Goal: Book appointment/travel/reservation

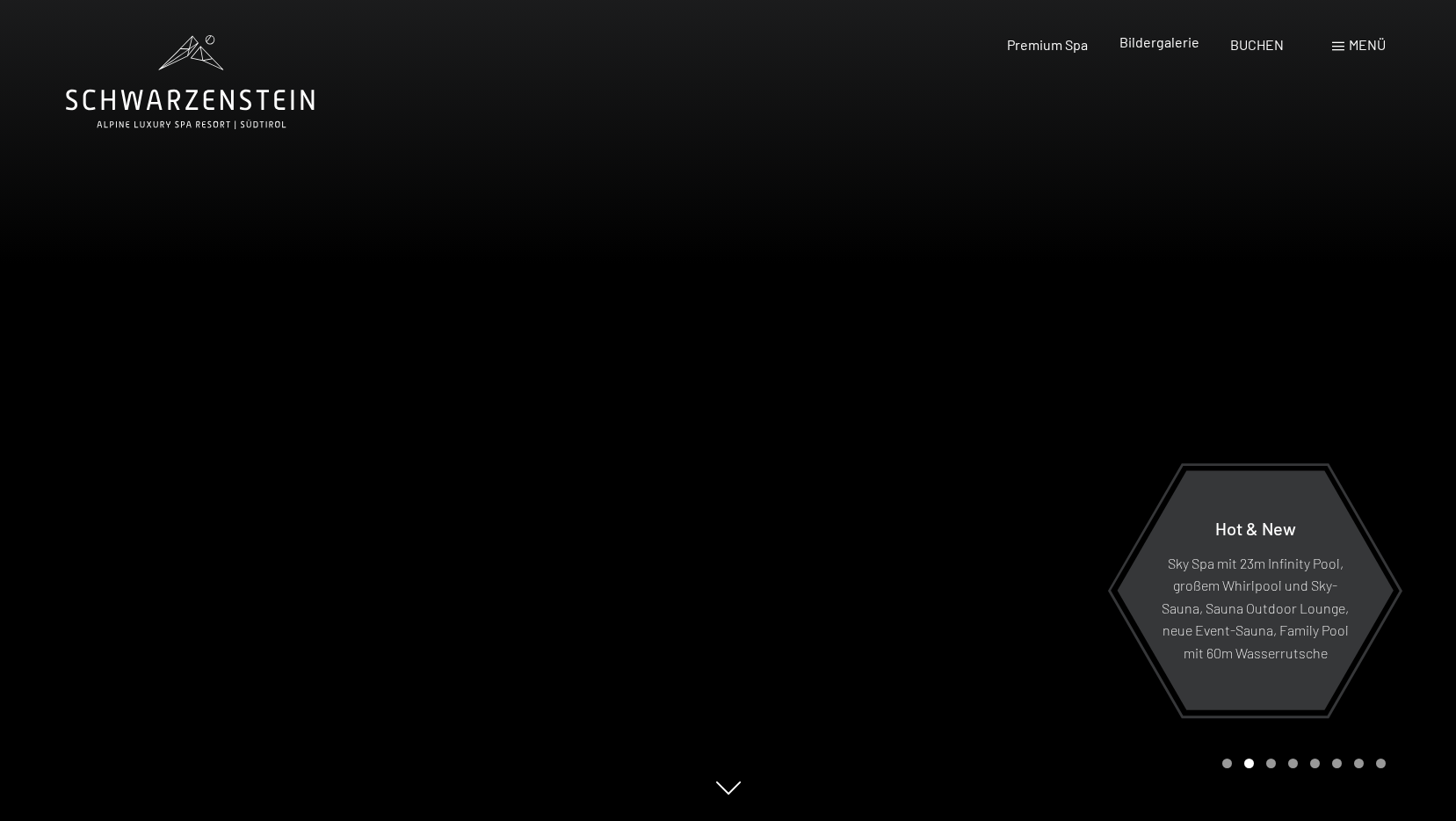
click at [1147, 46] on span "Bildergalerie" at bounding box center [1159, 42] width 80 height 16
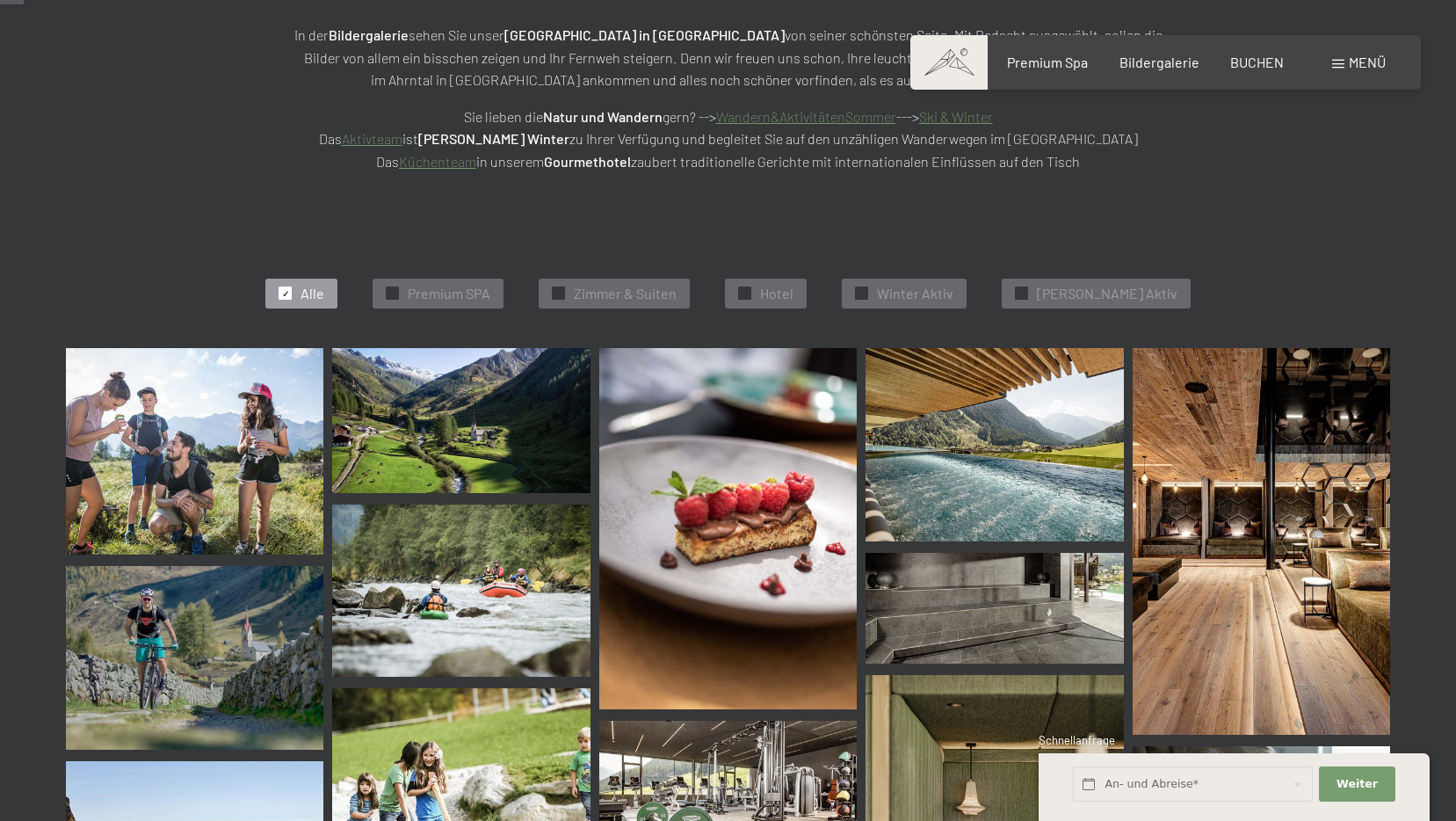
scroll to position [352, 0]
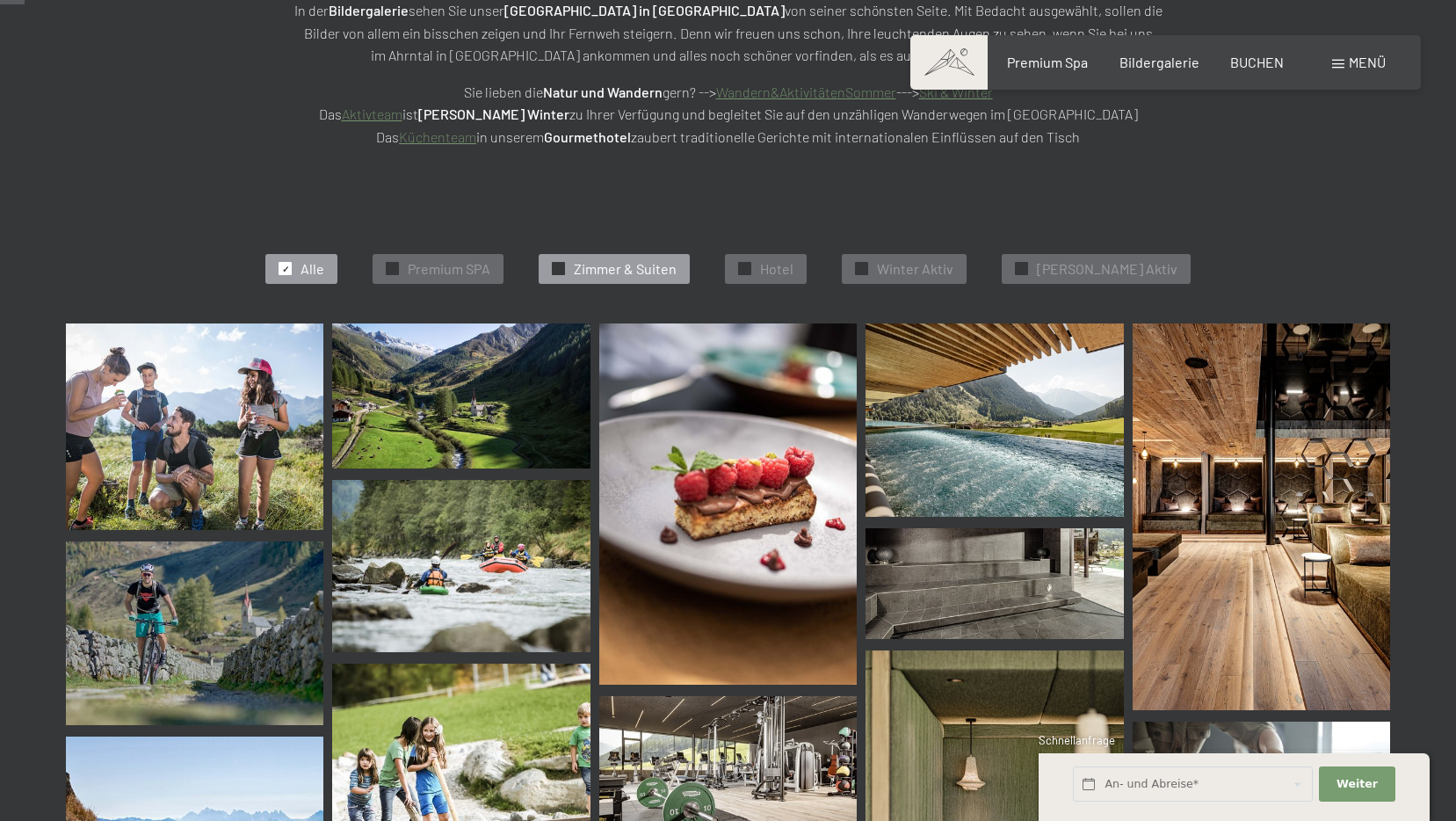
click at [617, 272] on span "Zimmer & Suiten" at bounding box center [625, 269] width 102 height 19
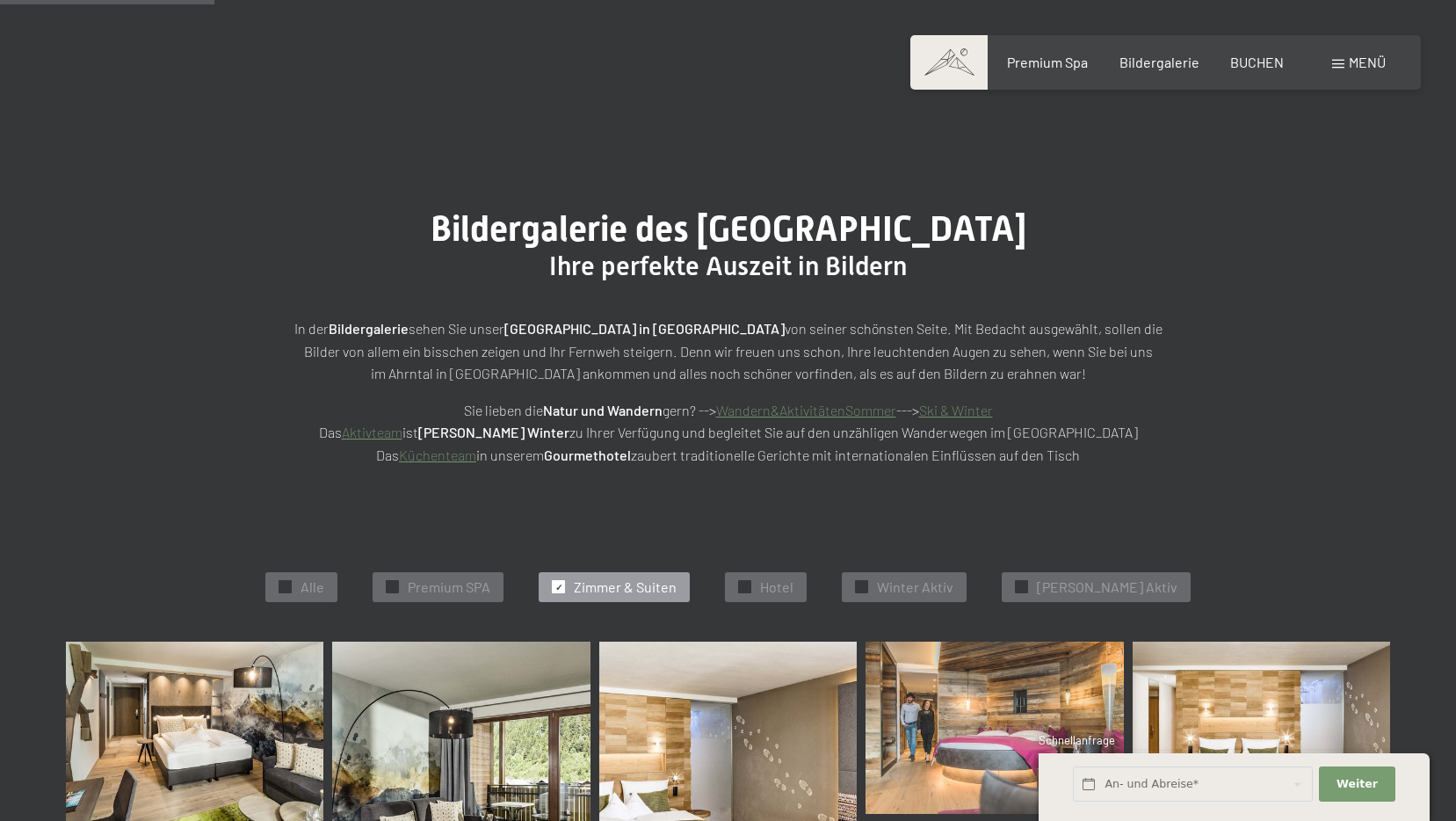
scroll to position [0, 0]
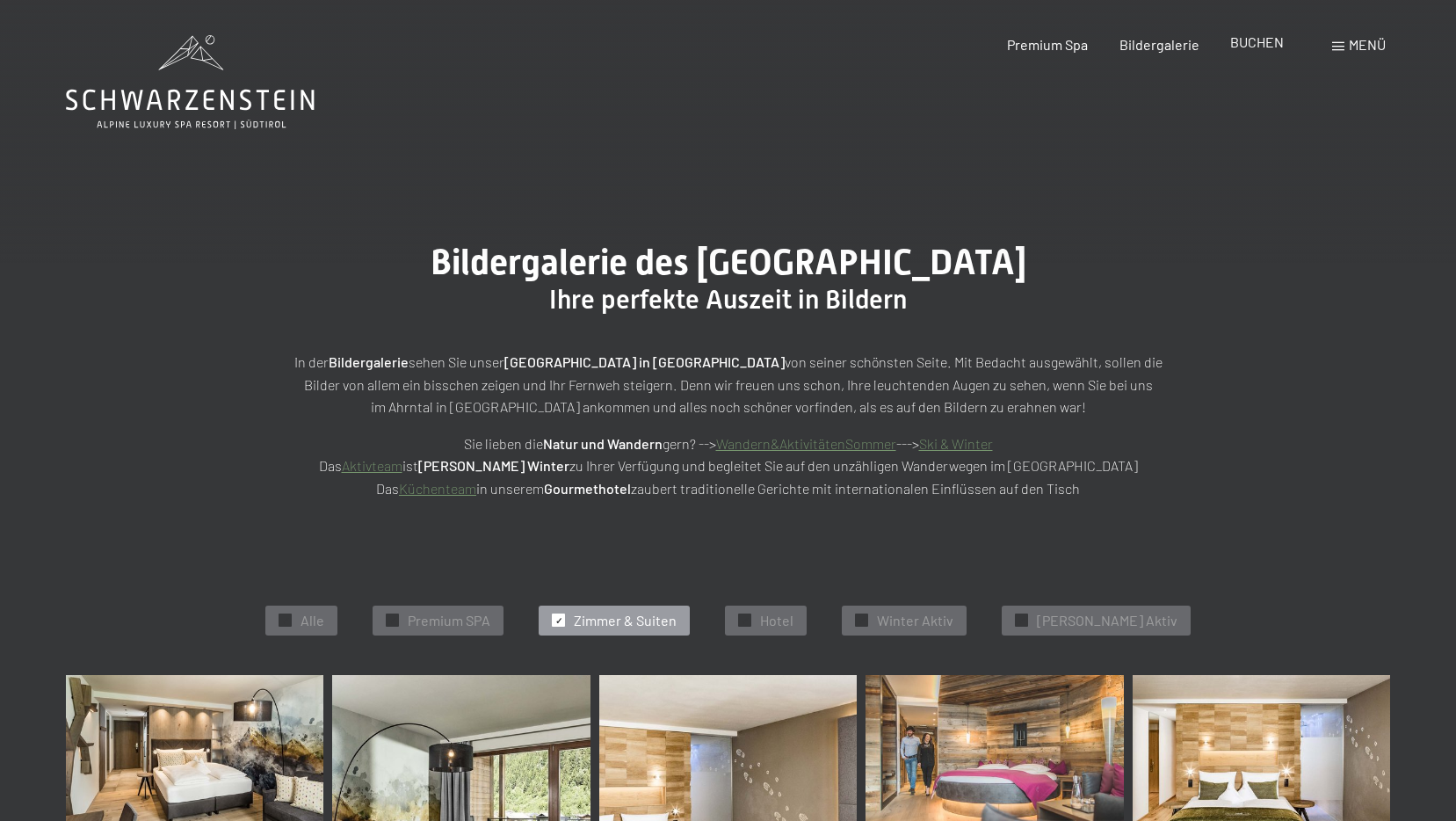
click at [1250, 38] on span "BUCHEN" at bounding box center [1256, 42] width 53 height 16
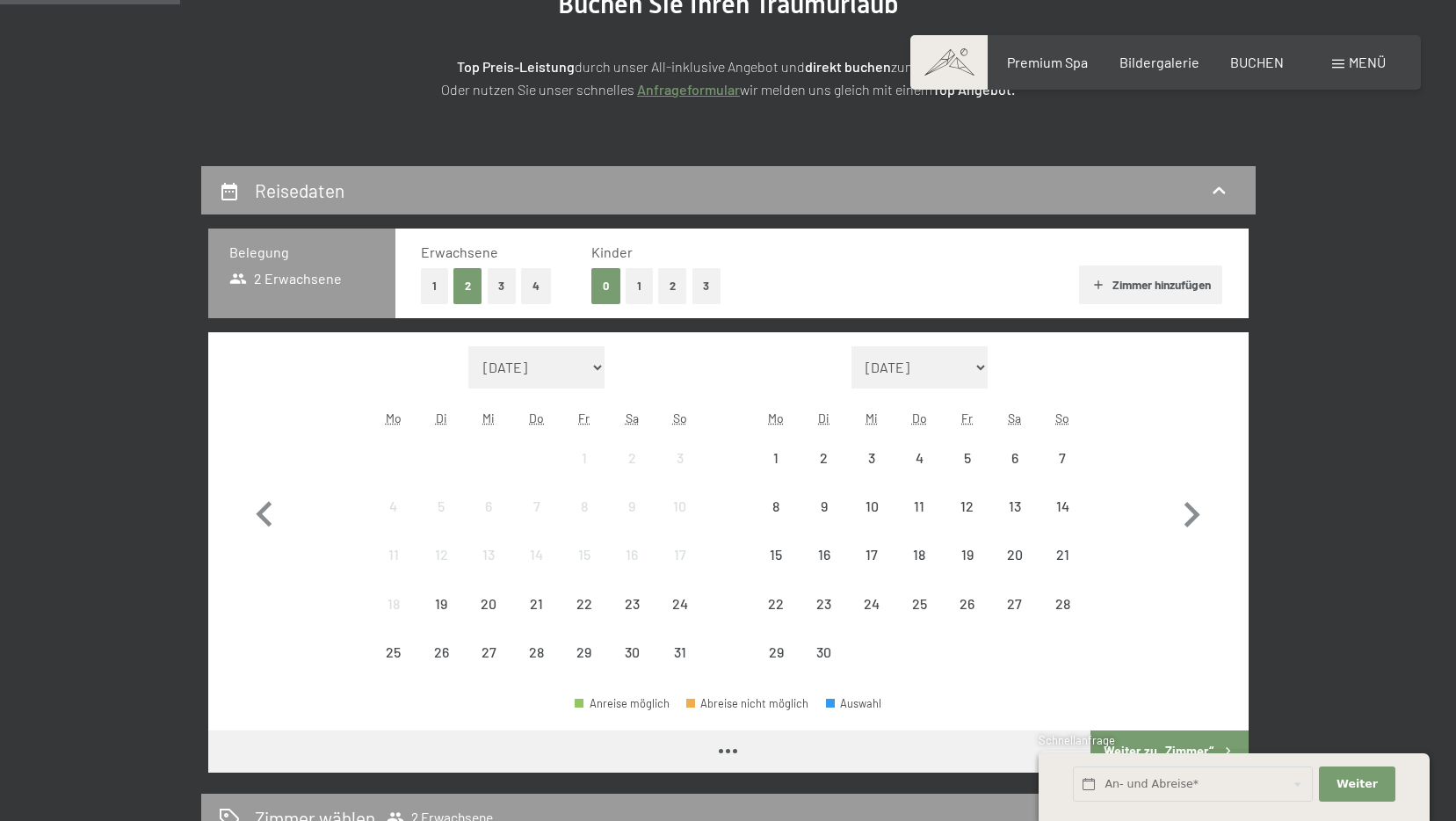
scroll to position [264, 0]
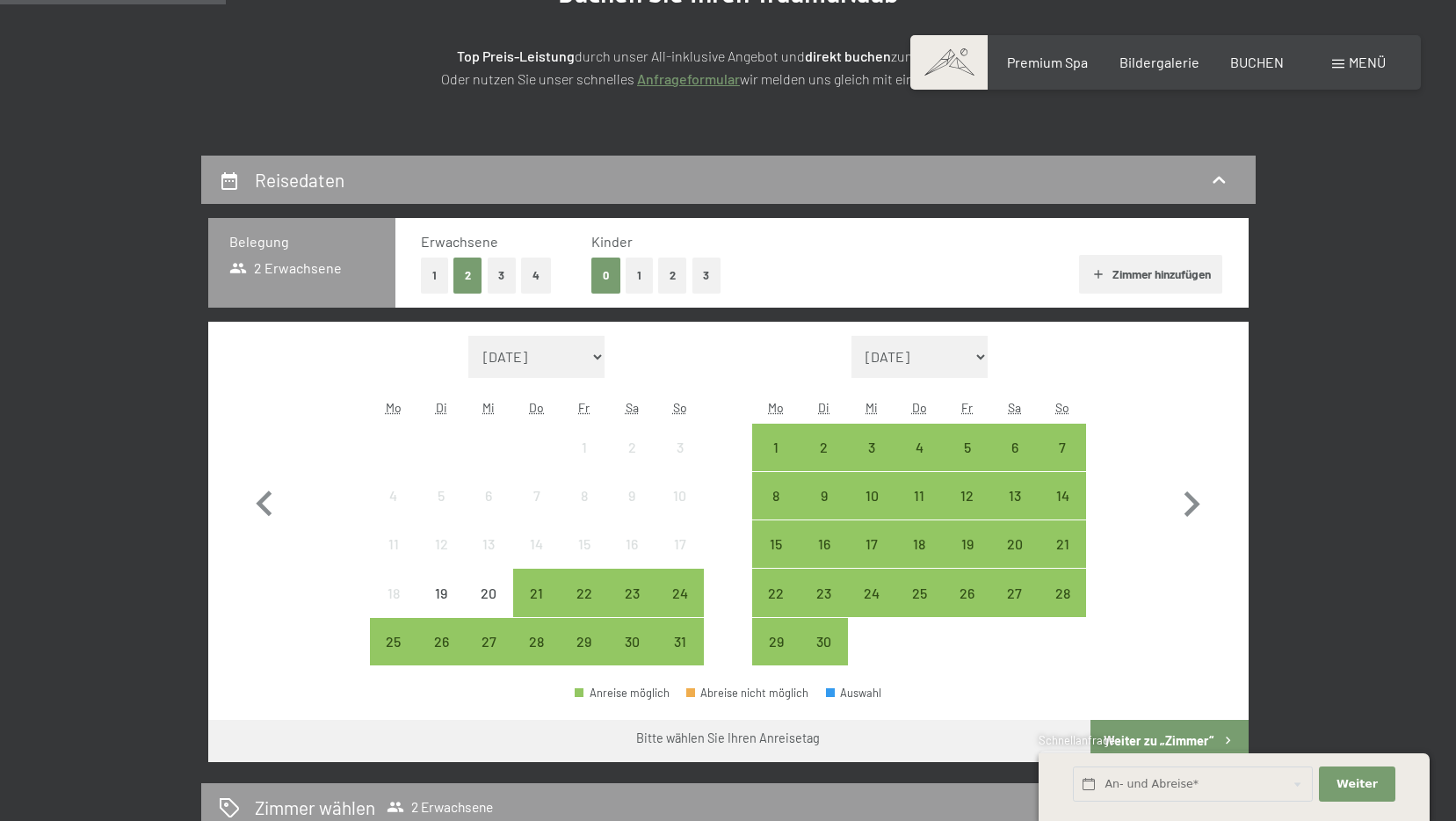
click at [637, 279] on button "1" at bounding box center [639, 275] width 27 height 36
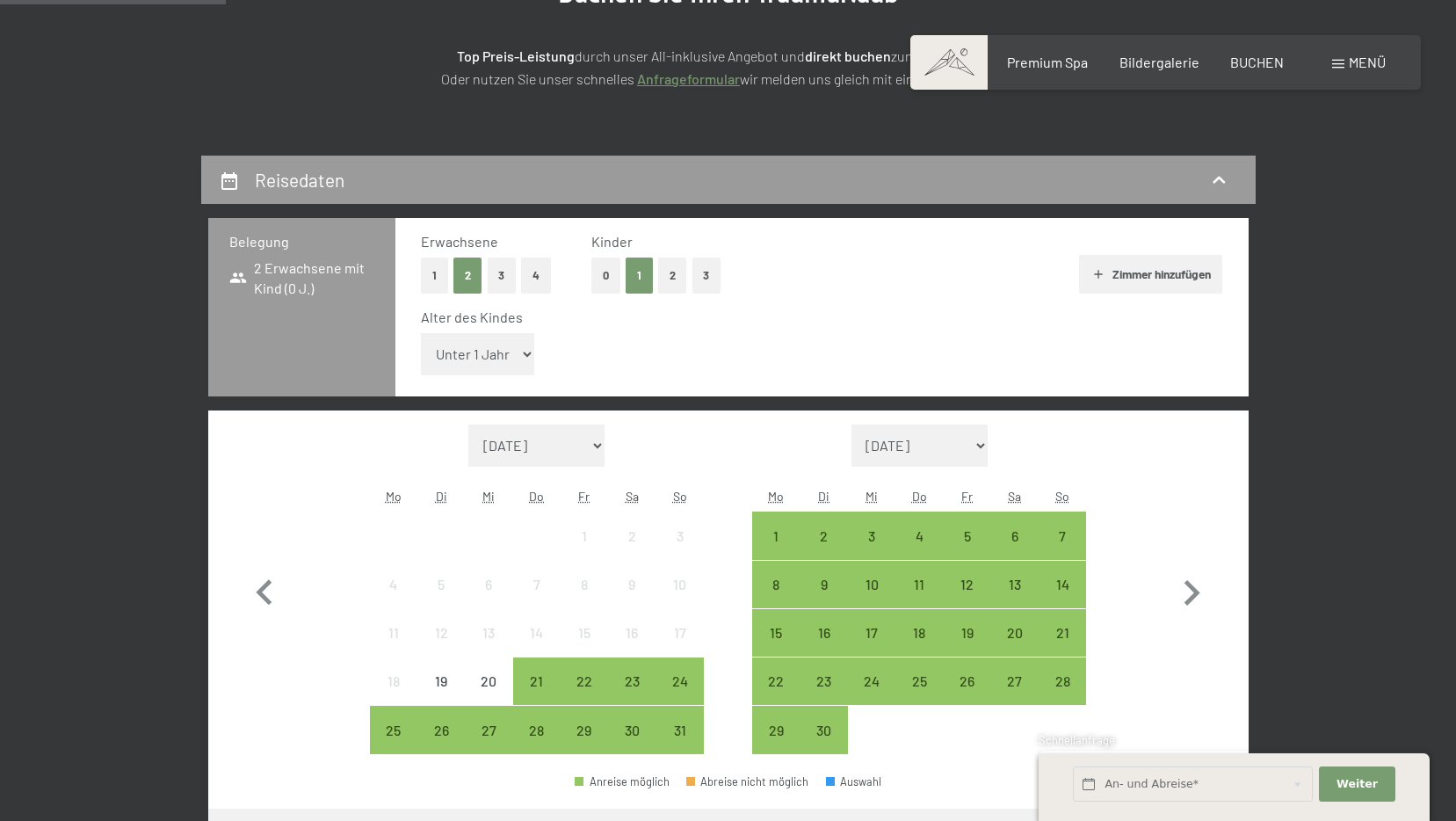
click at [581, 449] on select "August 2025 September 2025 Oktober 2025 November 2025 Dezember 2025 Januar 2026…" at bounding box center [537, 445] width 137 height 42
select select "2026-08-01"
select select "2026-09-01"
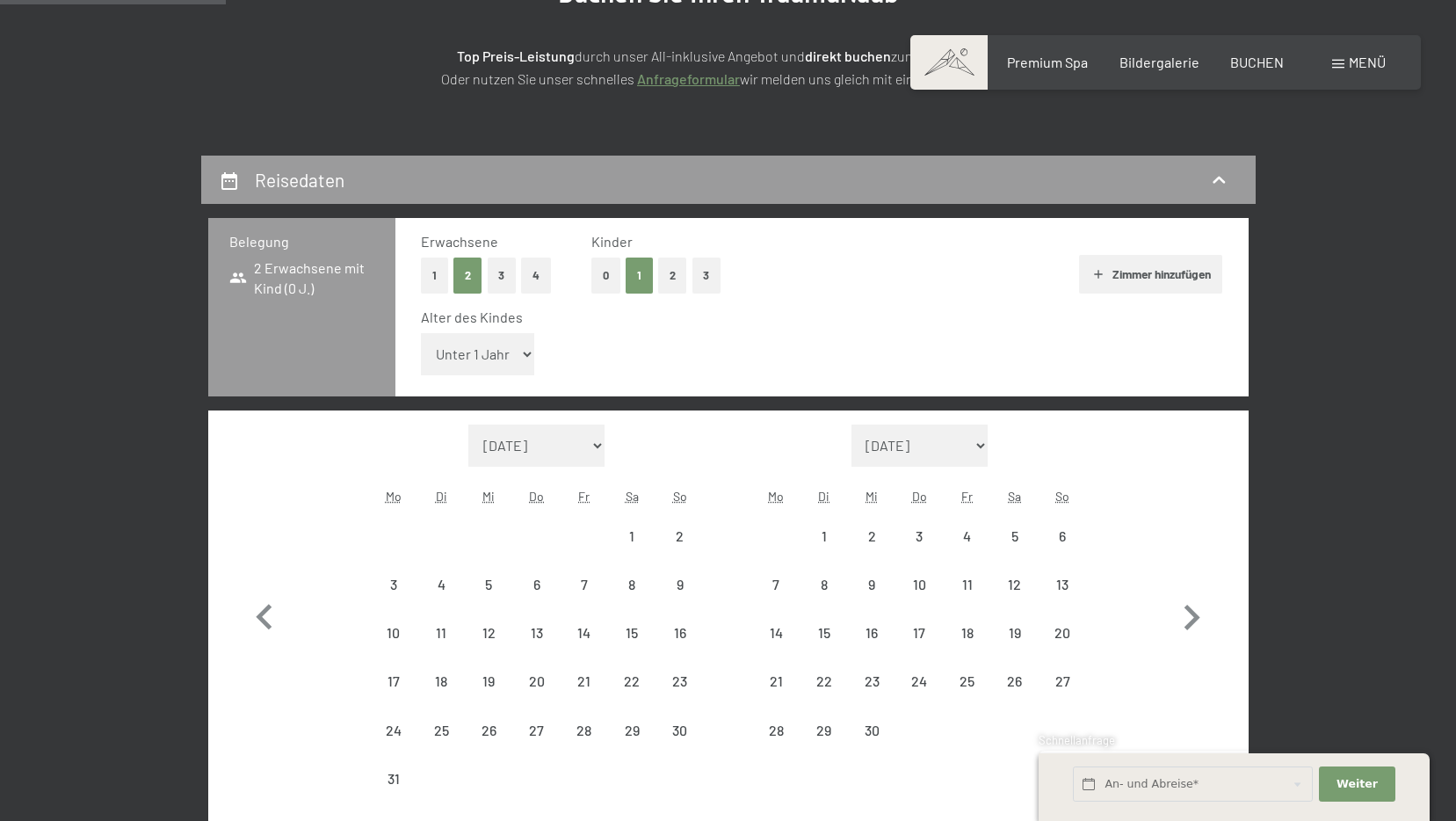
select select "2026-08-01"
select select "2026-09-01"
click at [445, 584] on div "4" at bounding box center [440, 599] width 43 height 43
select select "2026-08-01"
select select "2026-09-01"
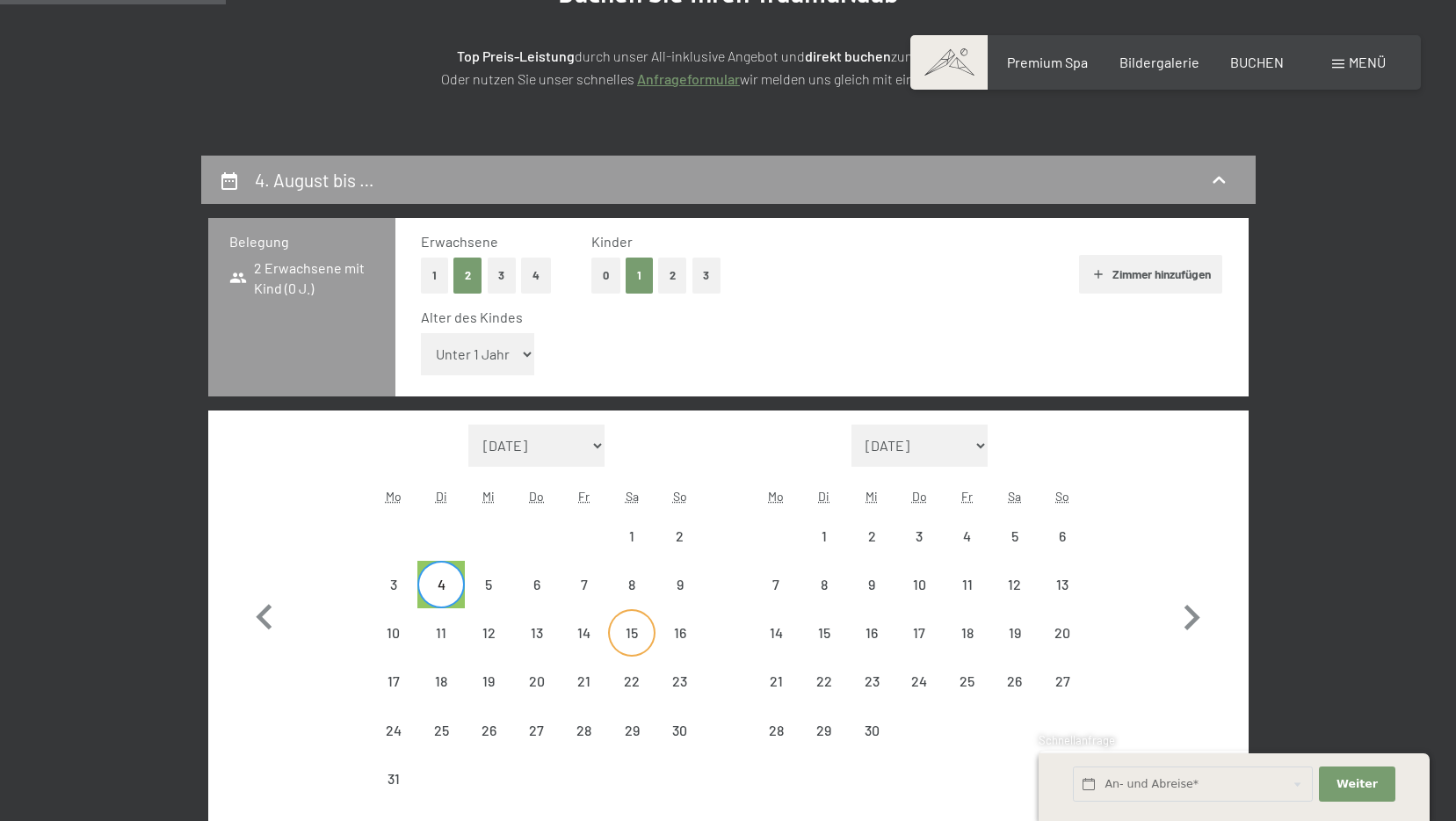
click at [621, 618] on div "15" at bounding box center [630, 632] width 43 height 43
select select "2026-08-01"
select select "2026-09-01"
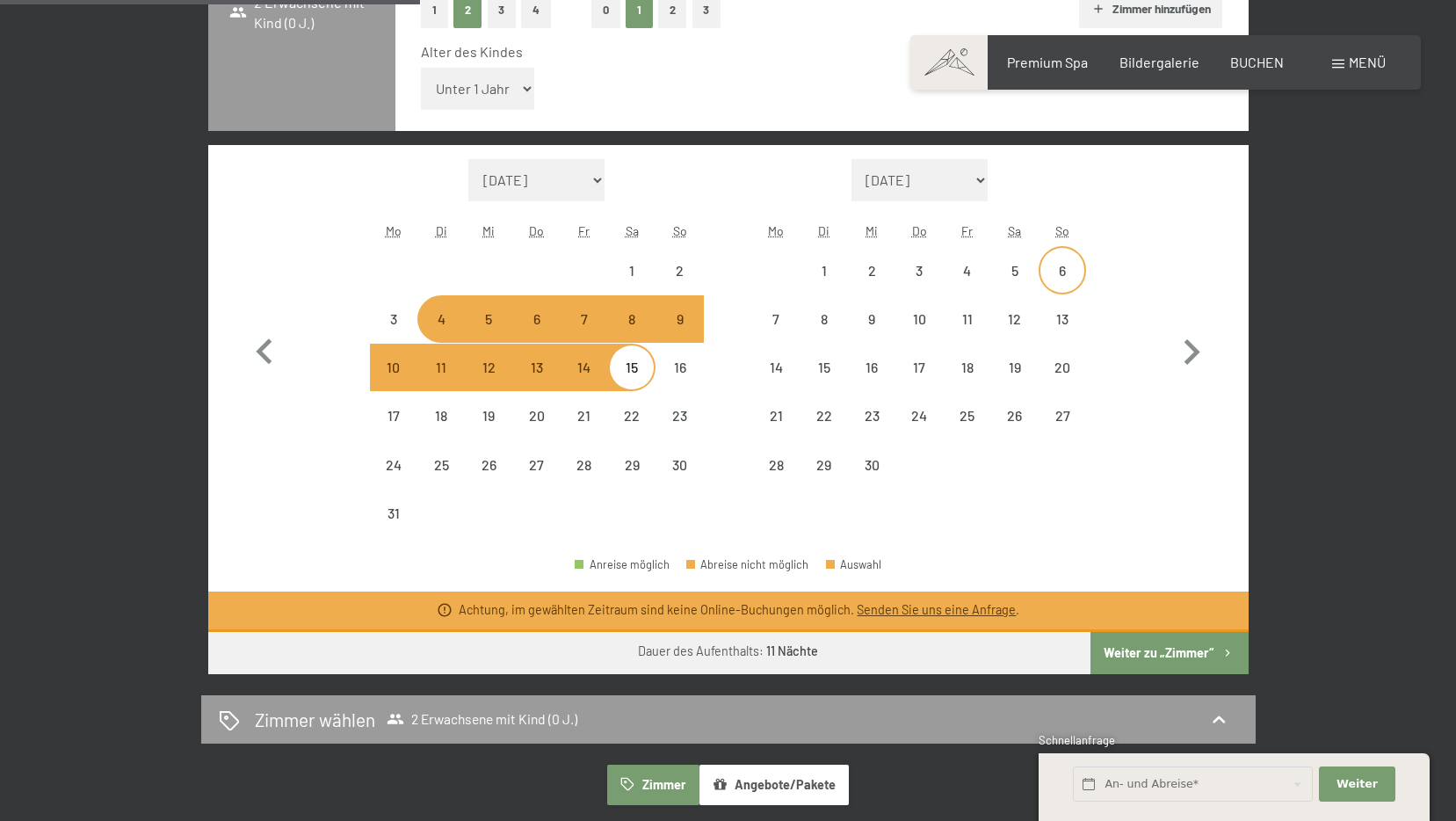
scroll to position [615, 0]
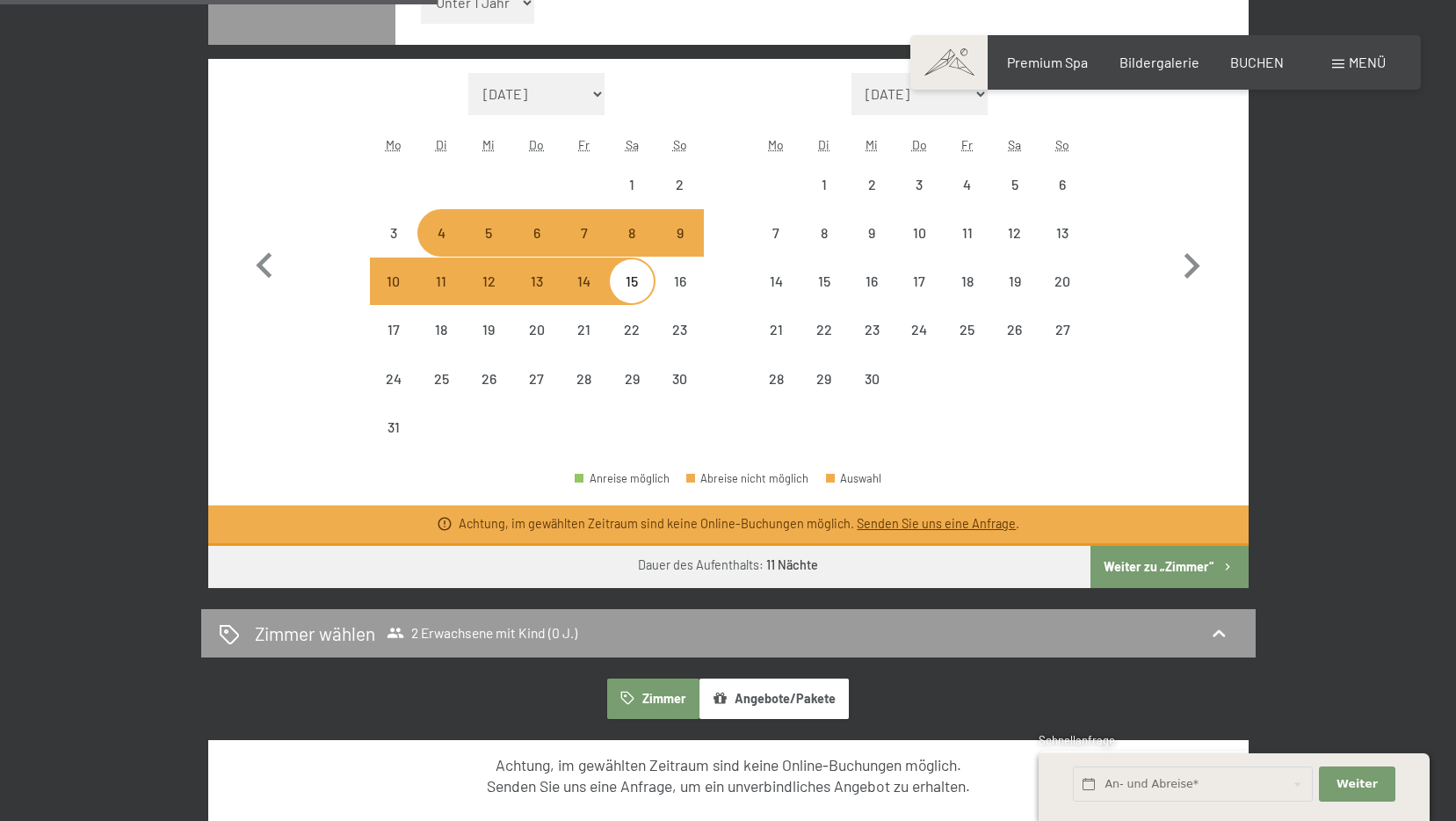
click at [1134, 564] on button "Weiter zu „Zimmer“" at bounding box center [1168, 567] width 157 height 42
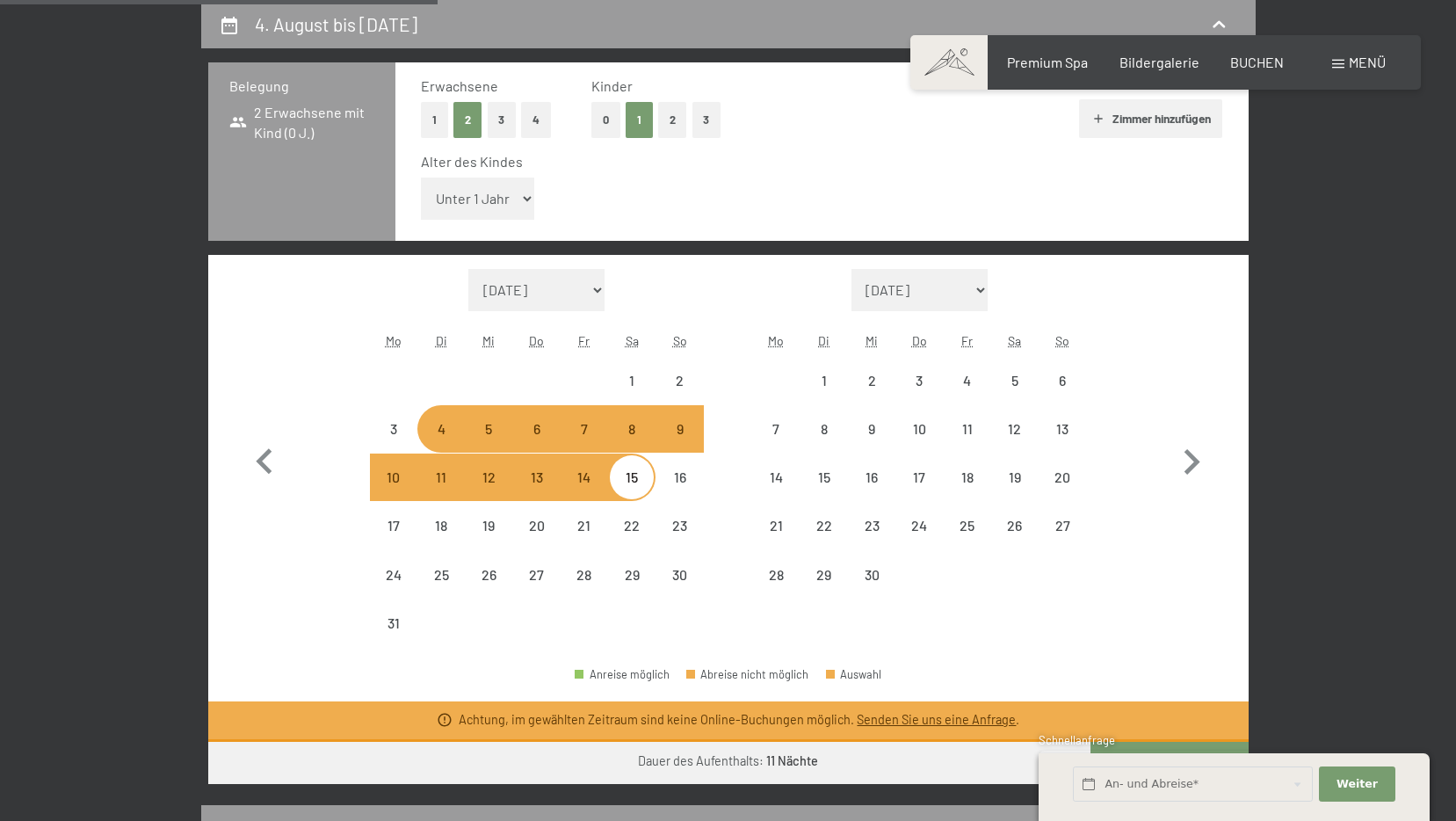
select select "2026-08-01"
select select "2026-09-01"
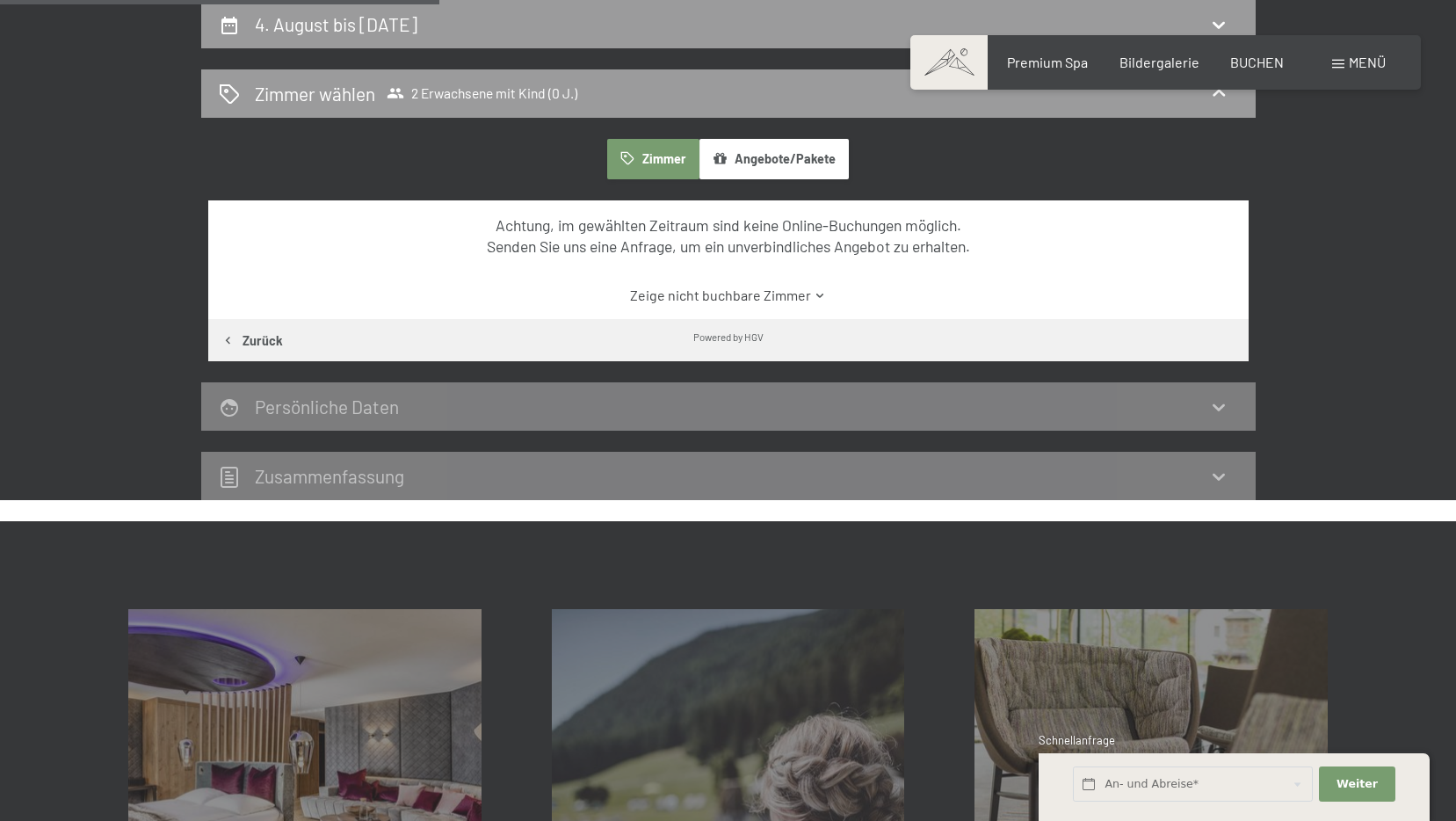
click at [785, 292] on link "Zeige nicht buchbare Zimmer" at bounding box center [727, 296] width 978 height 19
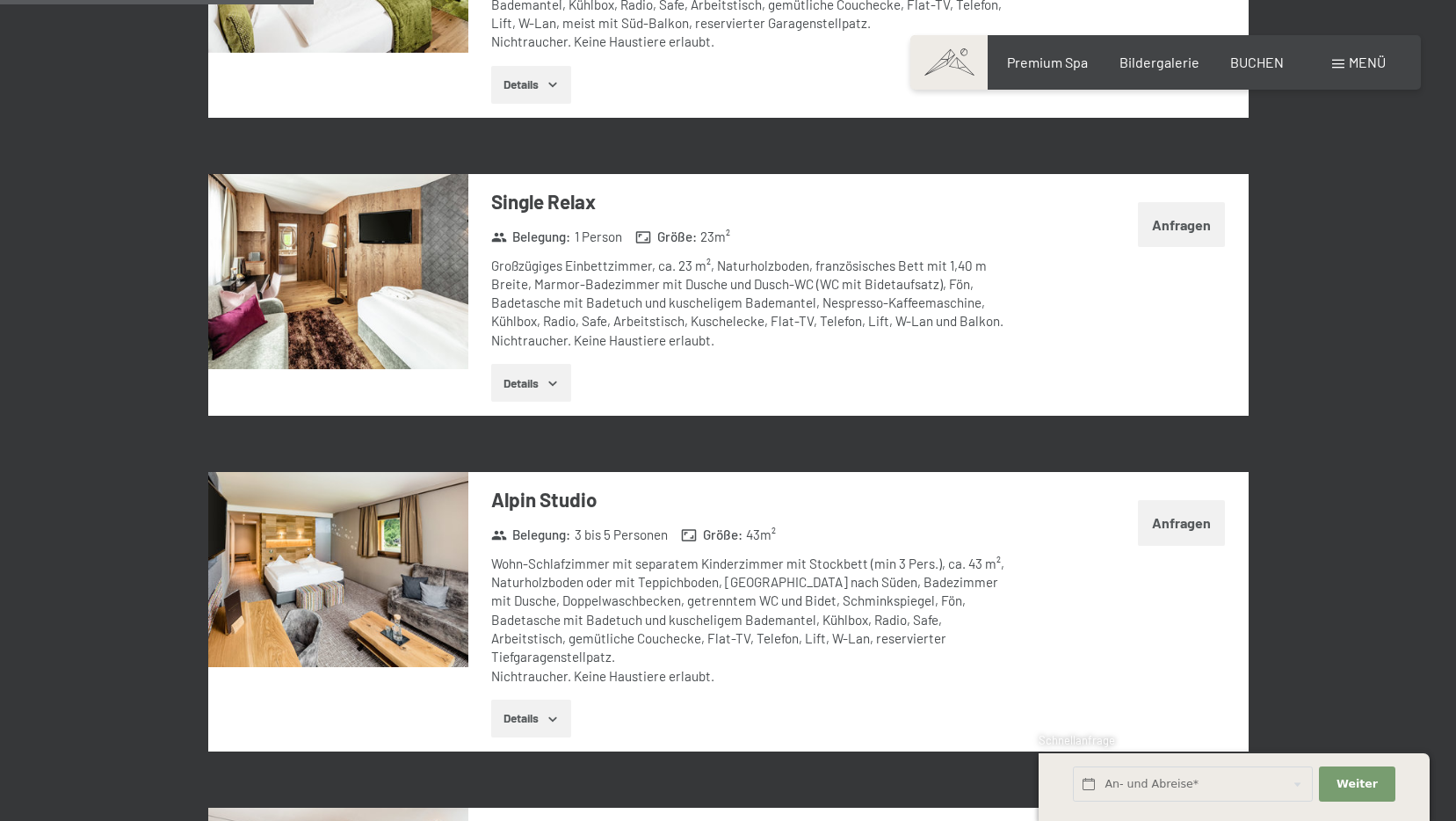
scroll to position [1210, 0]
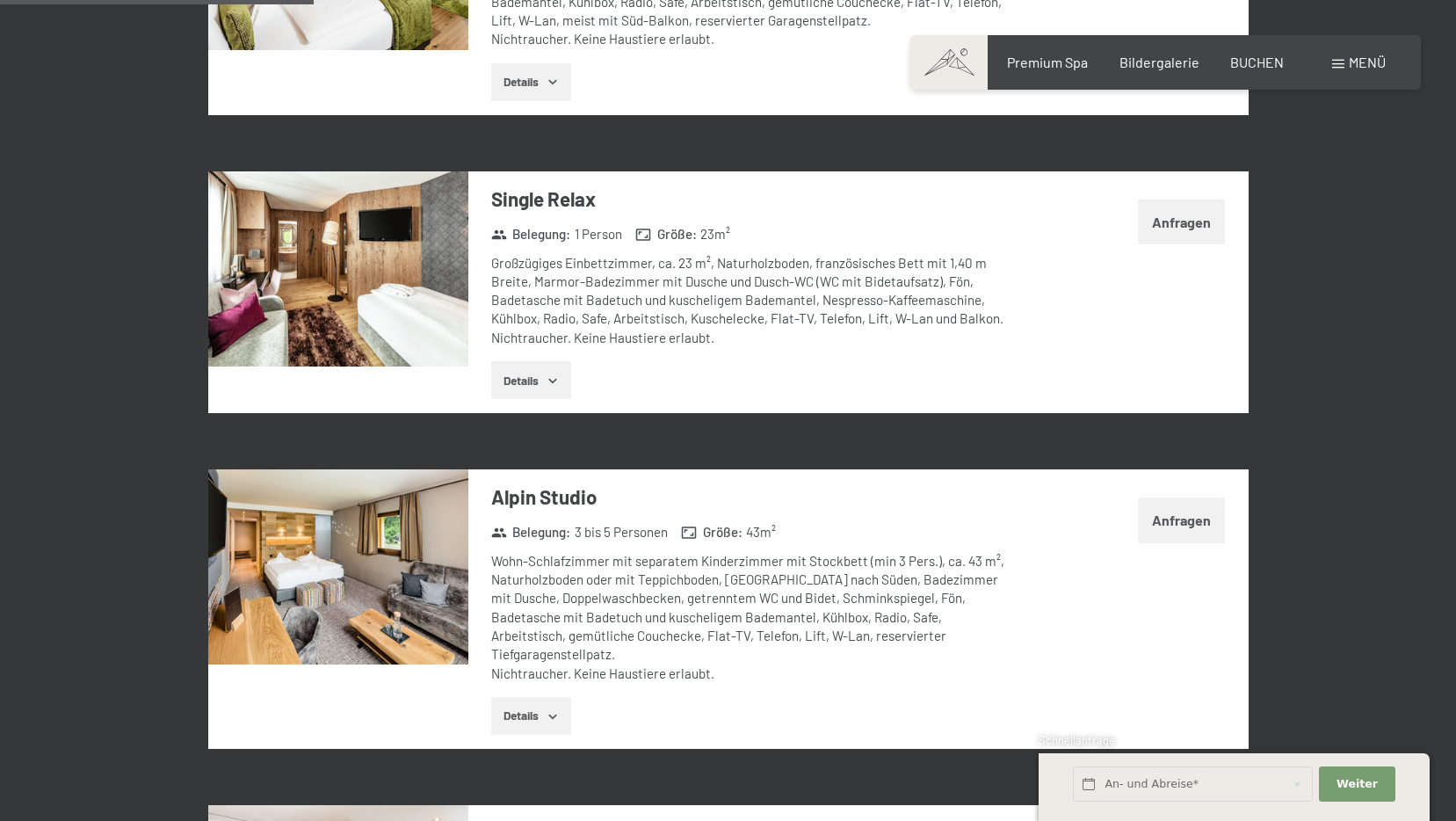
click at [378, 578] on img at bounding box center [338, 567] width 260 height 195
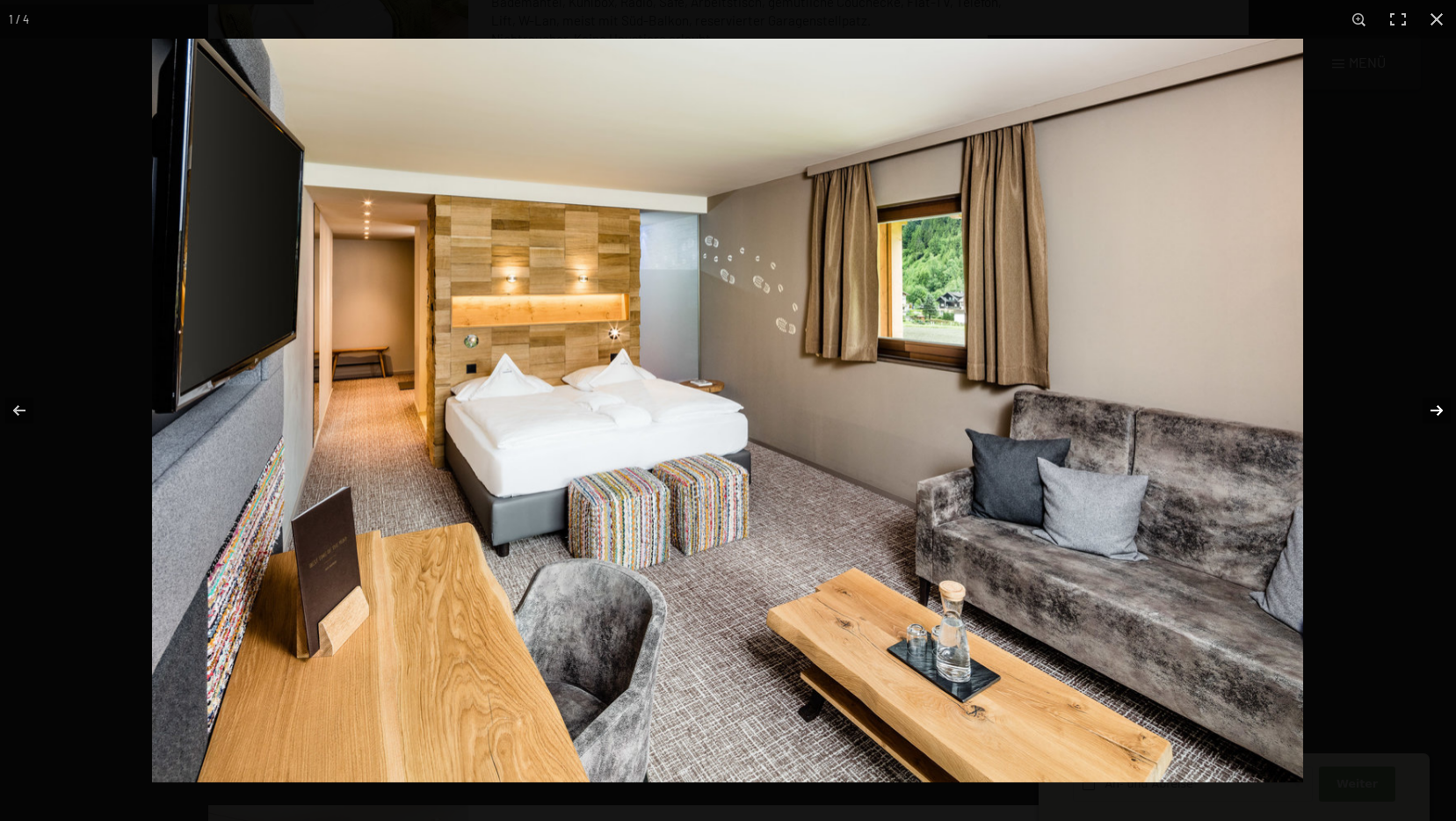
click at [1429, 408] on button "button" at bounding box center [1425, 410] width 62 height 88
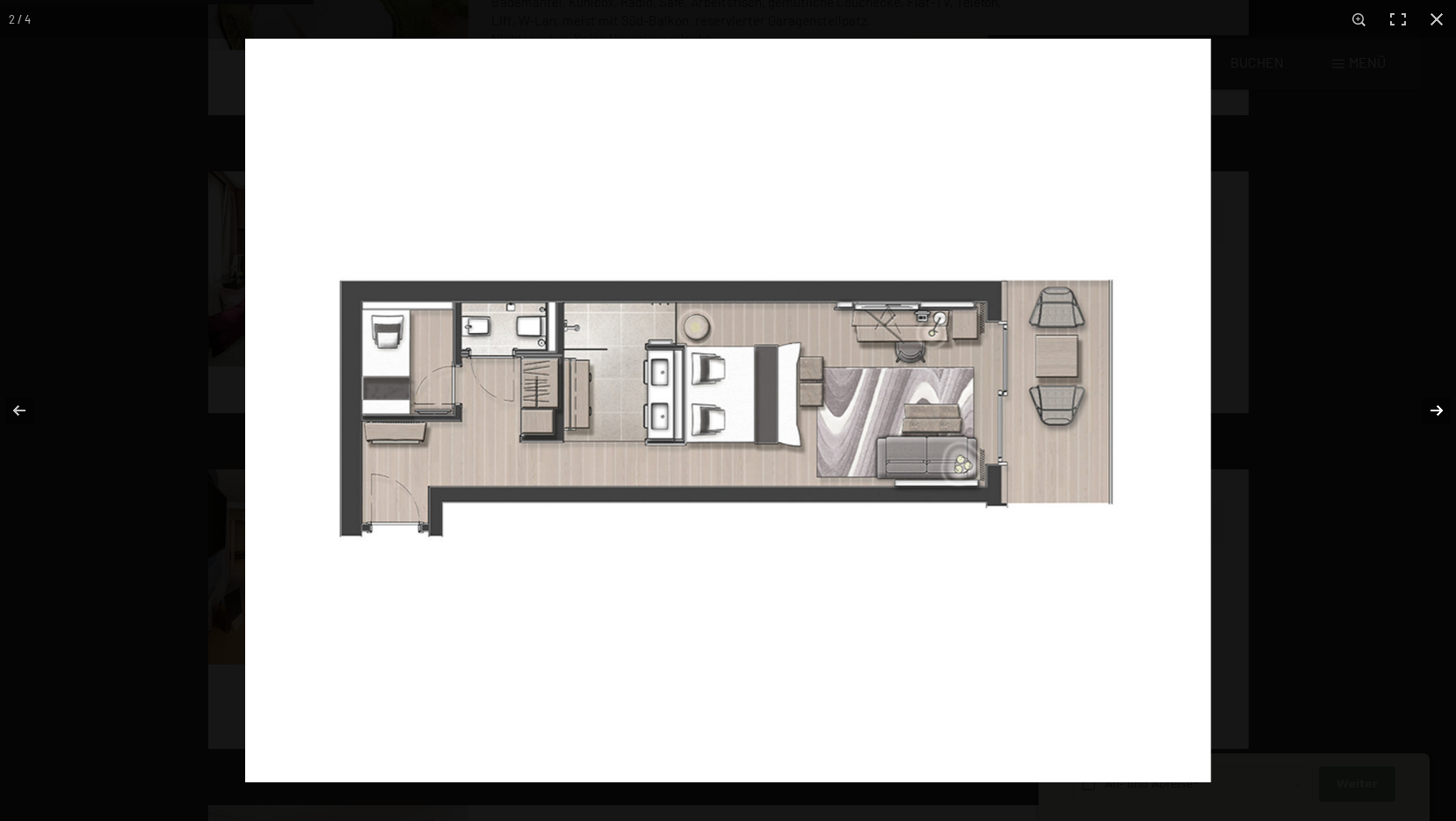
click at [1429, 408] on button "button" at bounding box center [1425, 410] width 62 height 88
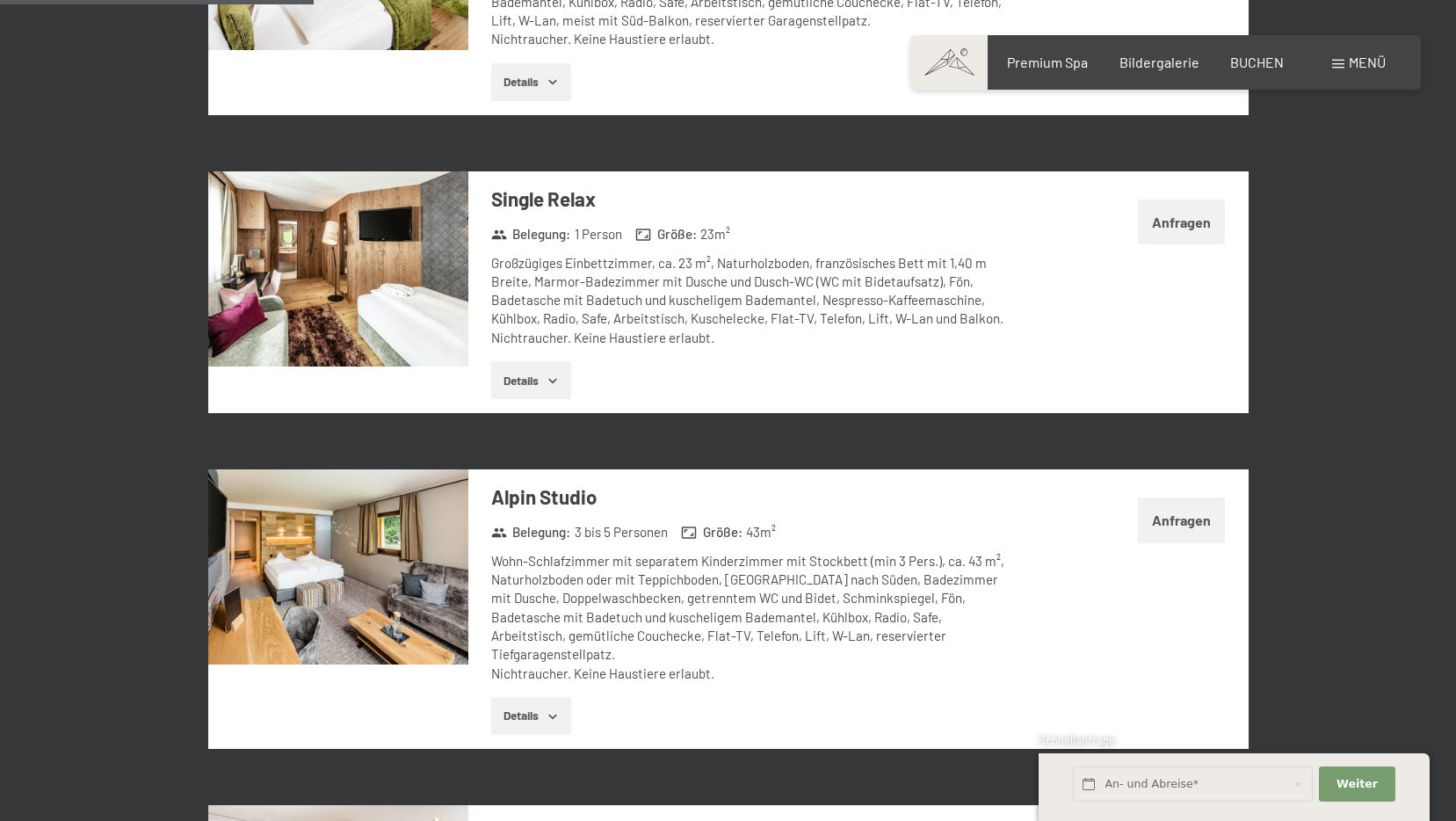
click at [0, 0] on button "button" at bounding box center [0, 0] width 0 height 0
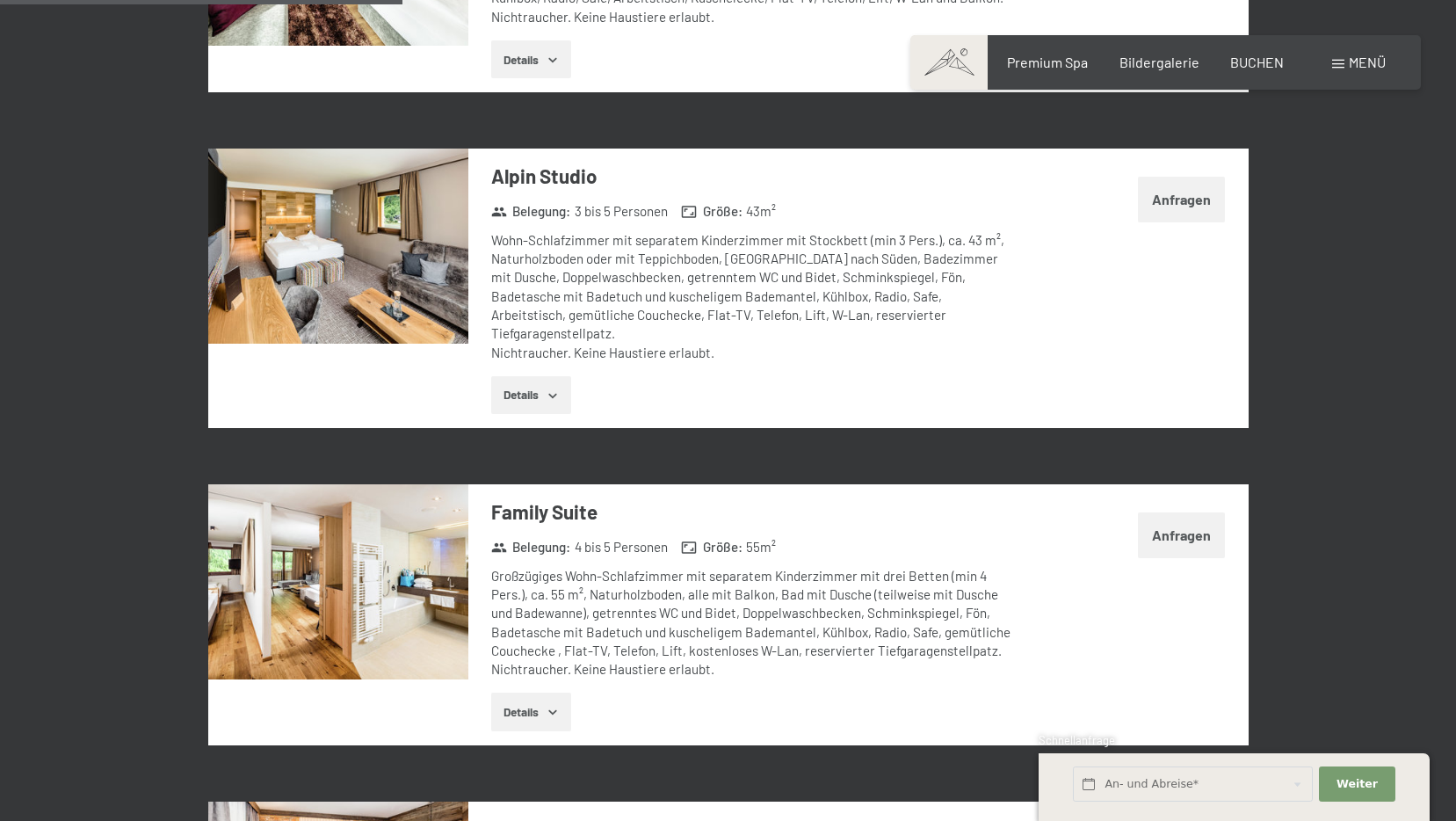
scroll to position [1562, 0]
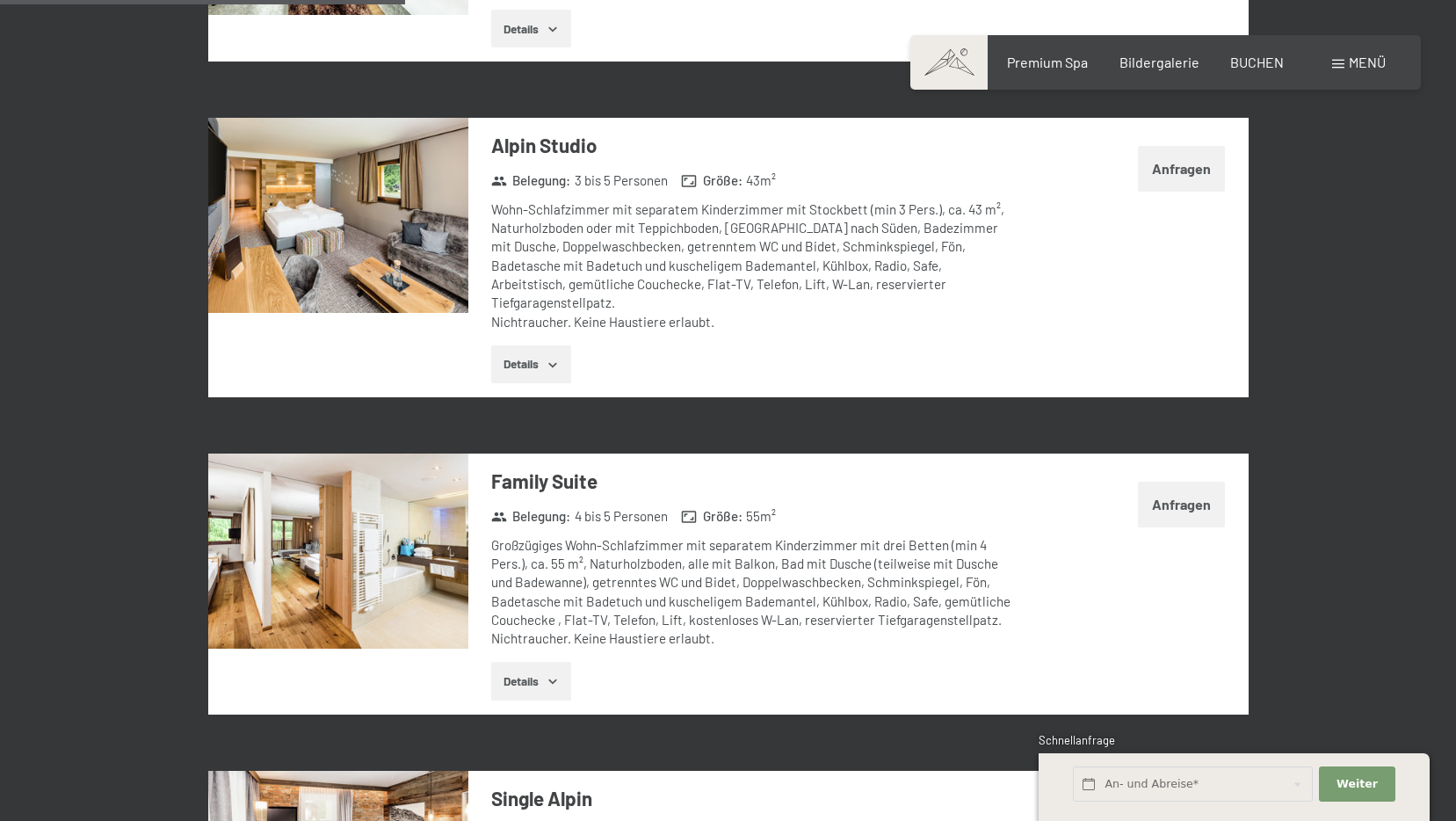
click at [325, 554] on img at bounding box center [338, 551] width 260 height 195
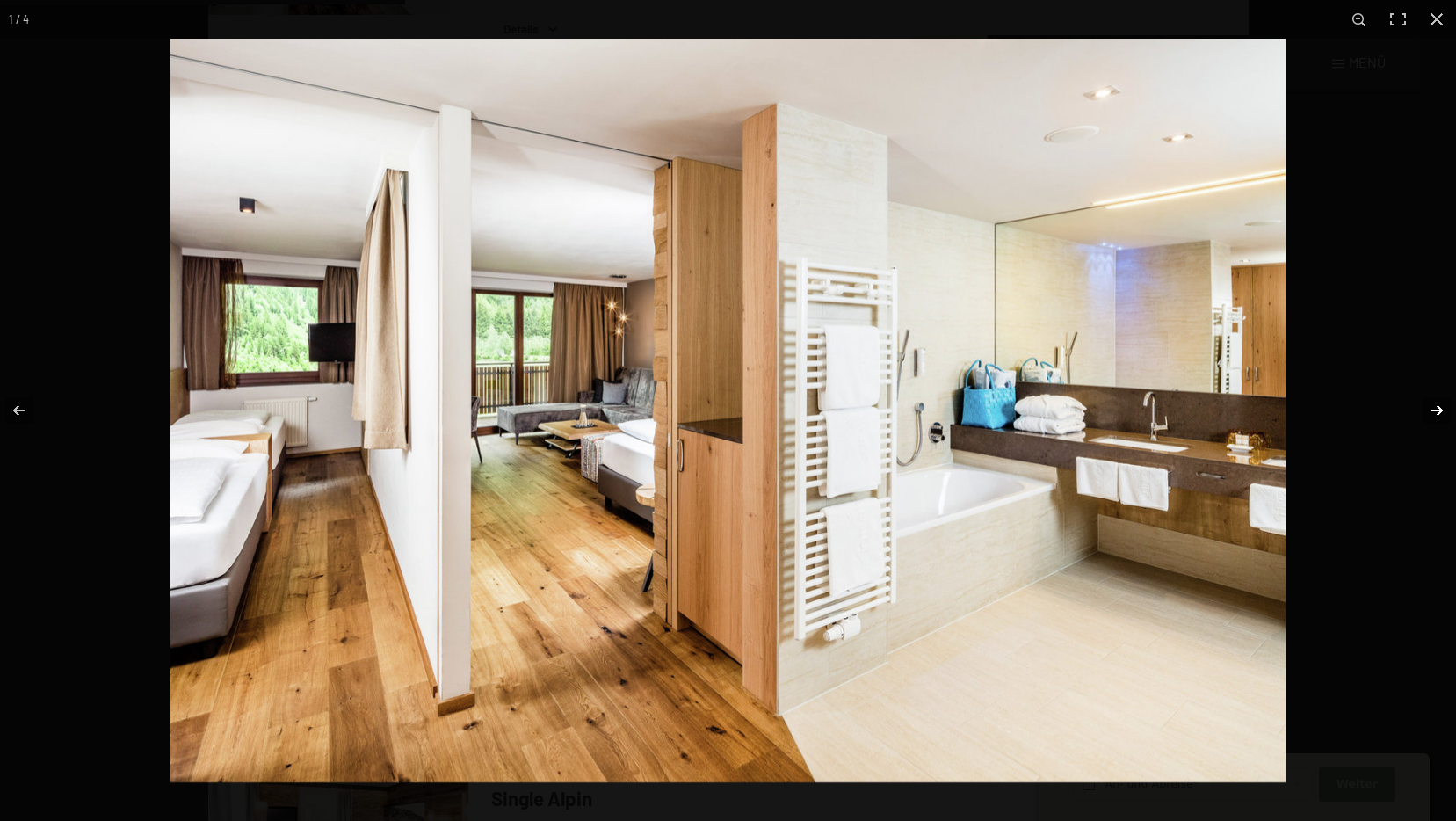
click at [1434, 410] on button "button" at bounding box center [1425, 410] width 62 height 88
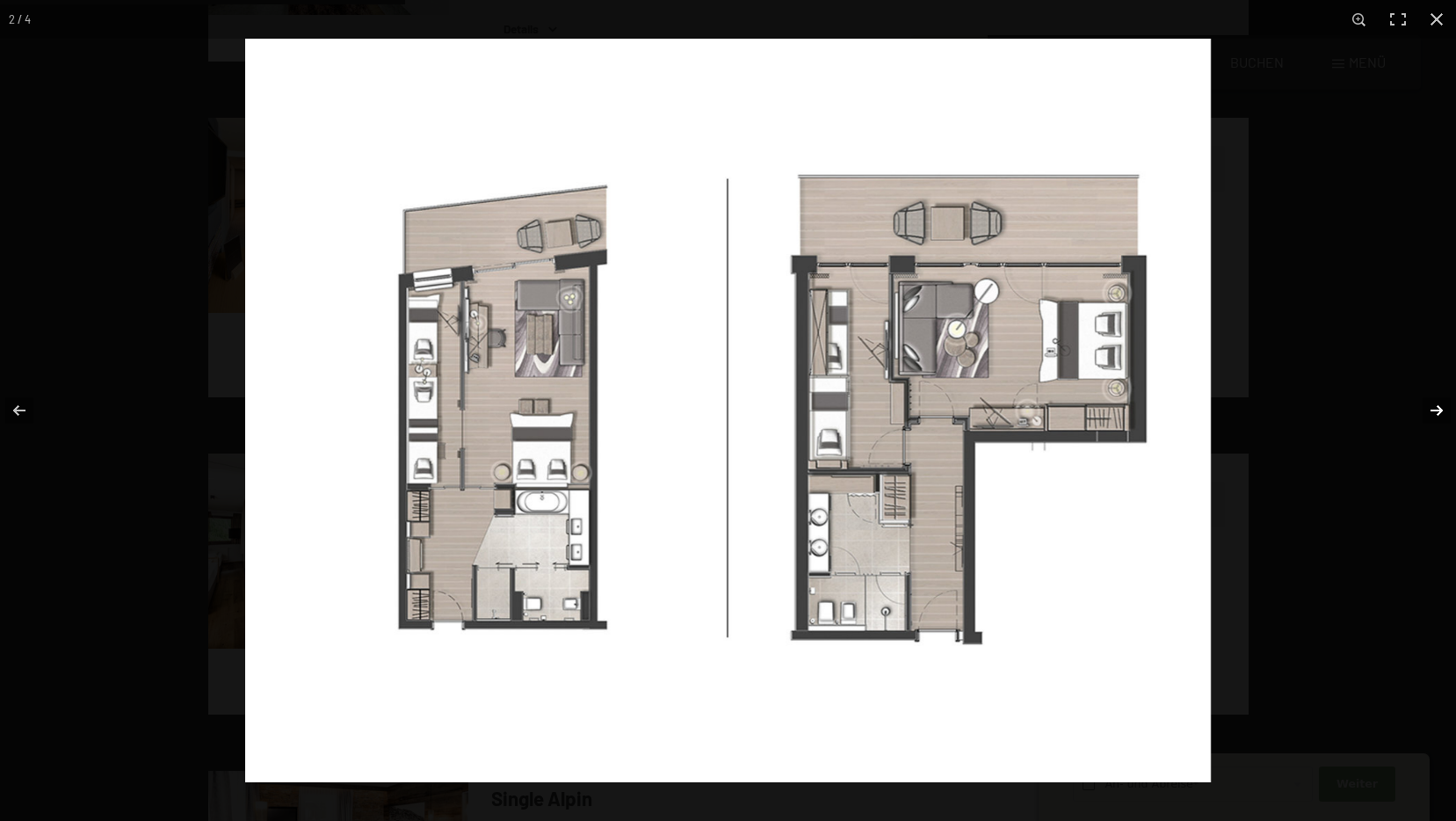
click at [1434, 410] on button "button" at bounding box center [1425, 410] width 62 height 88
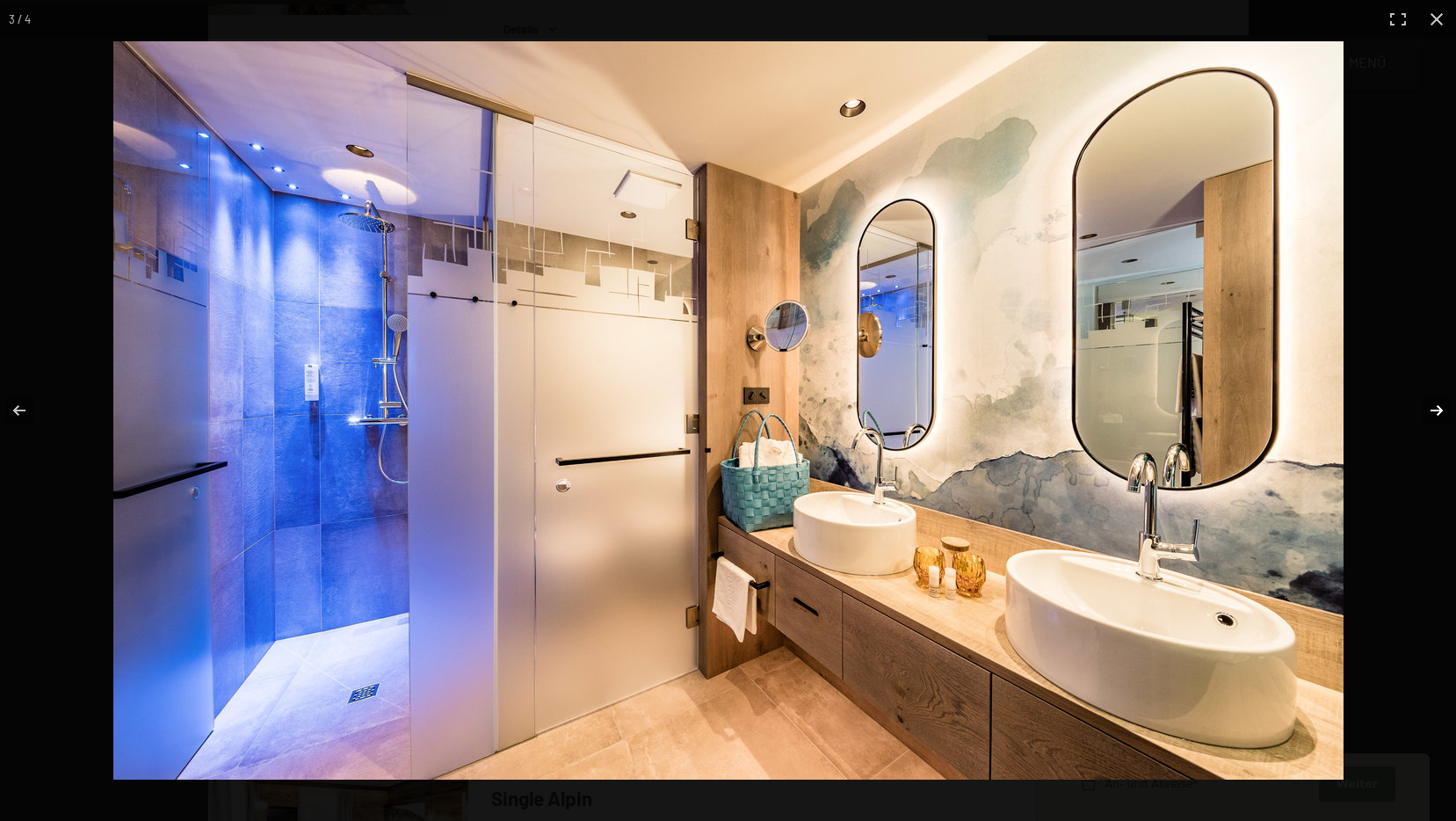
click at [1434, 410] on button "button" at bounding box center [1425, 410] width 62 height 88
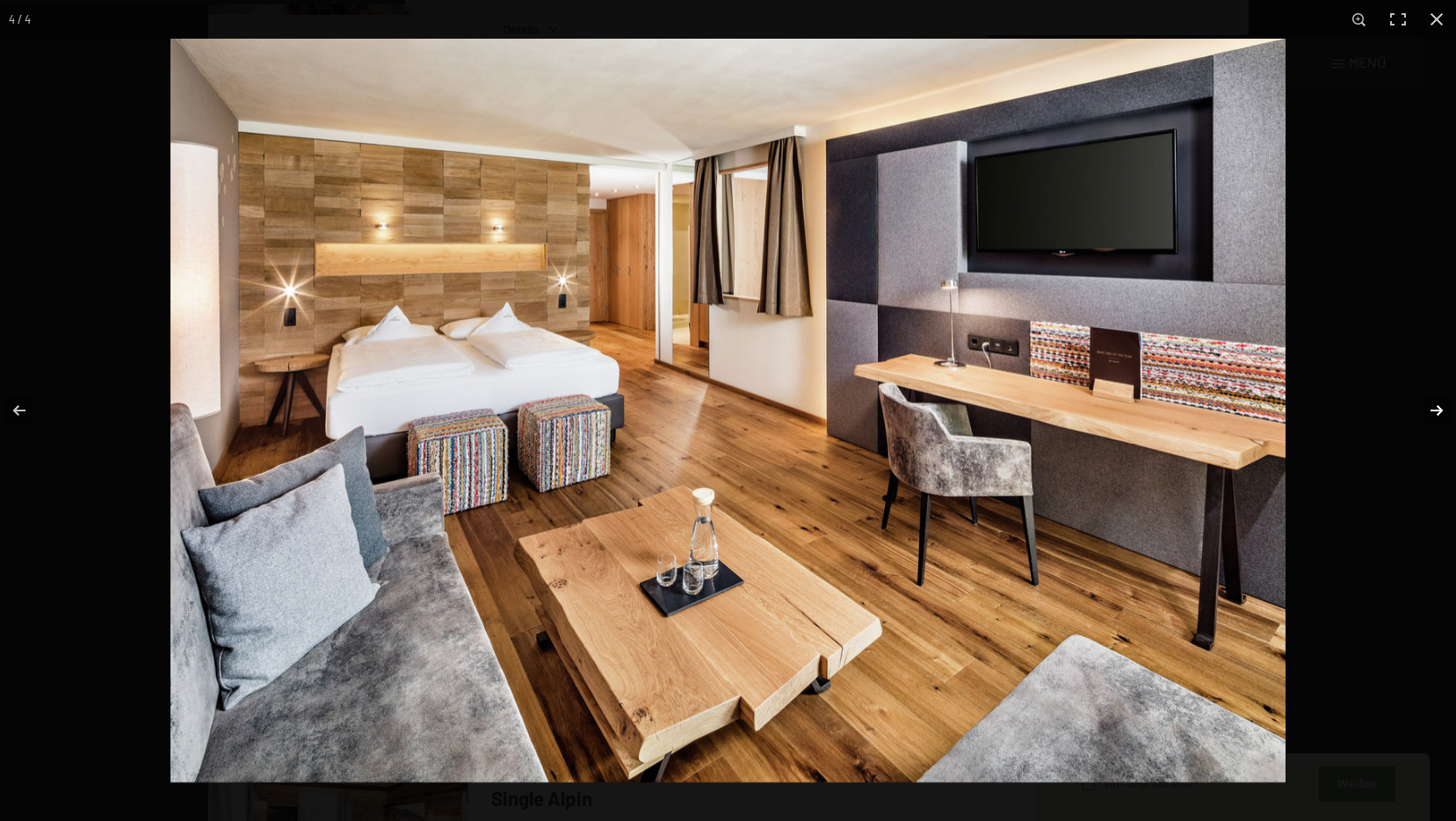
click at [1434, 410] on button "button" at bounding box center [1425, 410] width 62 height 88
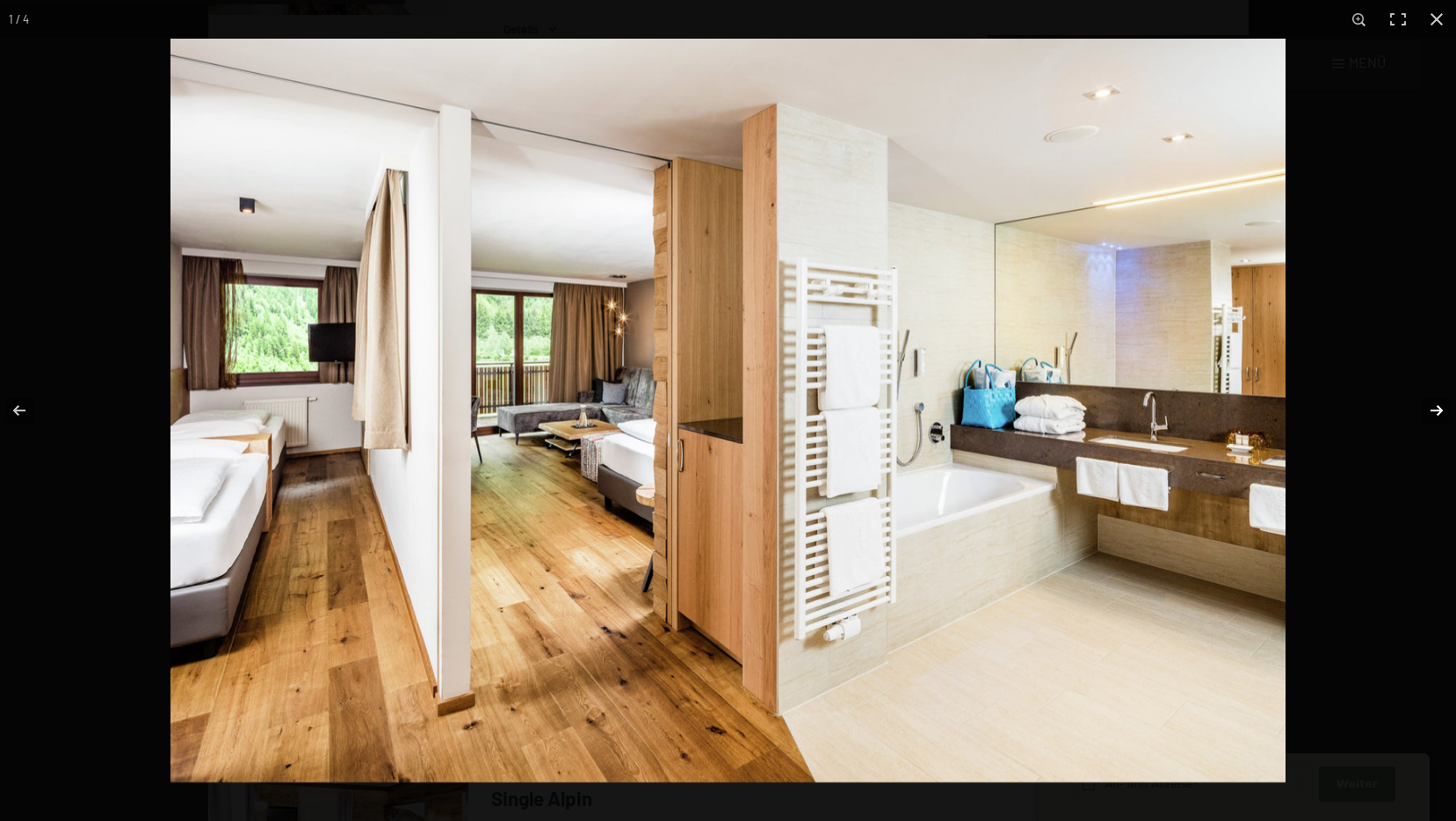
click at [1434, 410] on button "button" at bounding box center [1425, 410] width 62 height 88
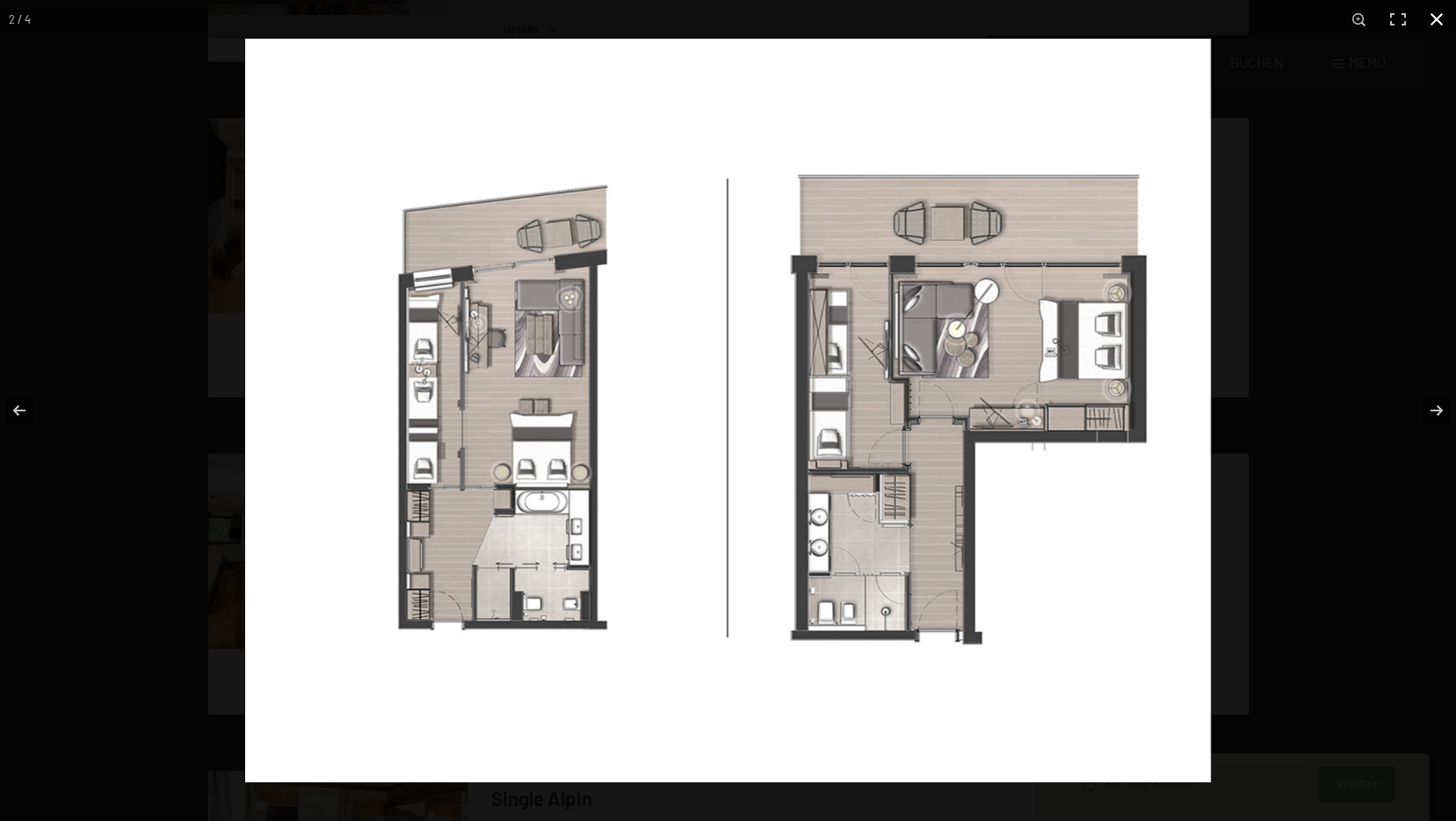
click at [1433, 16] on button "button" at bounding box center [1436, 19] width 39 height 39
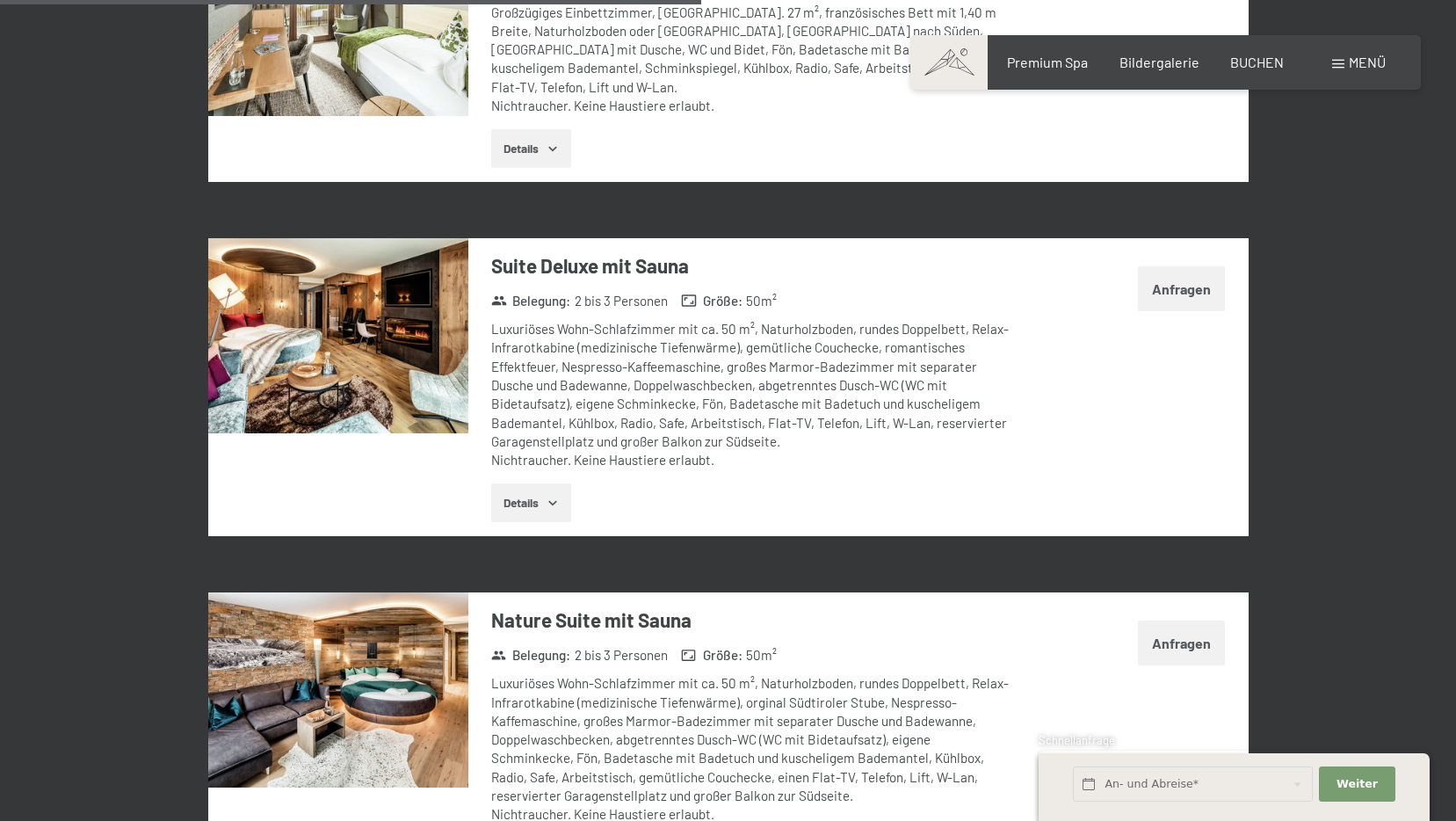
scroll to position [2791, 0]
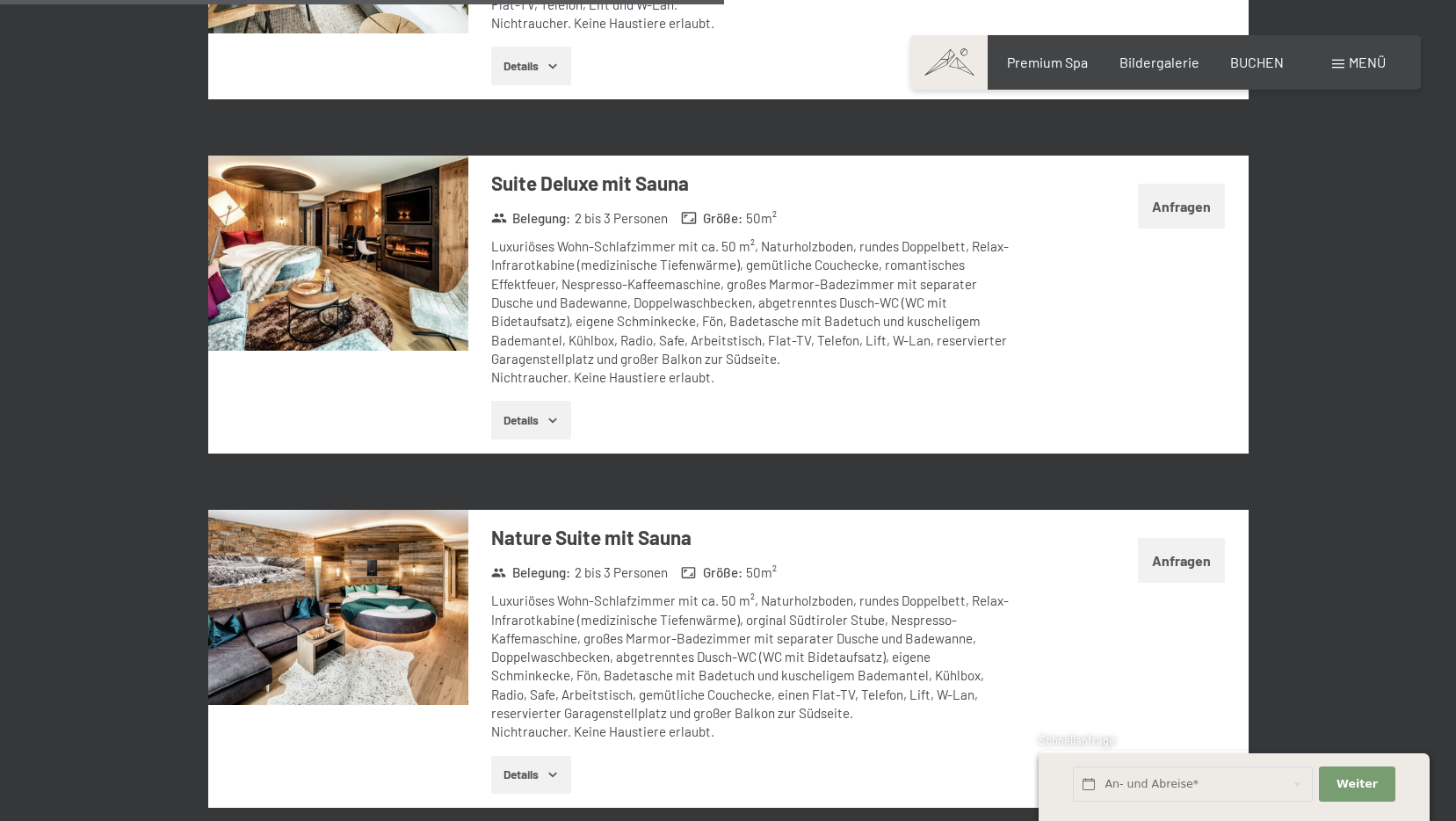
click at [436, 609] on img at bounding box center [338, 608] width 260 height 195
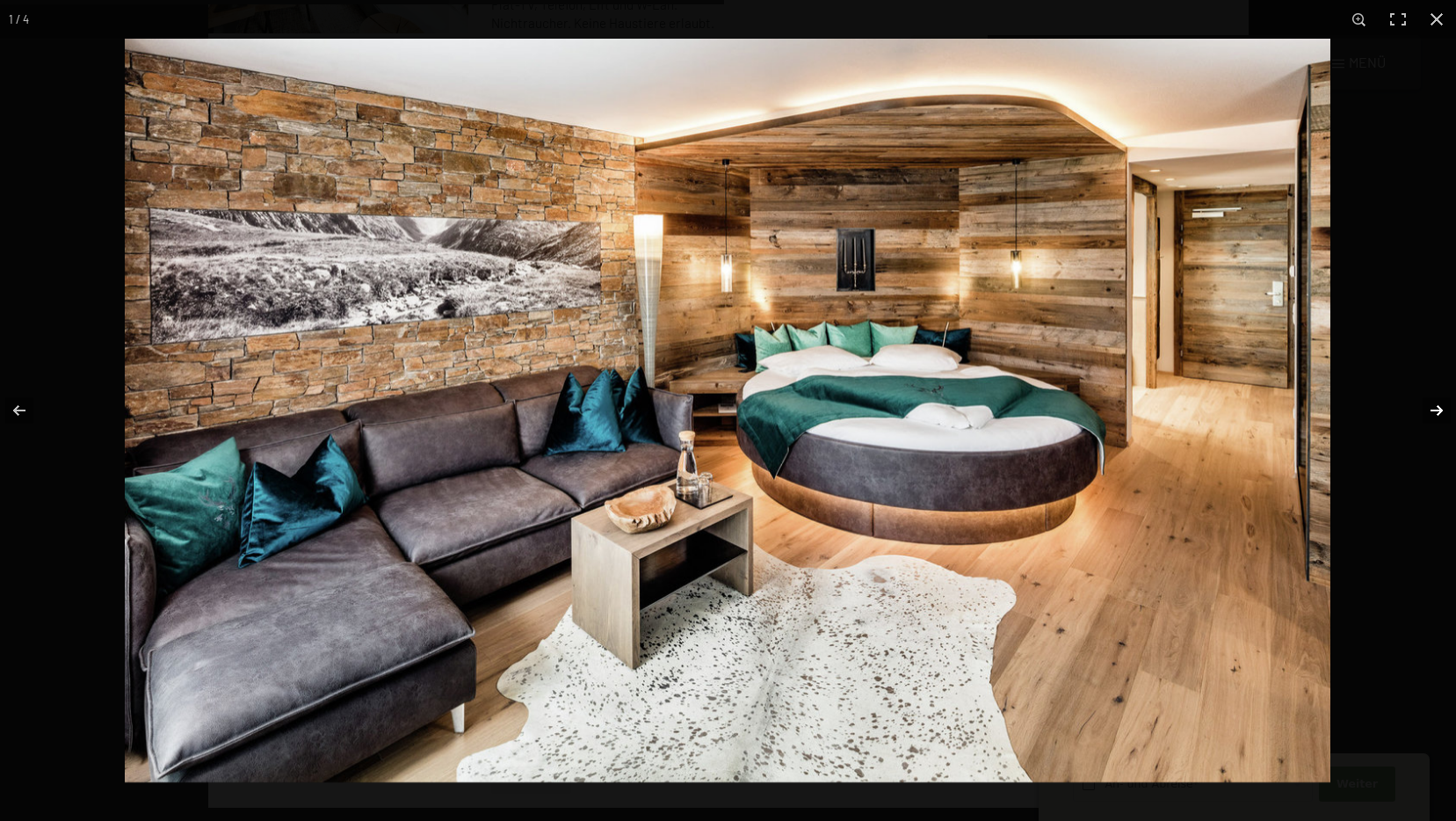
click at [1433, 405] on button "button" at bounding box center [1425, 410] width 62 height 88
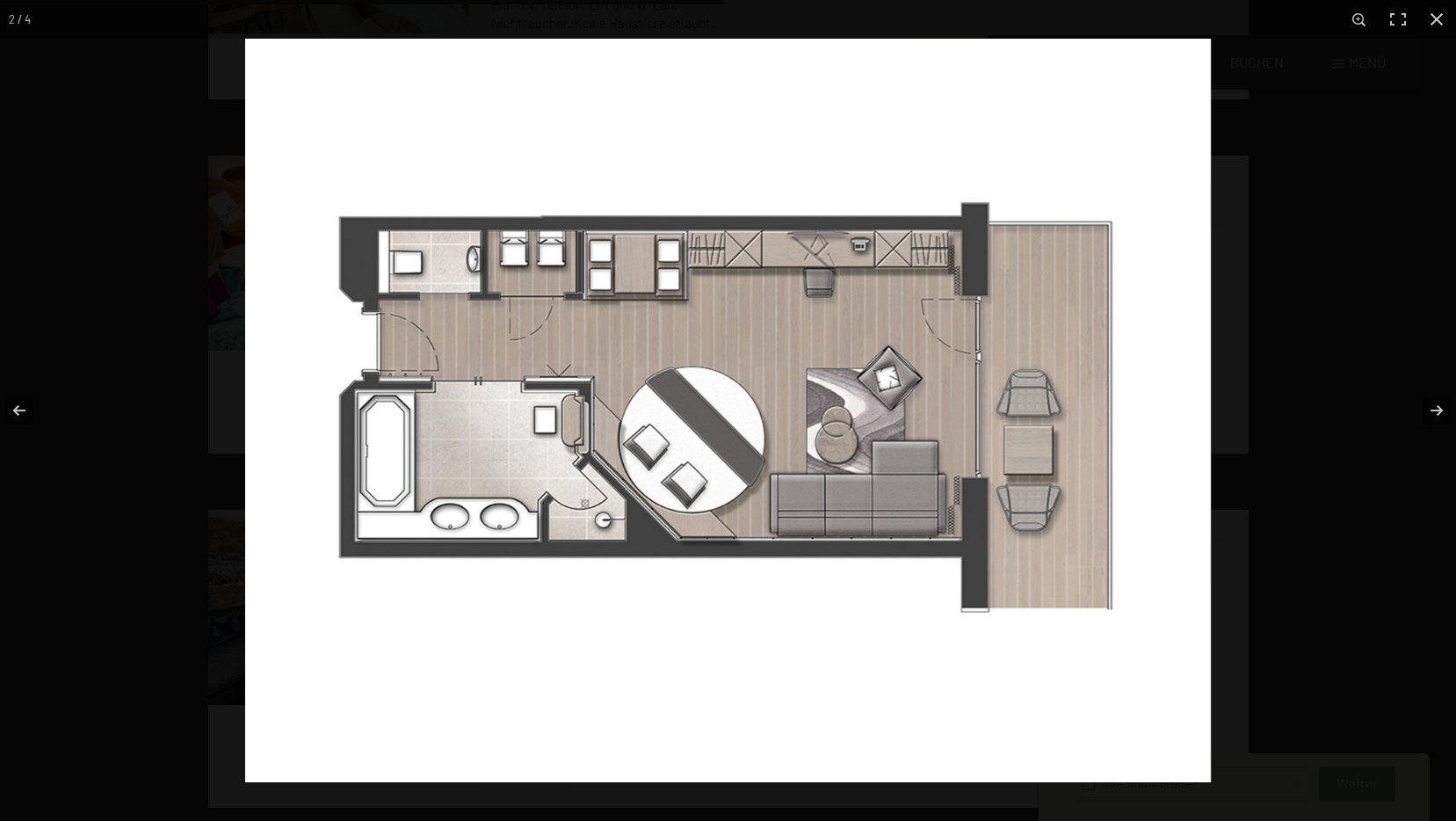
click at [501, 251] on img at bounding box center [728, 410] width 966 height 744
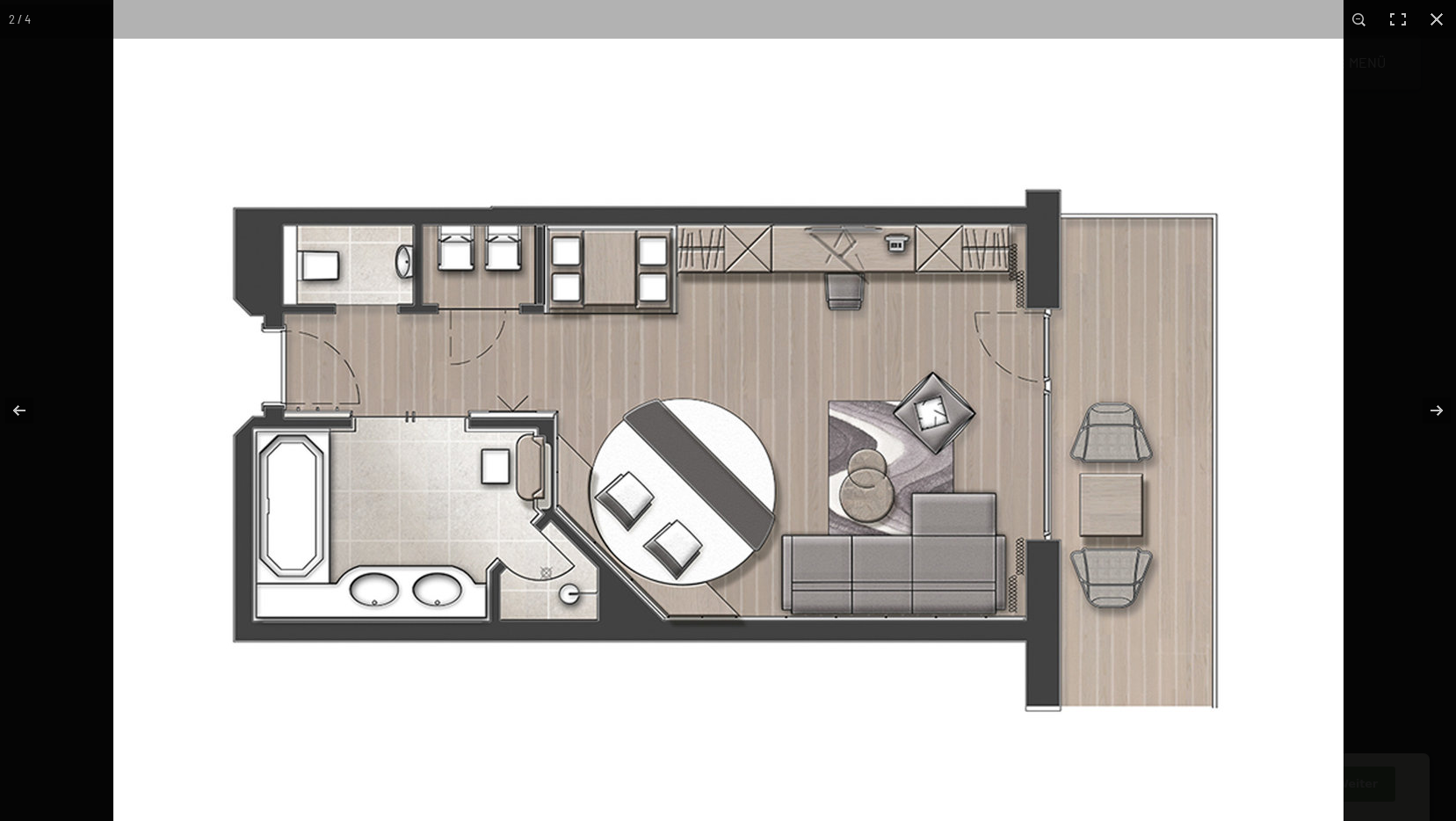
click at [504, 260] on img at bounding box center [728, 454] width 1230 height 948
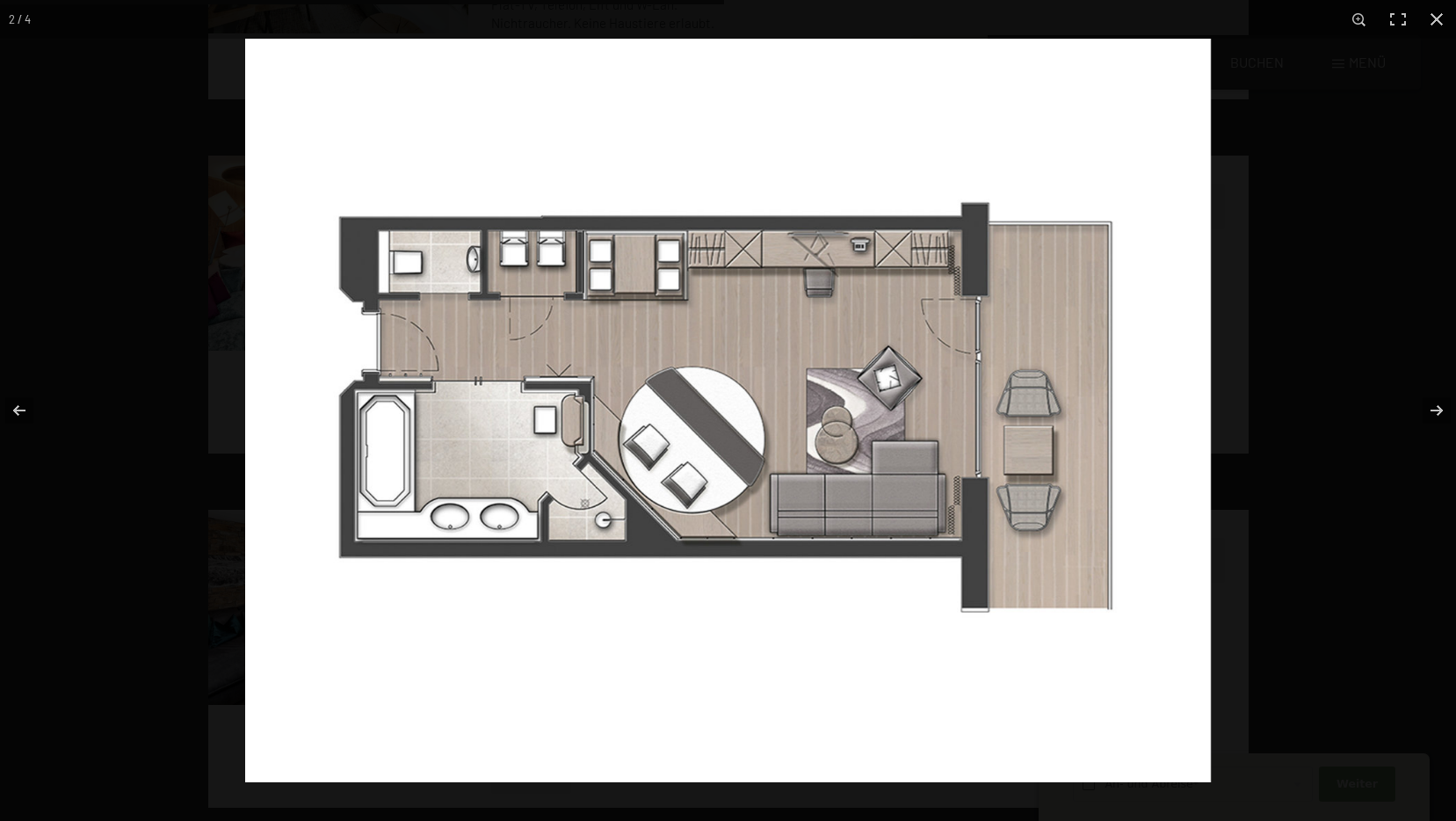
click at [504, 260] on img at bounding box center [728, 410] width 966 height 744
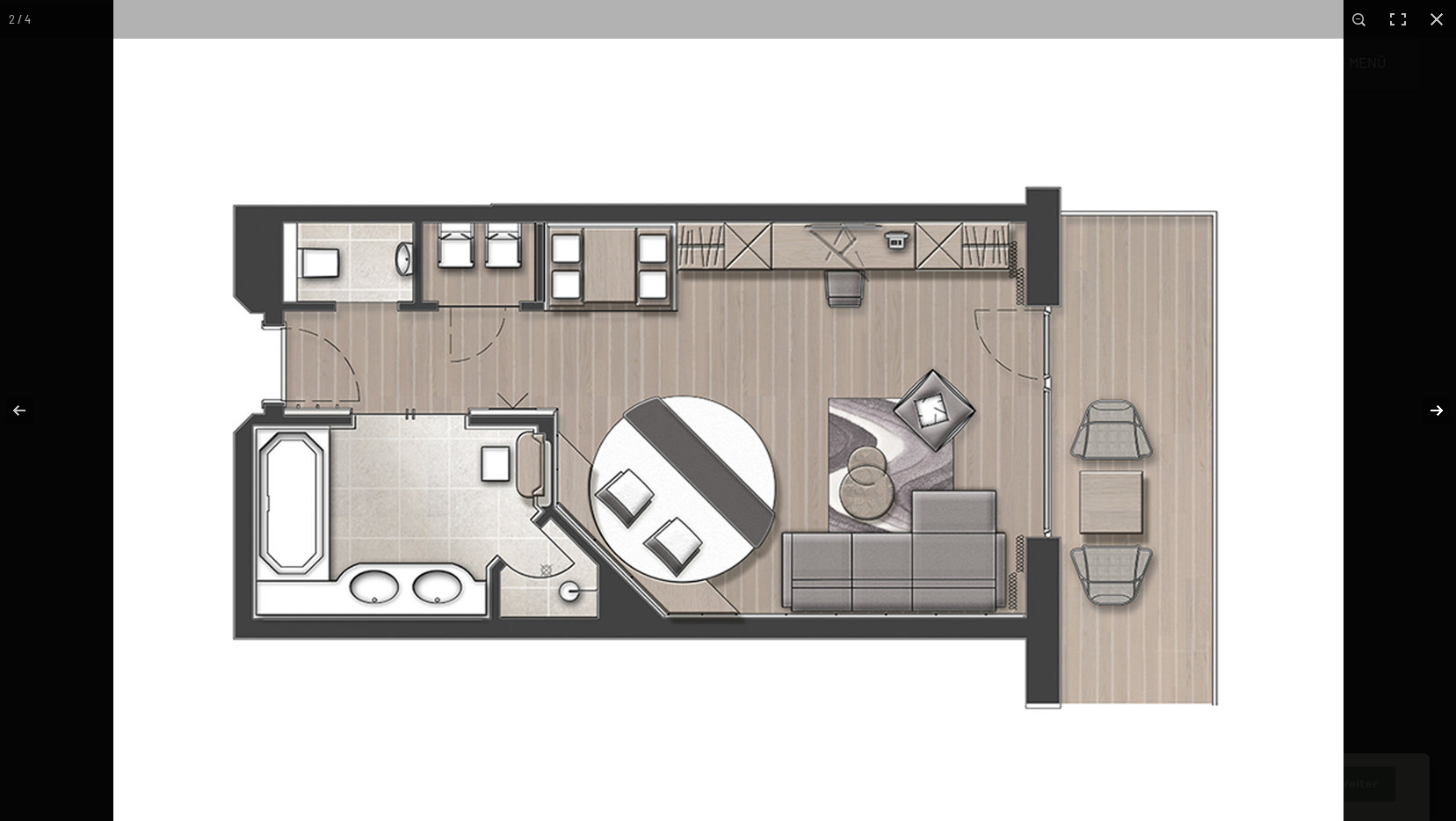
click at [1428, 411] on button "button" at bounding box center [1425, 410] width 62 height 88
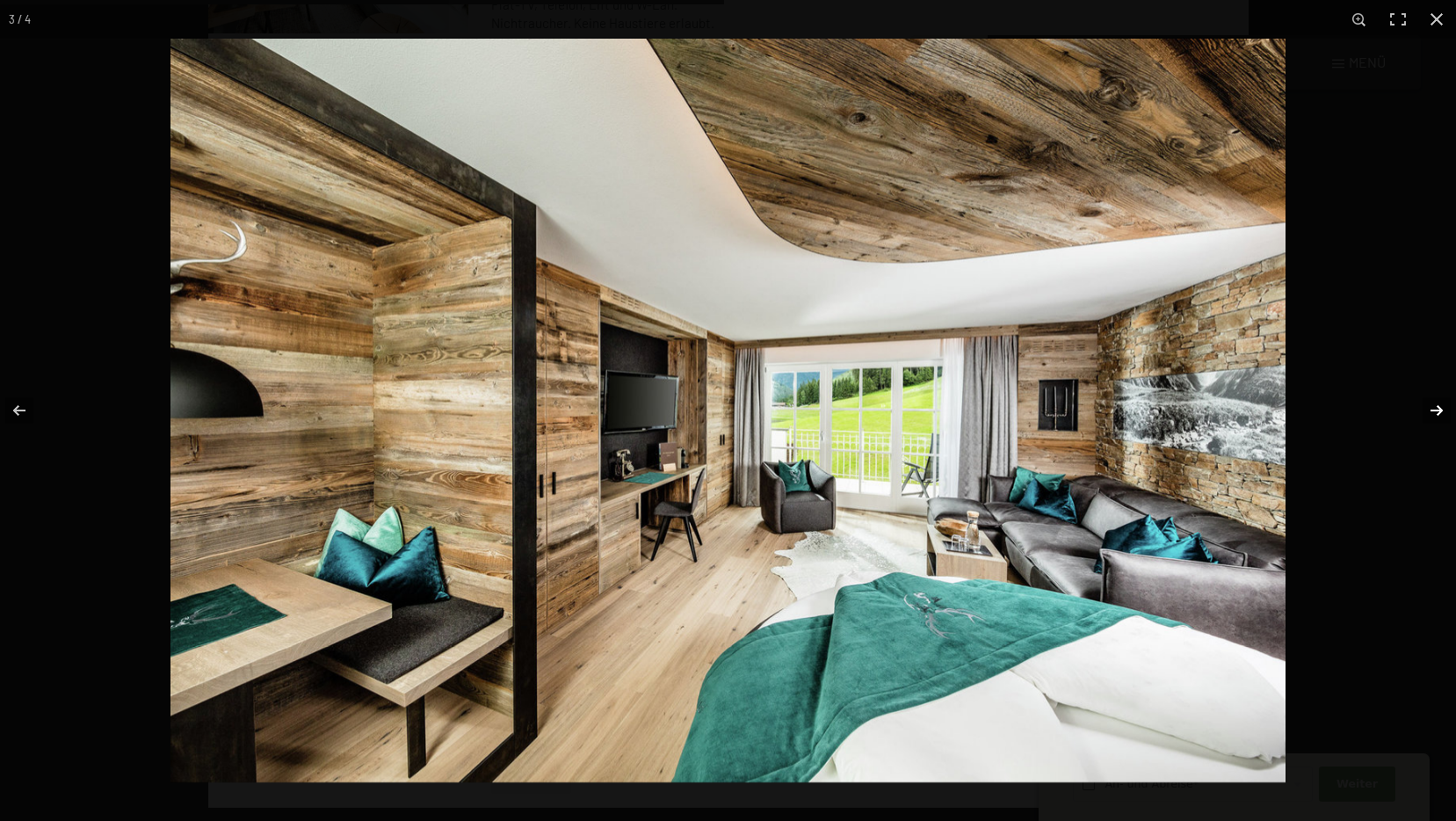
click at [1428, 411] on button "button" at bounding box center [1425, 410] width 62 height 88
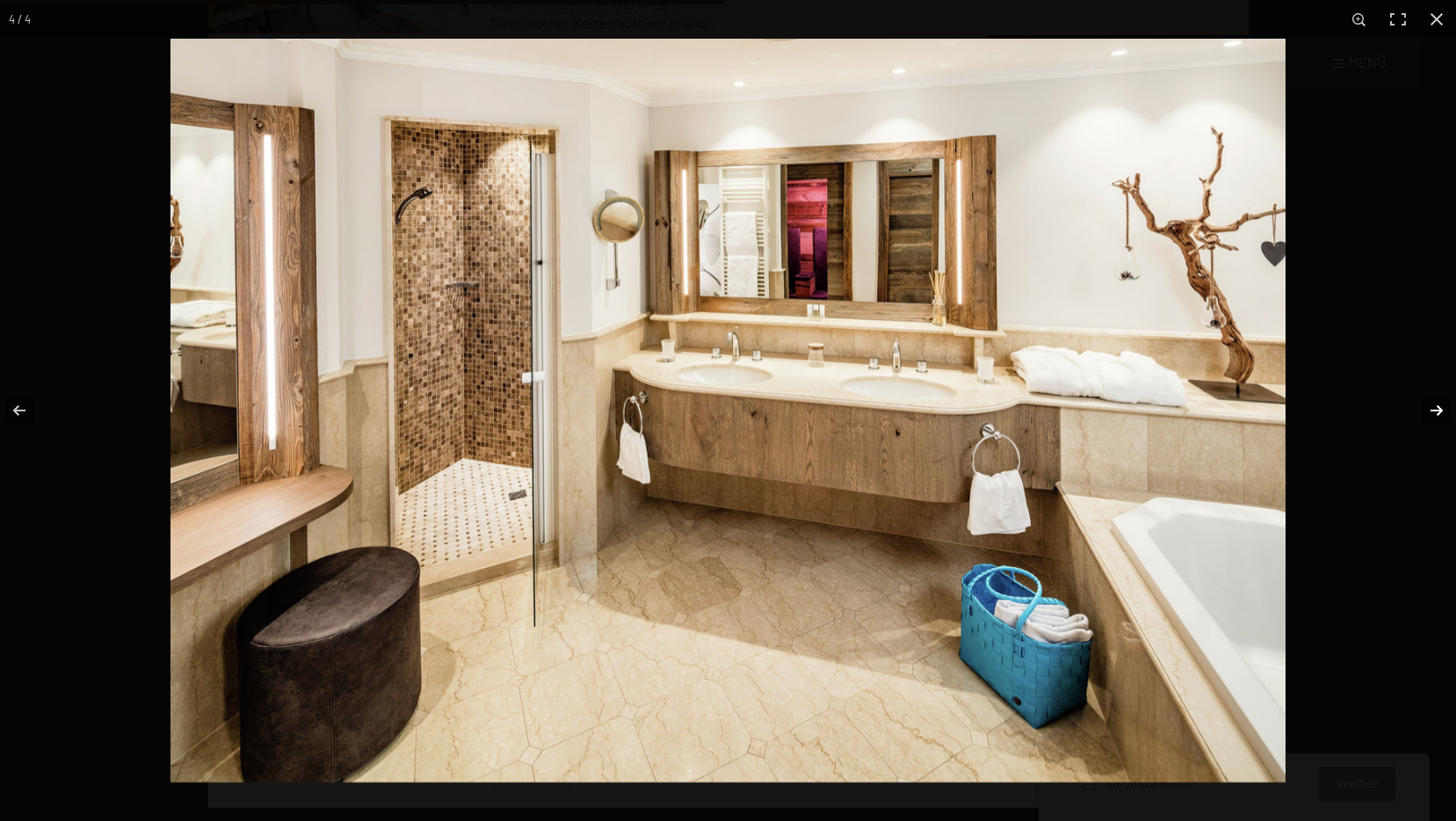
click at [1428, 411] on button "button" at bounding box center [1425, 410] width 62 height 88
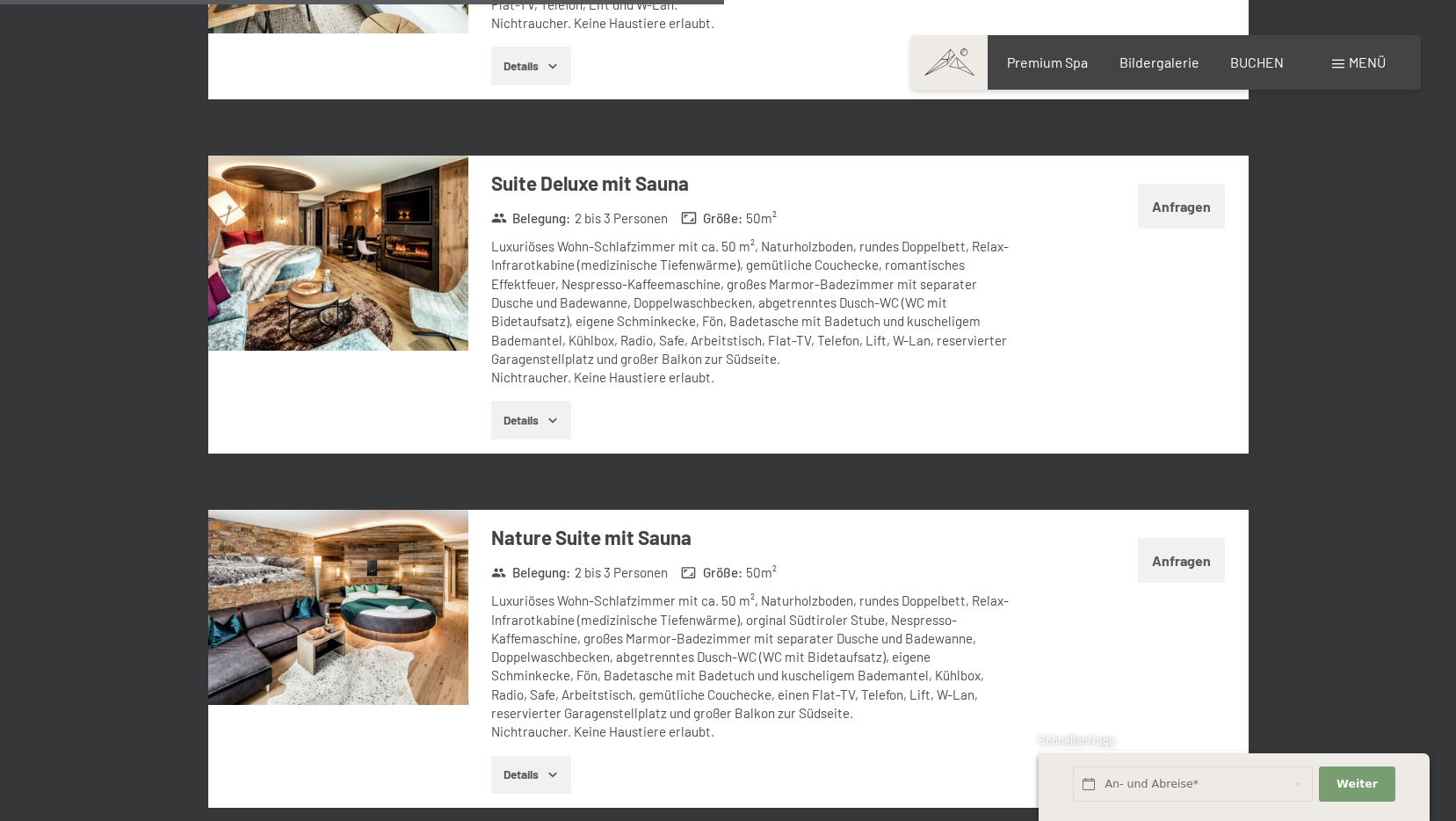
click at [0, 0] on button "button" at bounding box center [0, 0] width 0 height 0
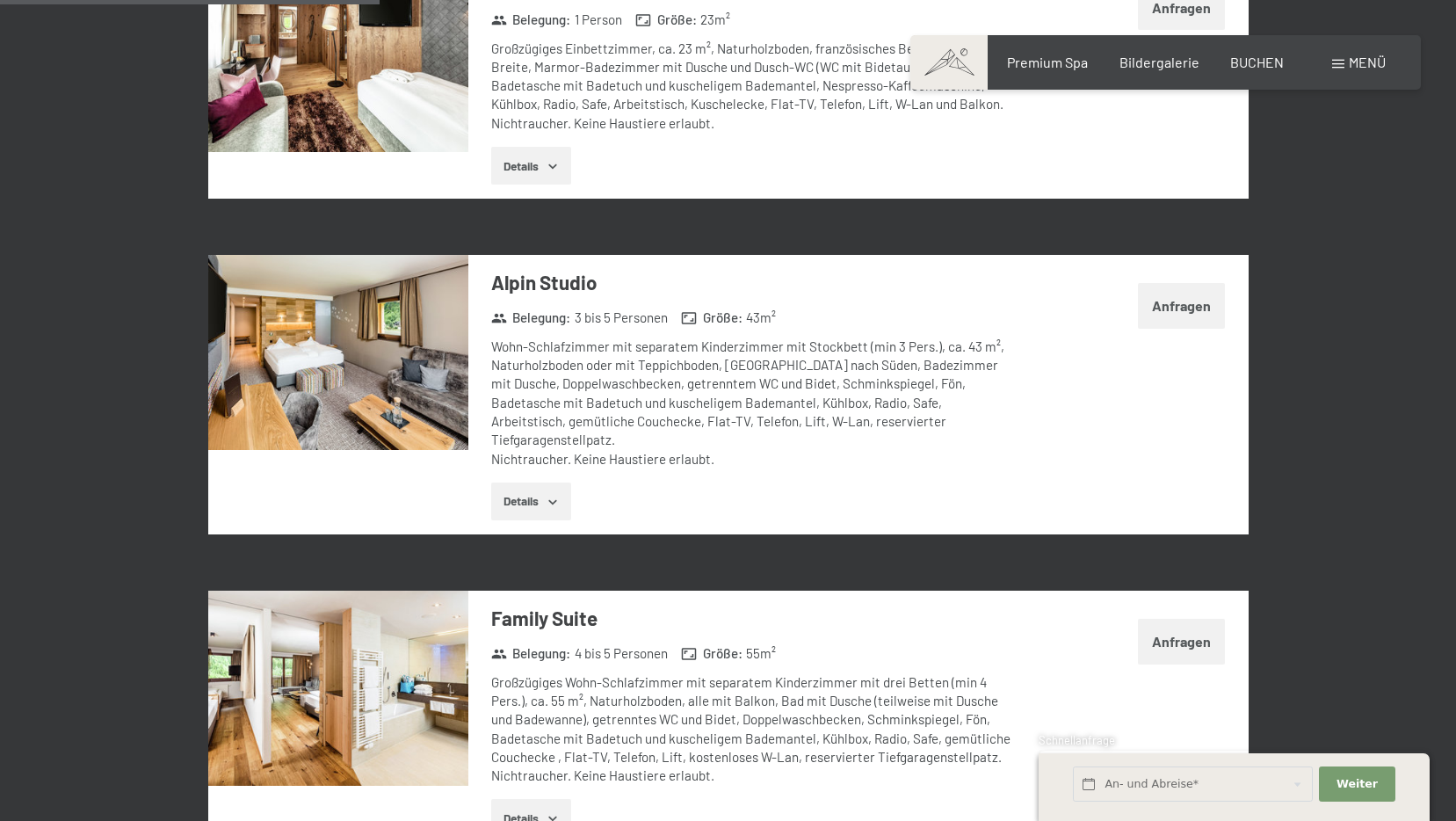
scroll to position [1386, 0]
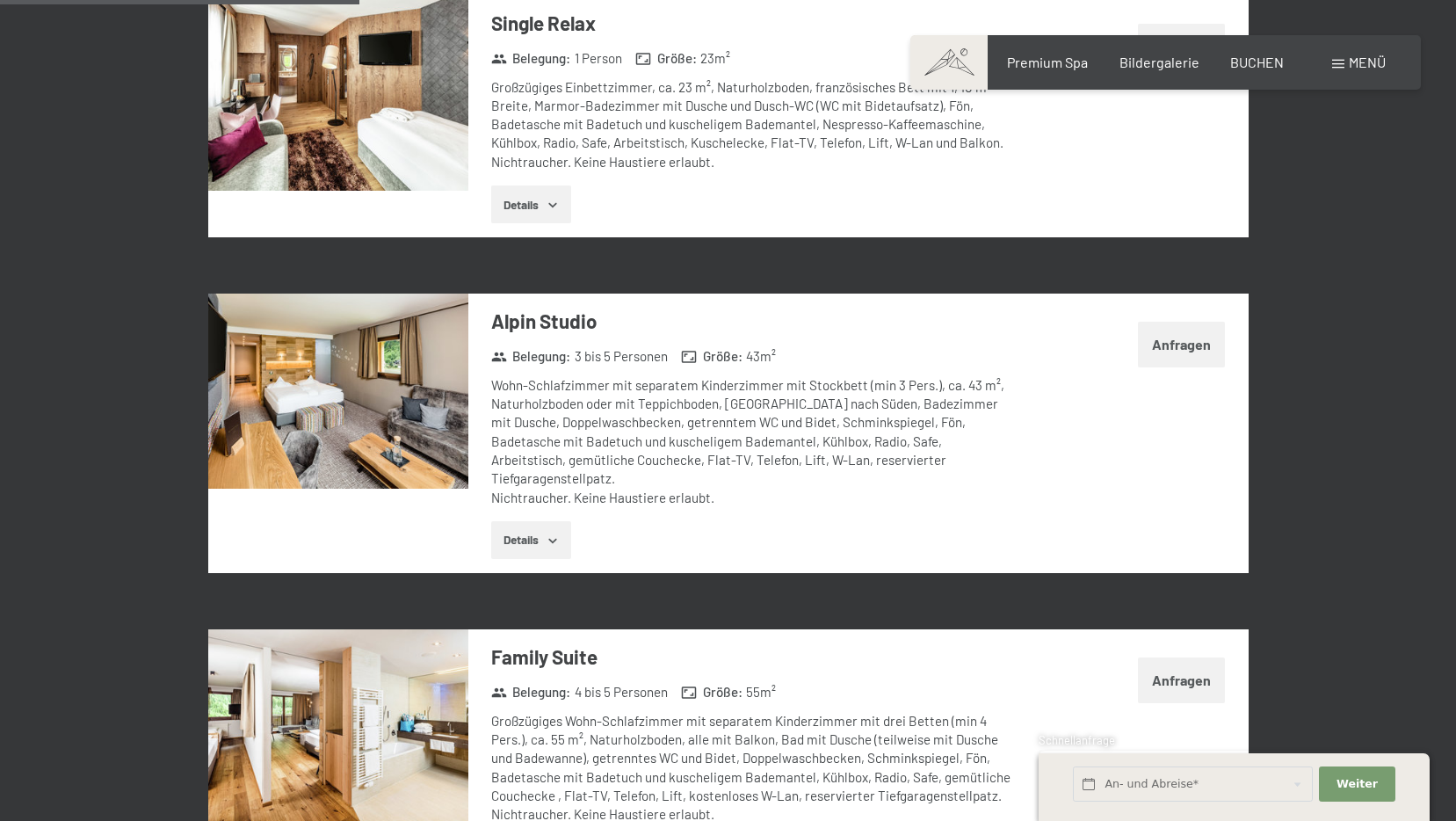
click at [378, 401] on img at bounding box center [338, 391] width 260 height 195
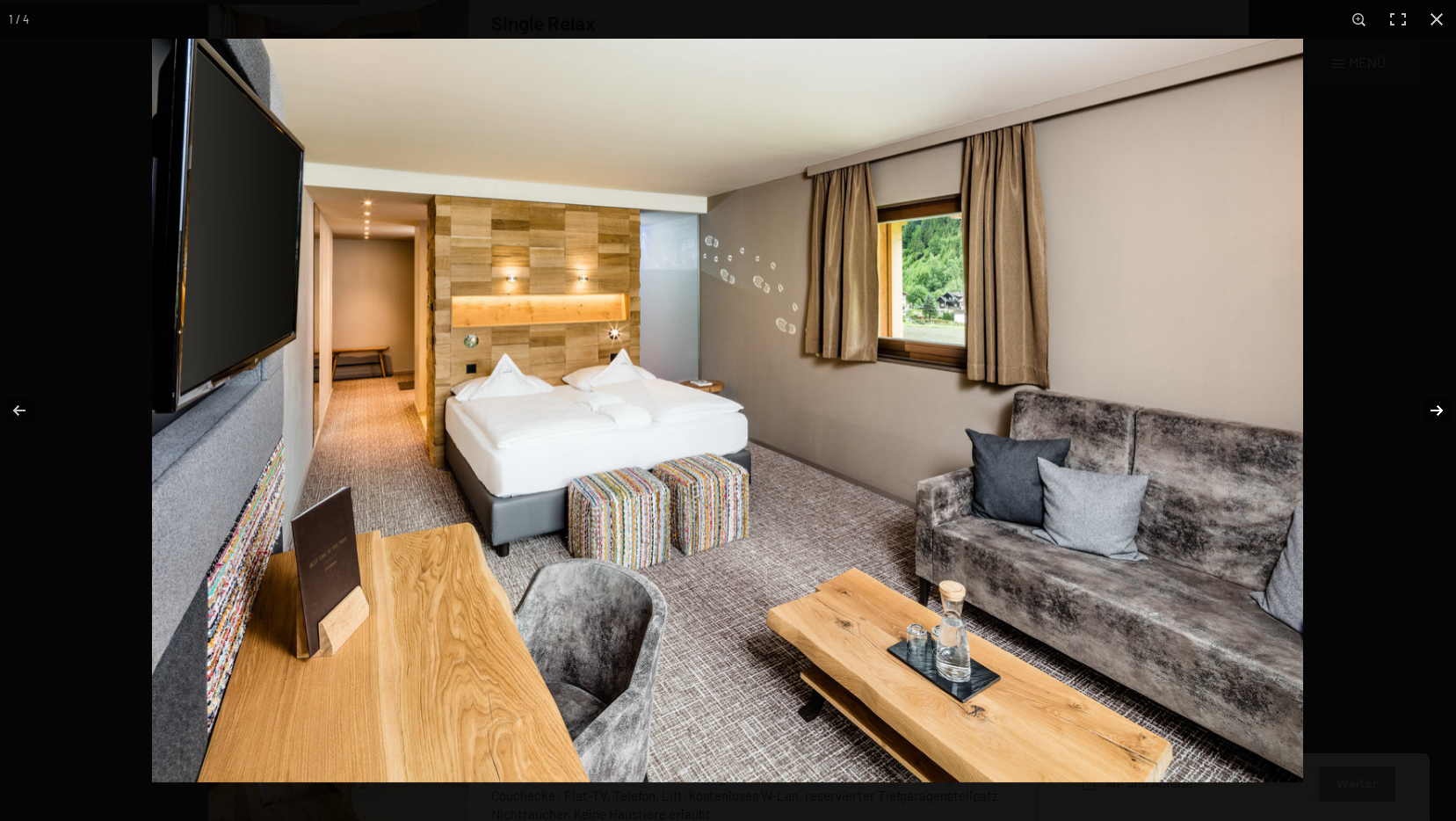
click at [1433, 405] on button "button" at bounding box center [1425, 410] width 62 height 88
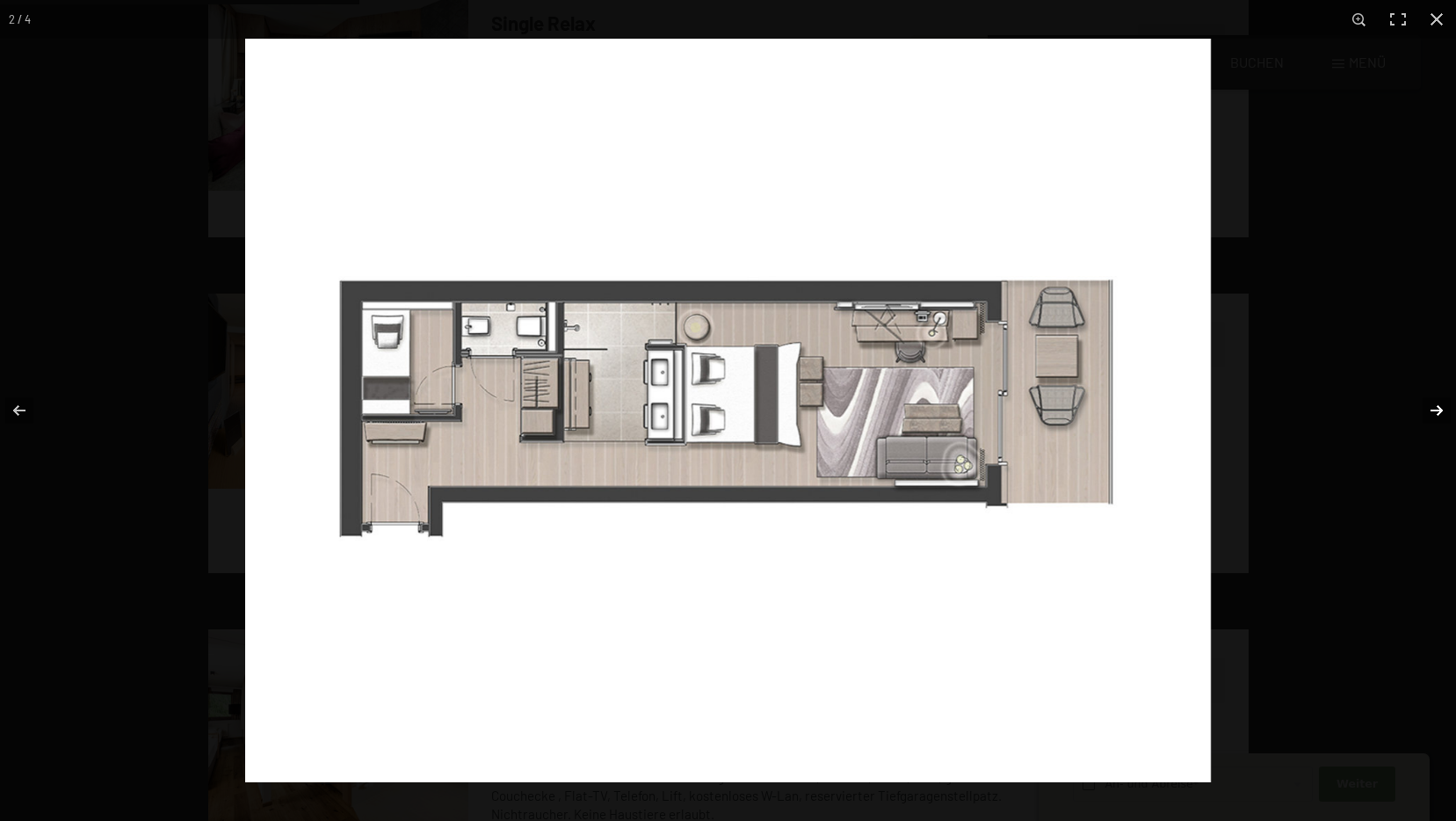
click at [1433, 405] on button "button" at bounding box center [1425, 410] width 62 height 88
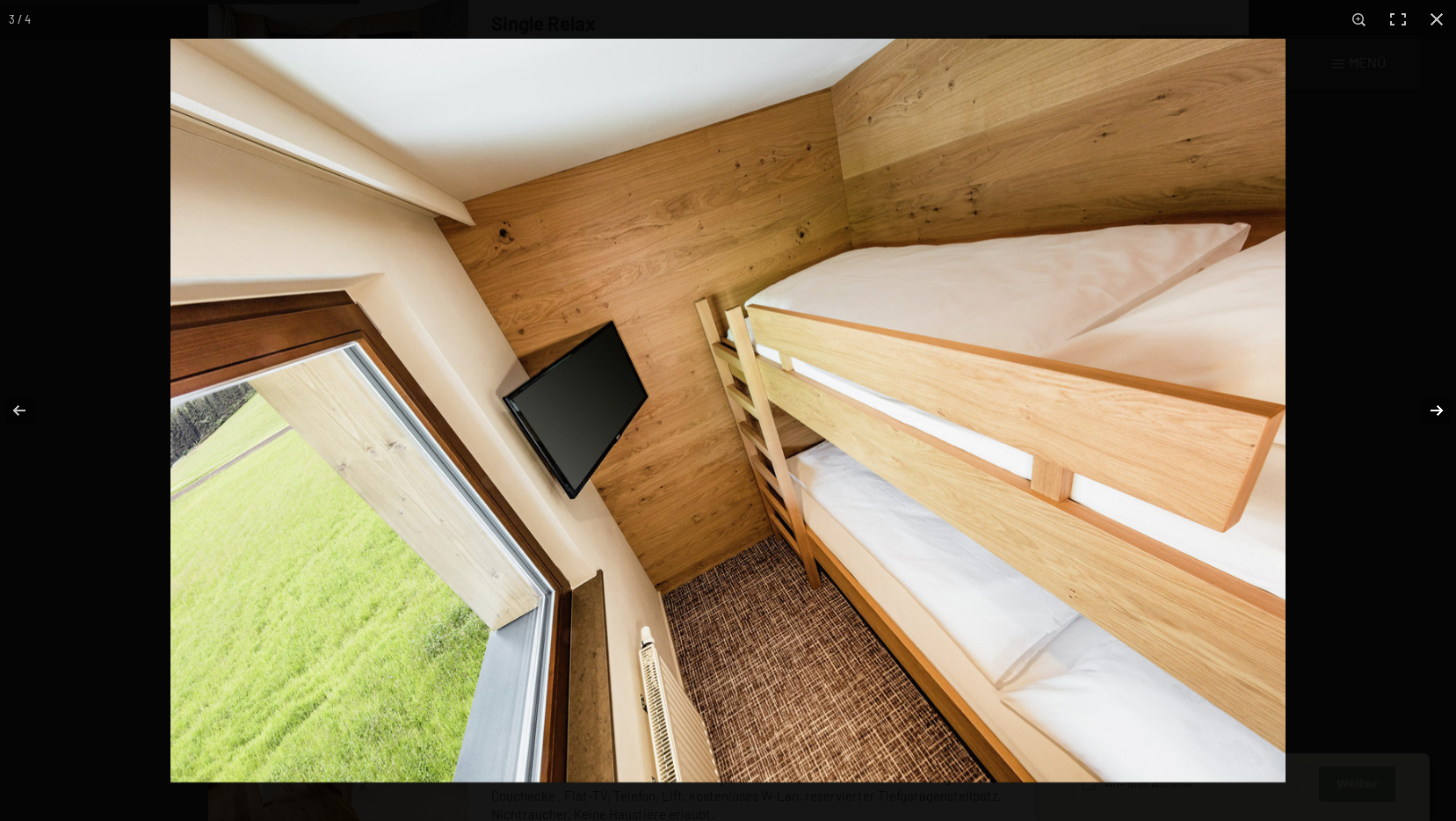
click at [1433, 405] on button "button" at bounding box center [1425, 410] width 62 height 88
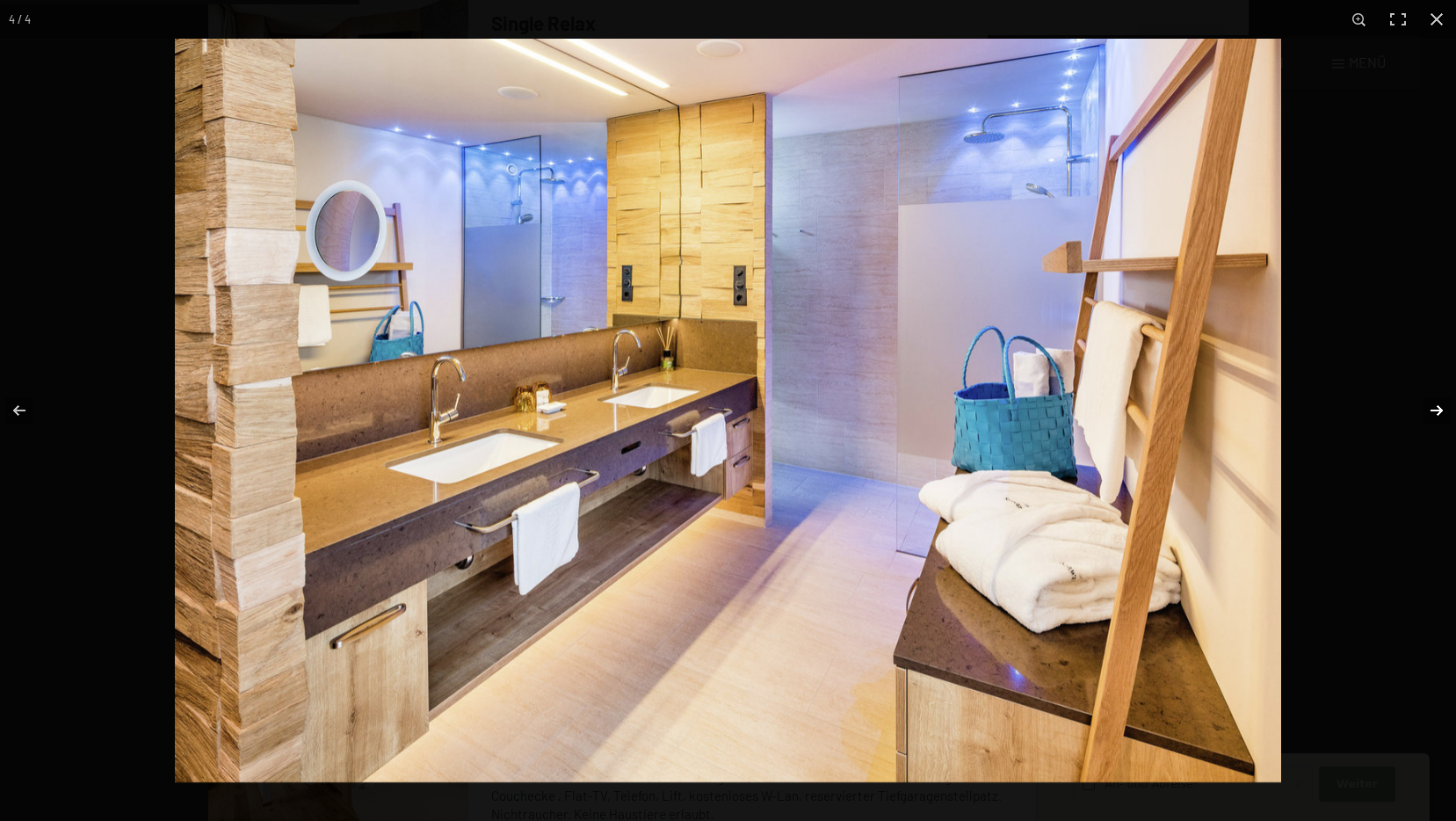
click at [1433, 405] on button "button" at bounding box center [1425, 410] width 62 height 88
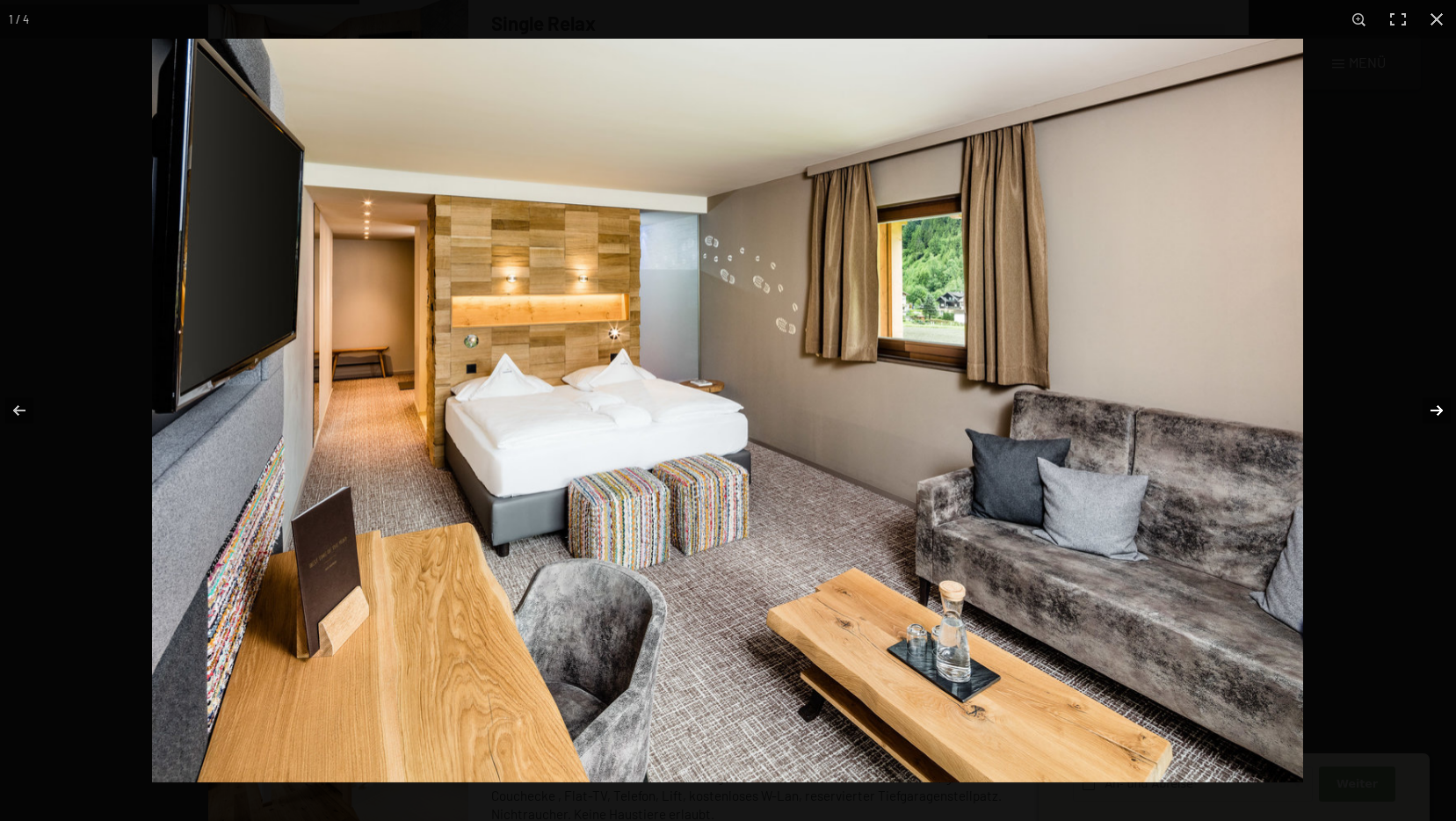
click at [1433, 405] on button "button" at bounding box center [1425, 410] width 62 height 88
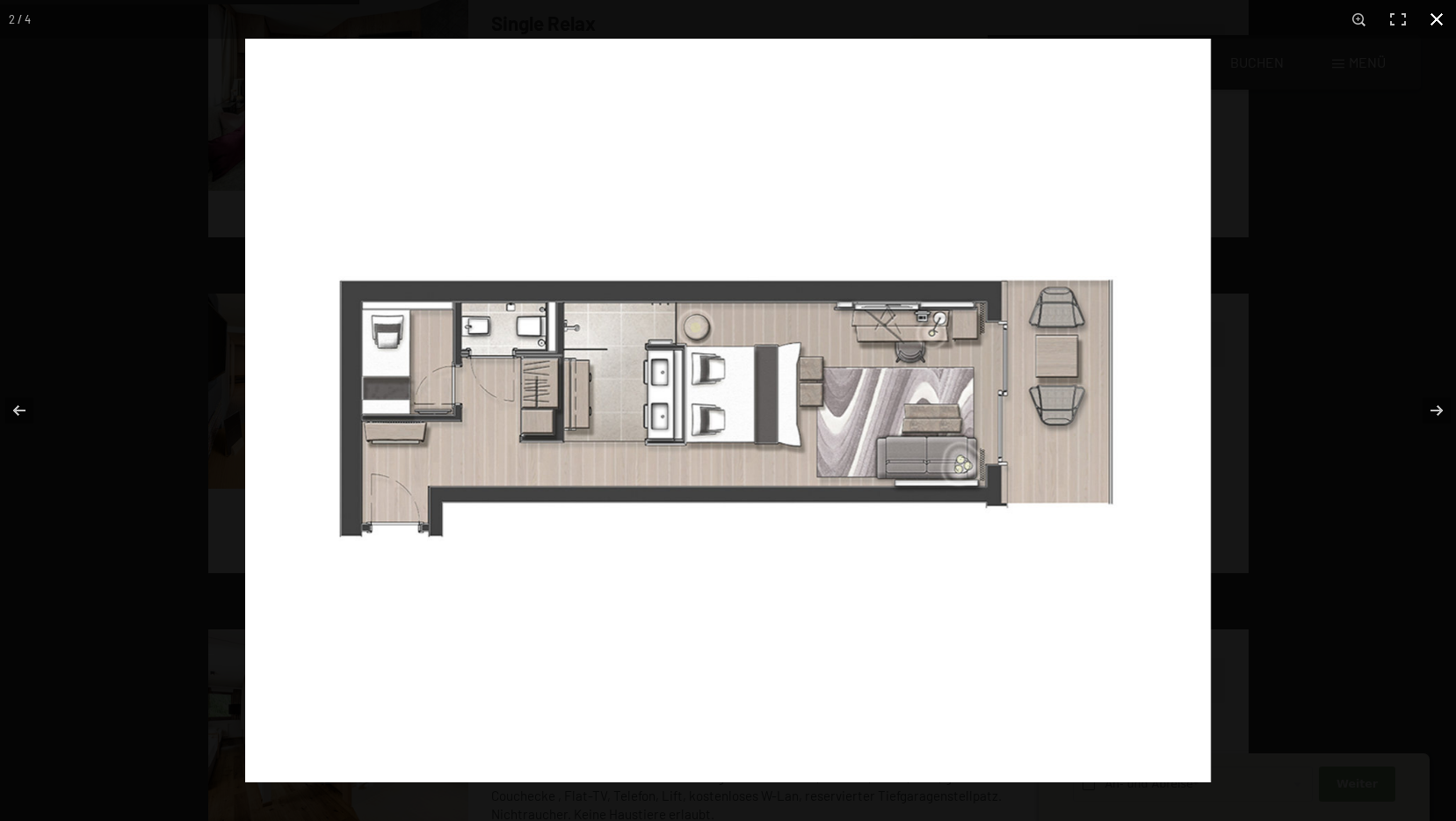
click at [1437, 14] on button "button" at bounding box center [1436, 19] width 39 height 39
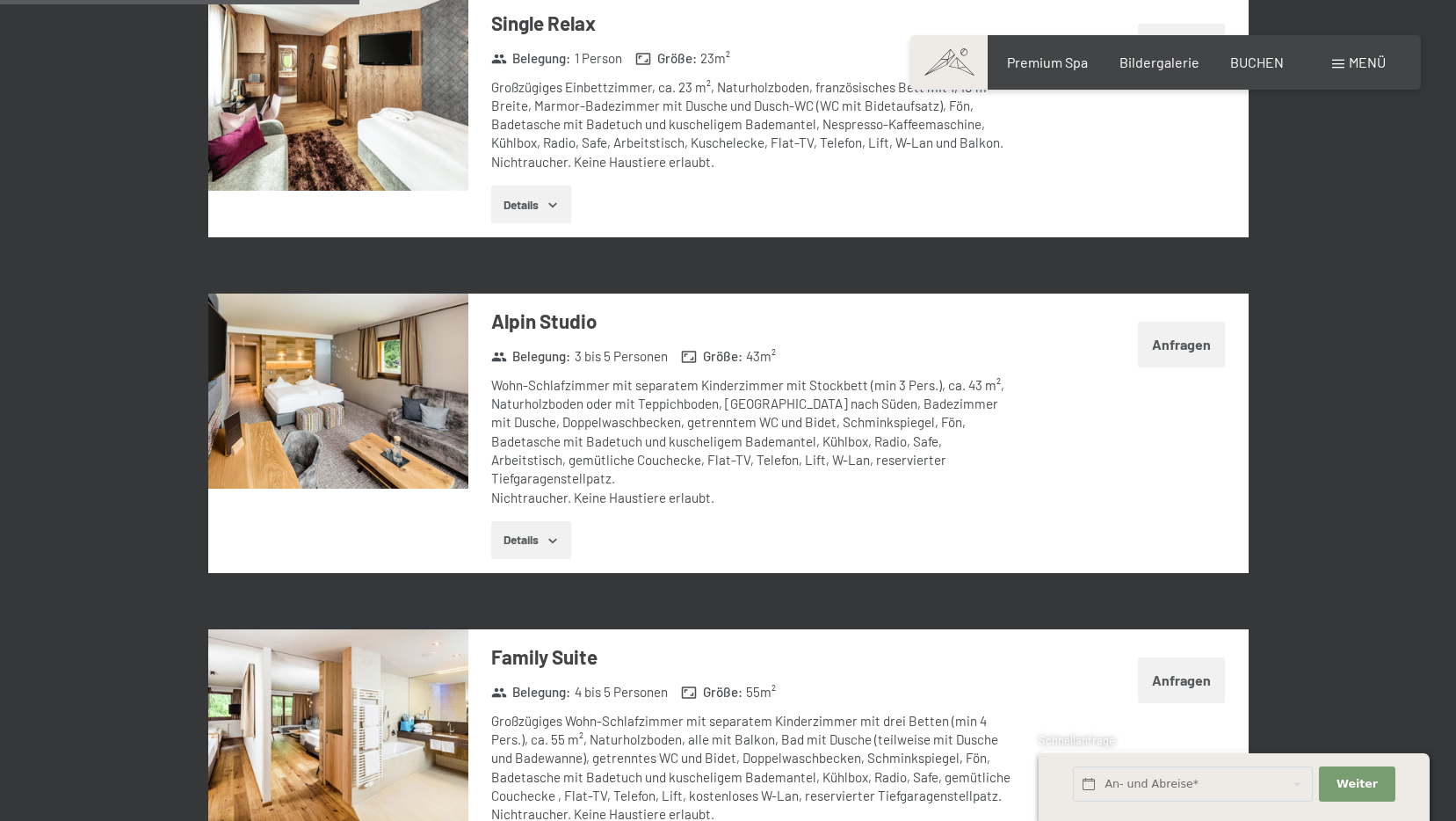
click at [1148, 343] on button "Anfragen" at bounding box center [1181, 344] width 87 height 44
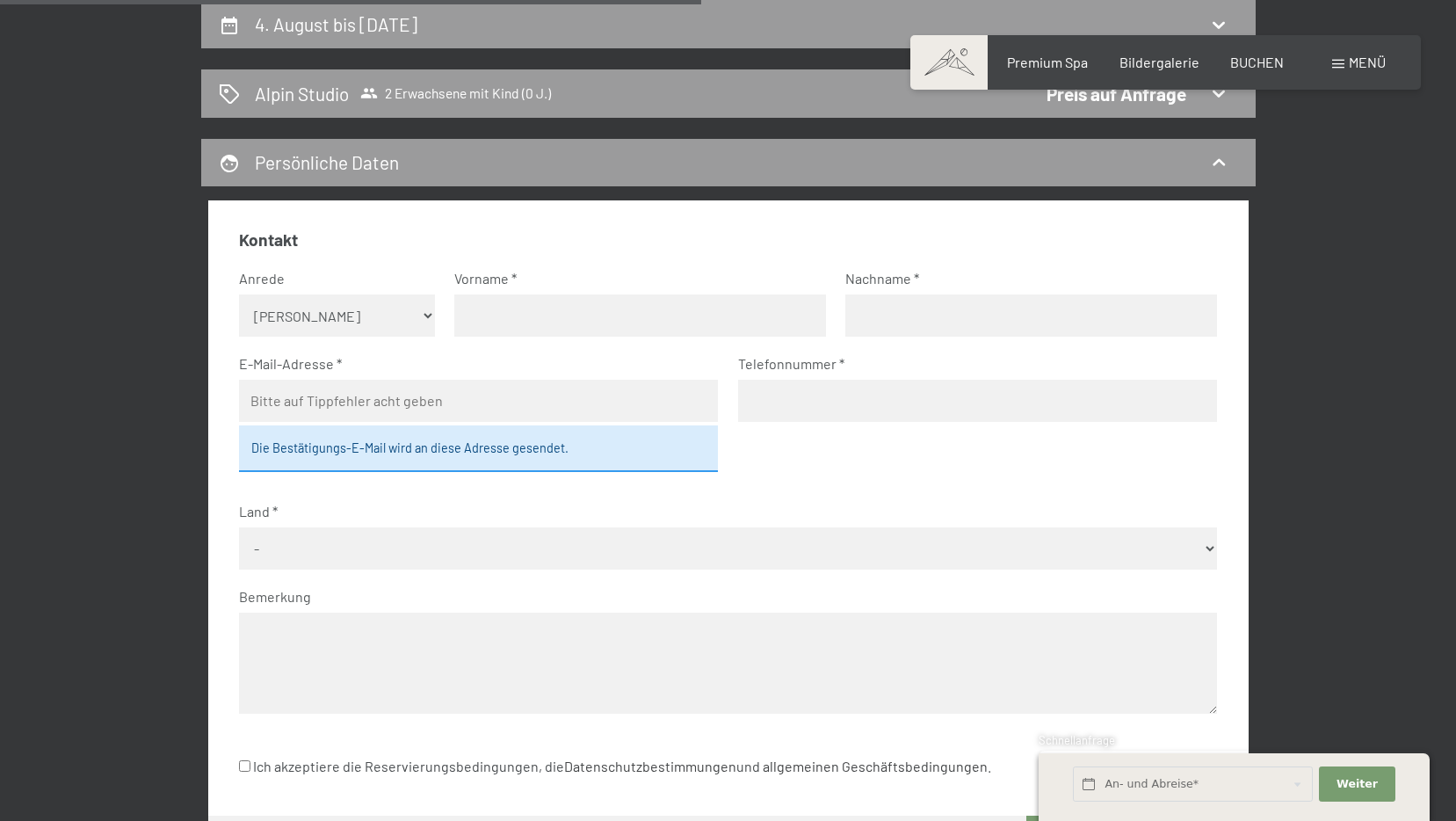
click at [411, 311] on select "Keine Angabe Frau Herr" at bounding box center [336, 316] width 196 height 42
select select "m"
click at [238, 295] on select "Keine Angabe Frau Herr" at bounding box center [336, 316] width 196 height 42
click at [545, 311] on input "text" at bounding box center [639, 316] width 372 height 42
type input "Johanna"
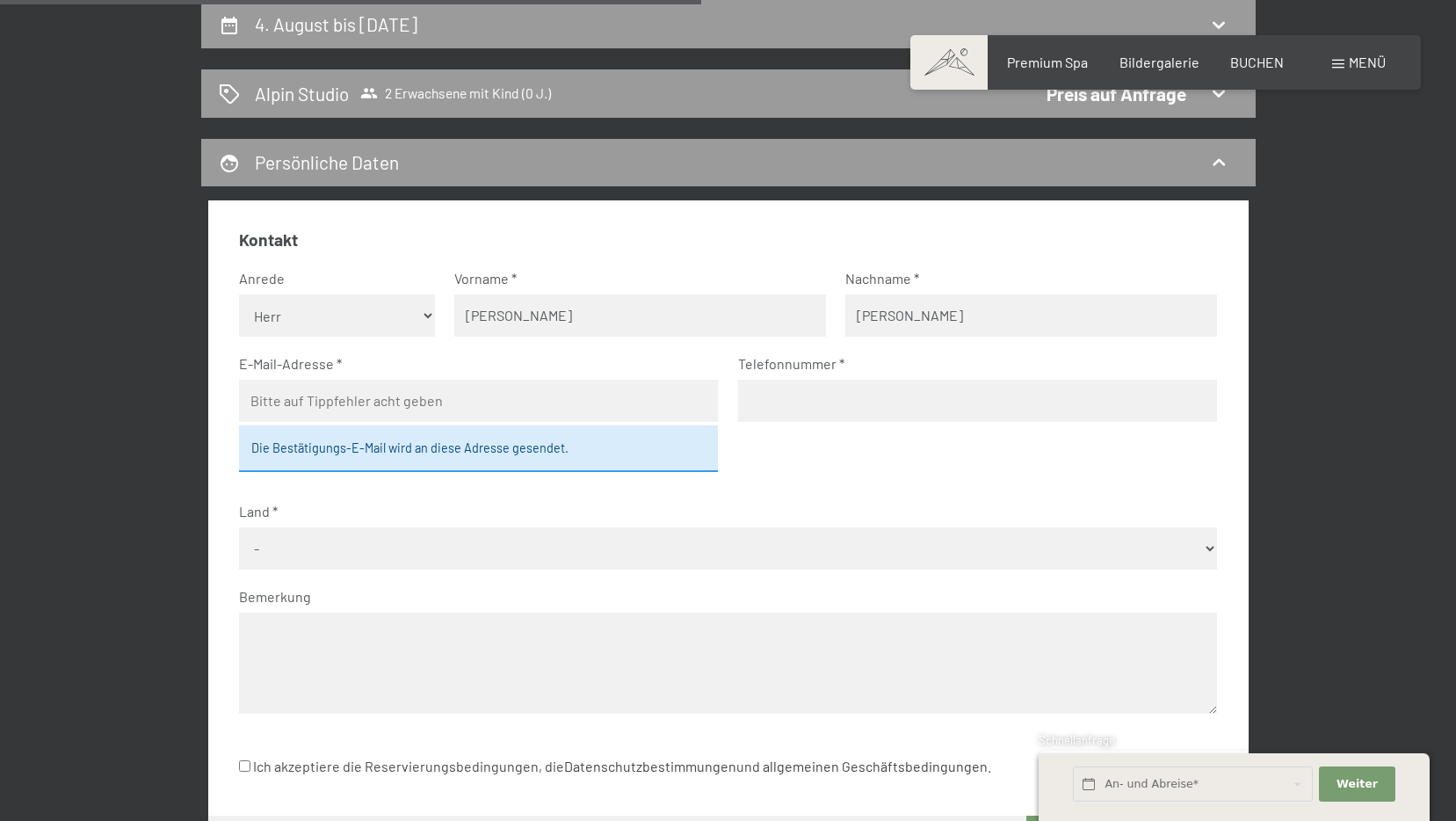
type input "Specht"
click at [548, 412] on input "email" at bounding box center [478, 401] width 479 height 42
type input "johanna.gey@icloud.com"
click at [985, 399] on input "tel" at bounding box center [977, 401] width 479 height 42
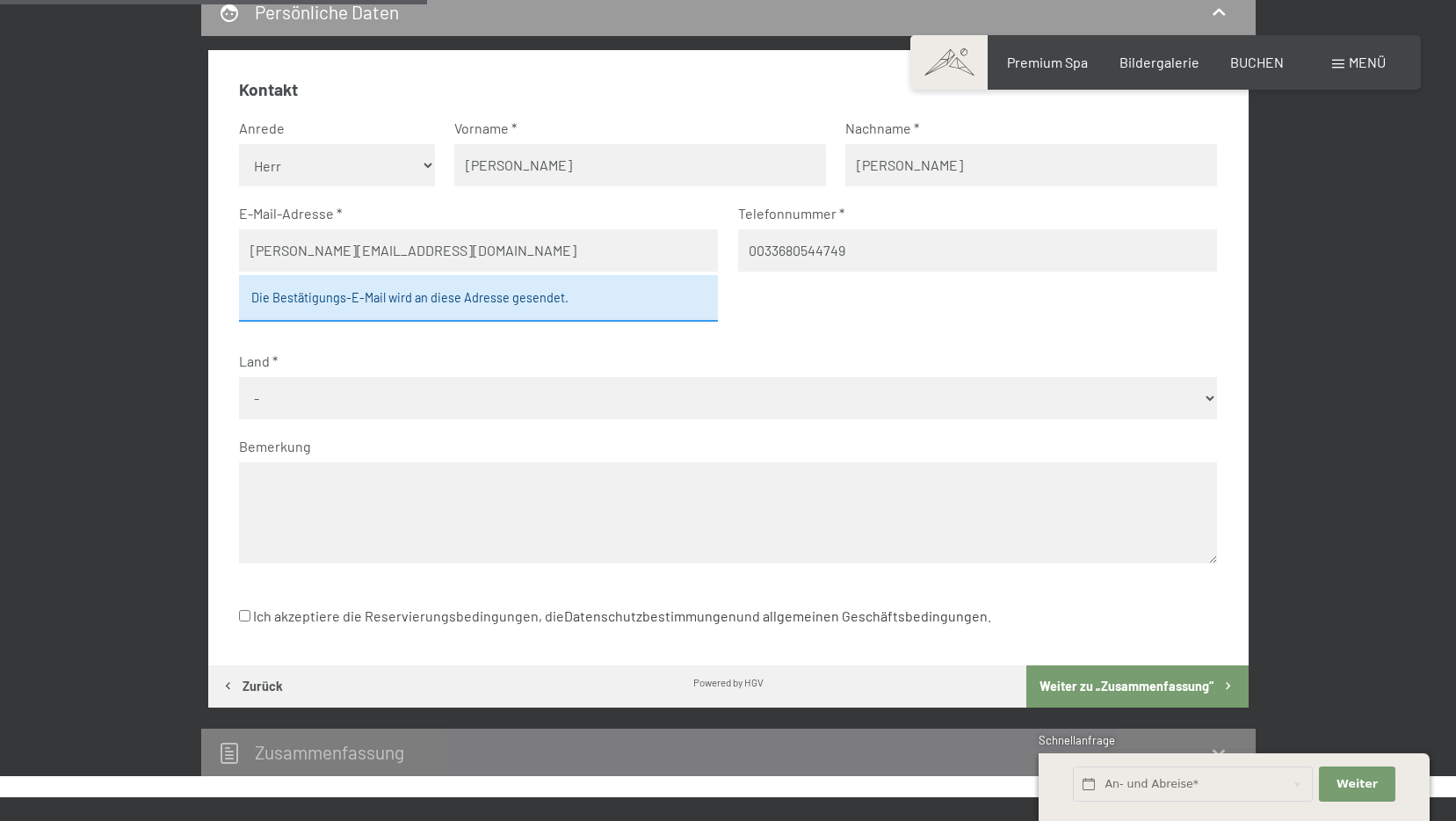
scroll to position [595, 0]
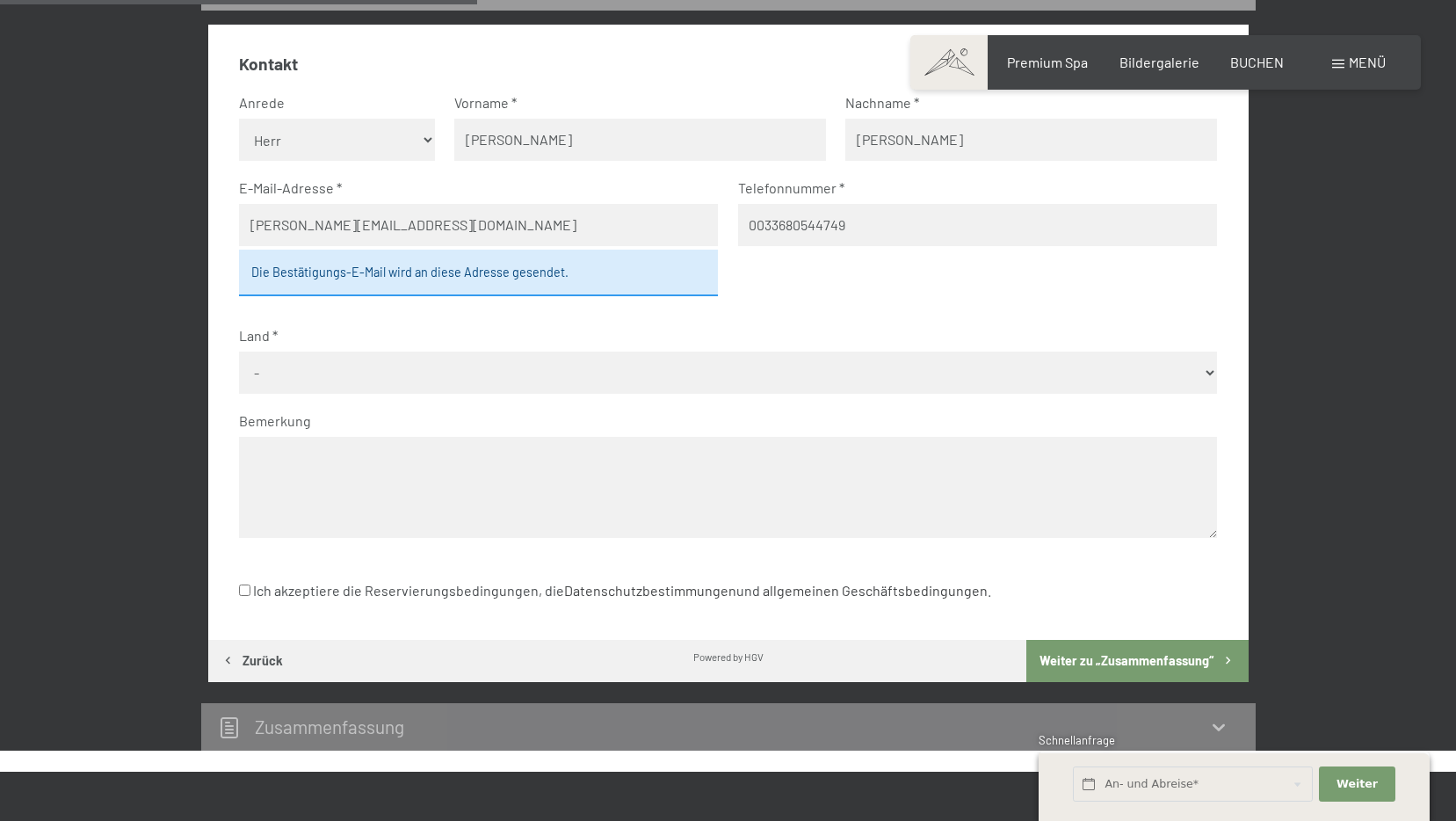
type input "0033680544749"
click at [563, 373] on select "- Deutschland Österreich Schweiz Italien Niederlande Belgien Vereinigtes Königr…" at bounding box center [727, 373] width 978 height 42
select select "FRA"
click at [238, 352] on select "- Deutschland Österreich Schweiz Italien Niederlande Belgien Vereinigtes Königr…" at bounding box center [727, 373] width 978 height 42
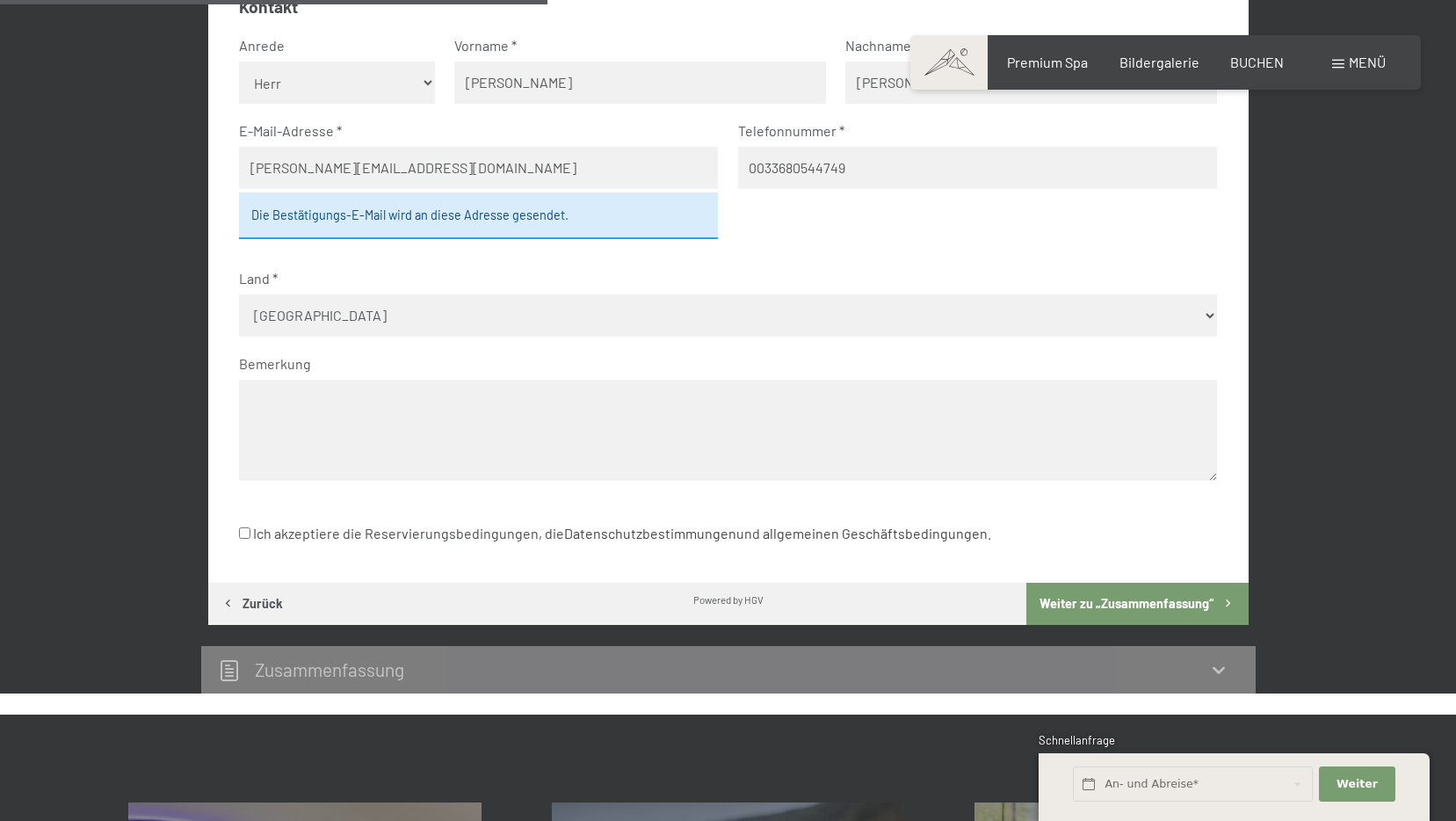
scroll to position [683, 0]
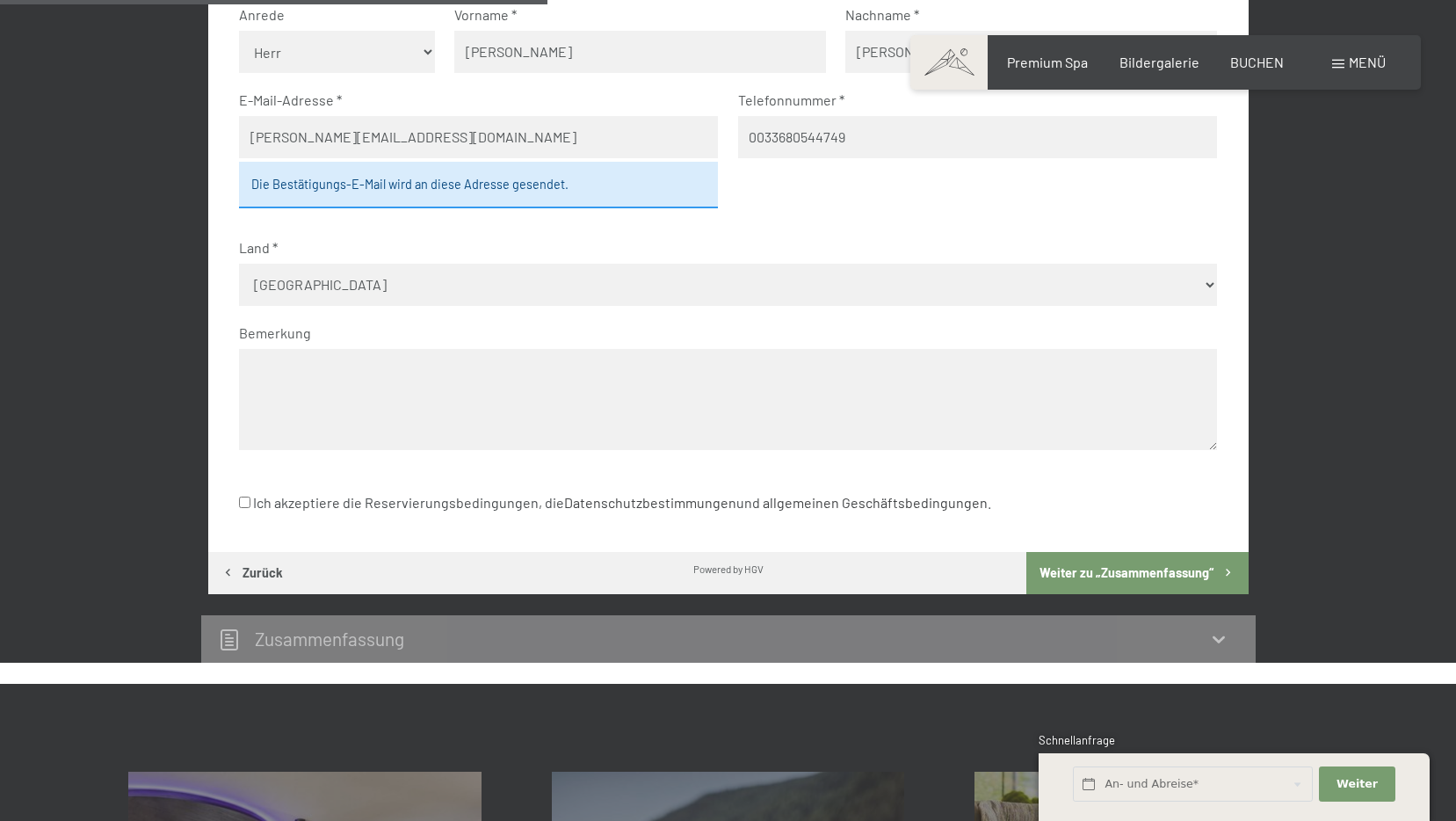
click at [246, 500] on input "Ich akzeptiere die Reservierungsbedingungen, die Datenschutzbestimmungen und al…" at bounding box center [244, 502] width 12 height 12
checkbox input "true"
click at [1173, 574] on button "Weiter zu „Zusammen­fassung“" at bounding box center [1136, 573] width 221 height 42
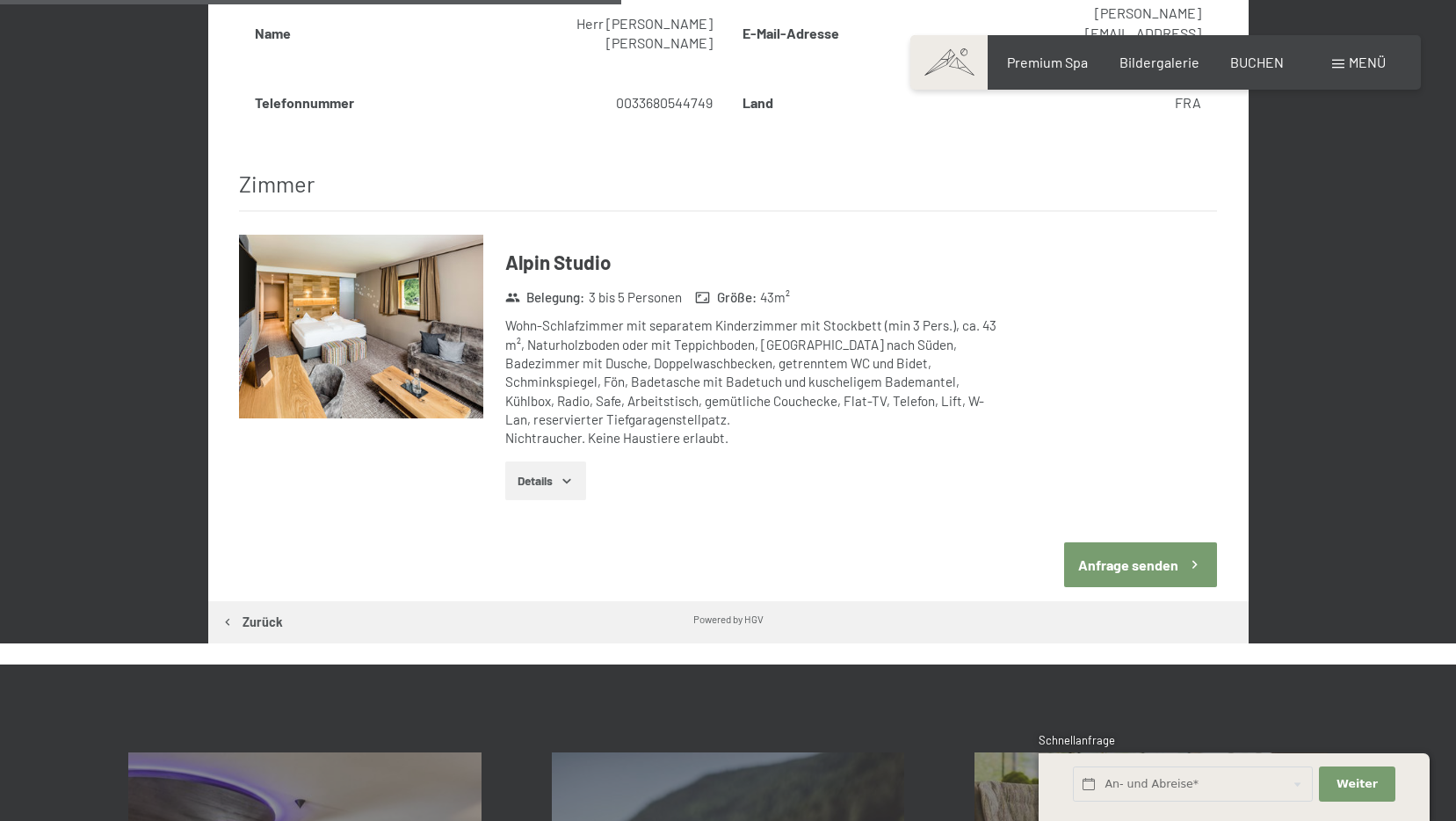
scroll to position [859, 0]
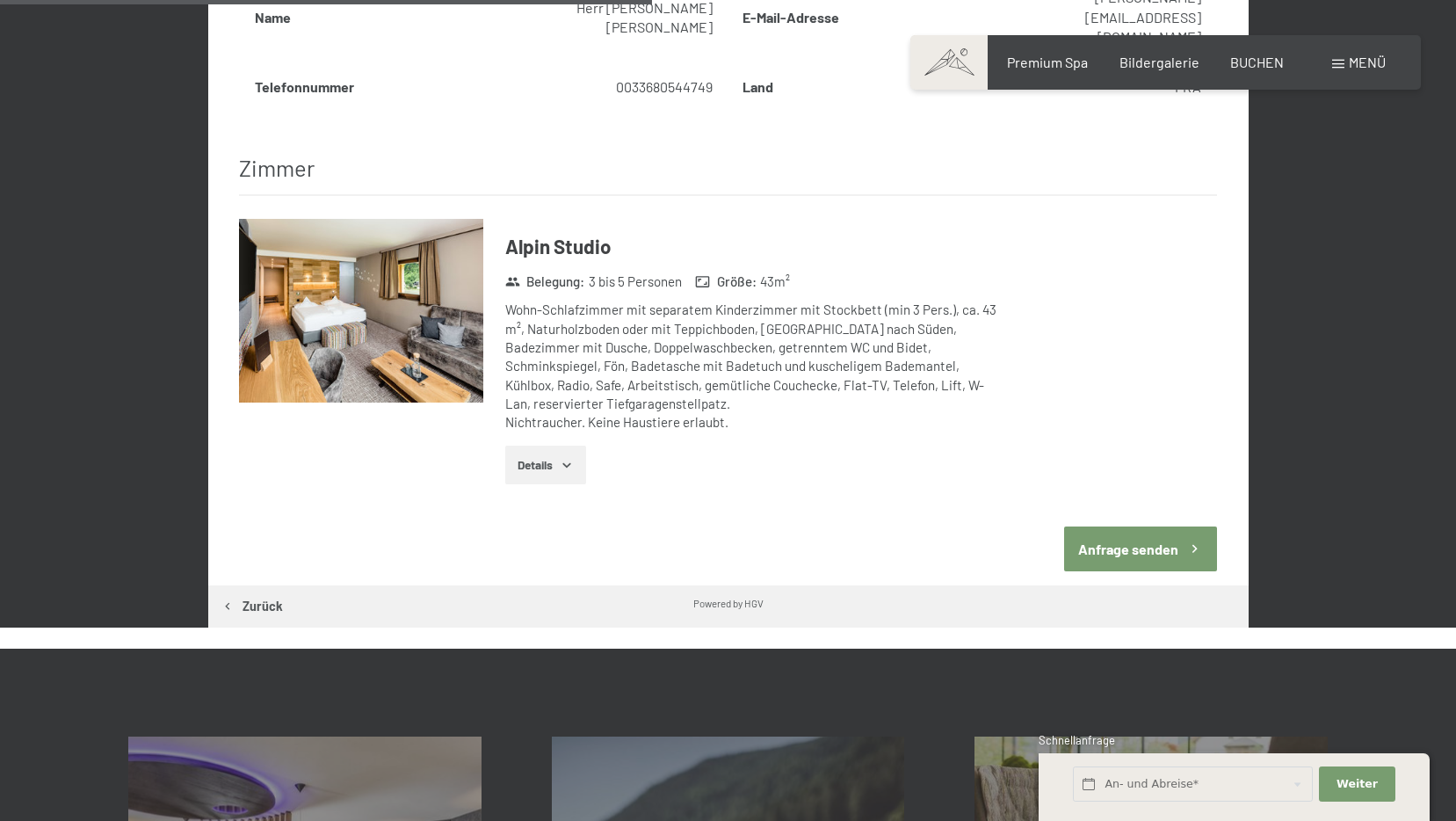
click at [1106, 526] on button "Anfrage senden" at bounding box center [1140, 549] width 153 height 44
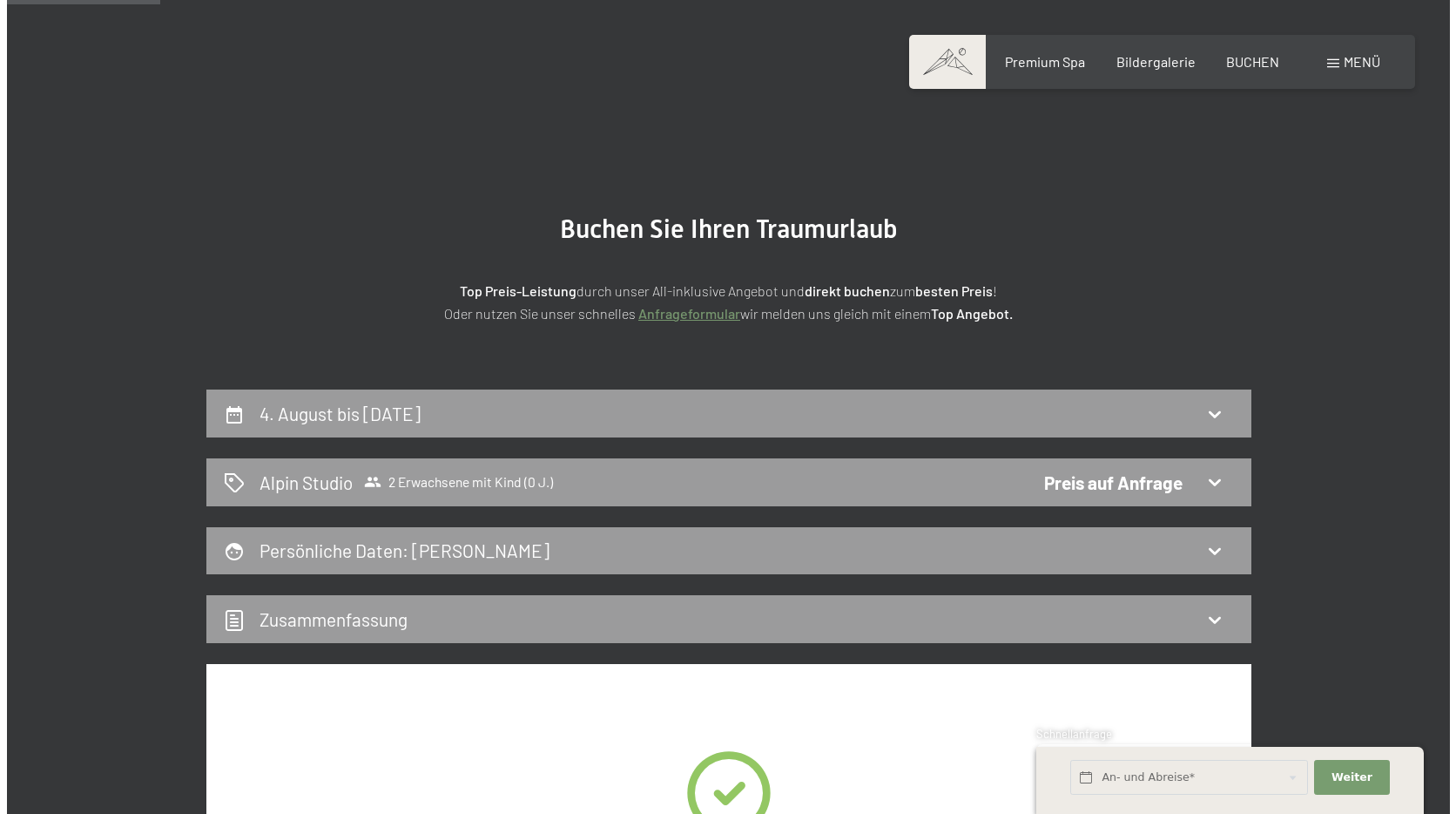
scroll to position [0, 0]
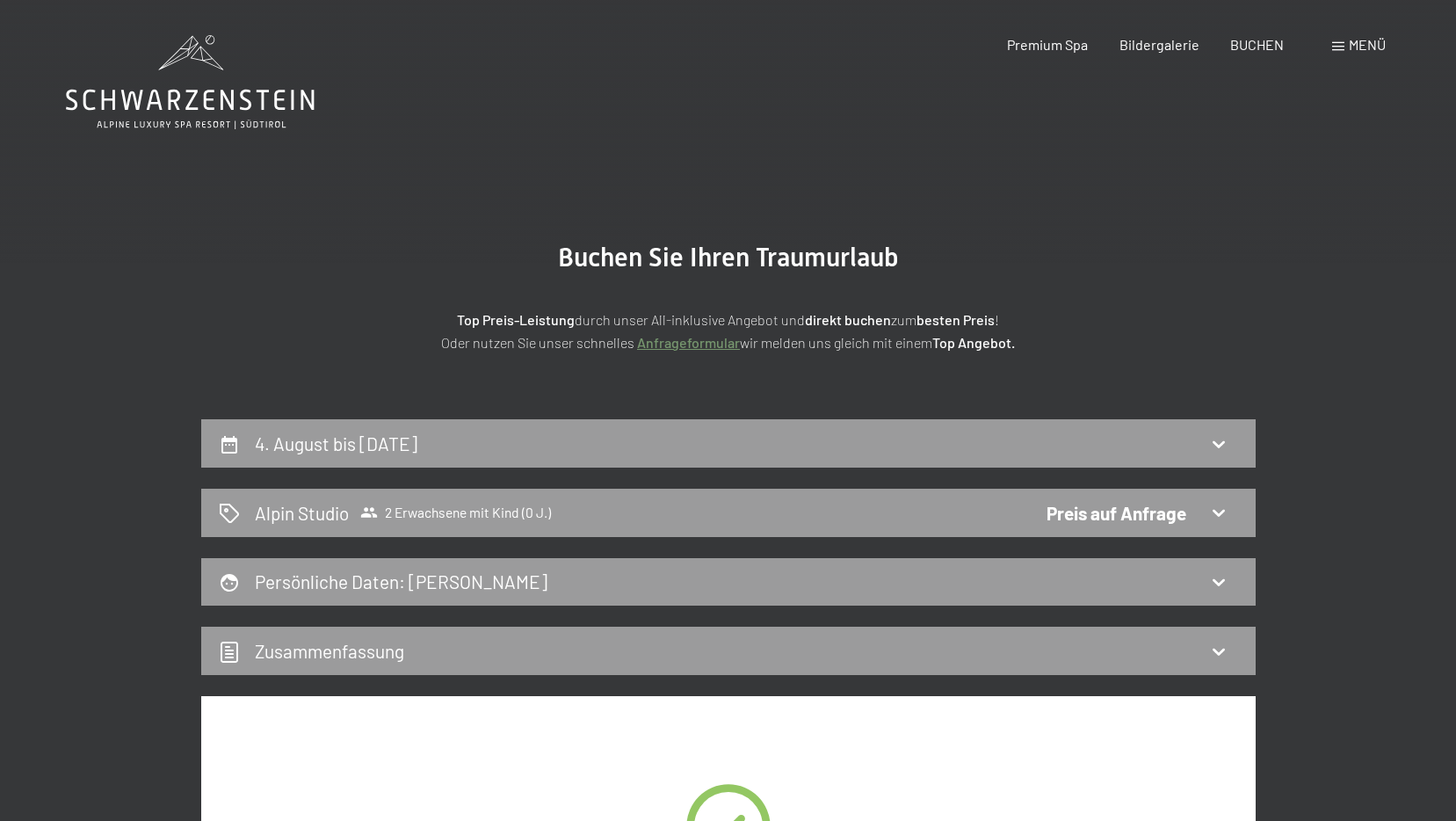
click at [1331, 42] on div "Menü" at bounding box center [1358, 44] width 53 height 19
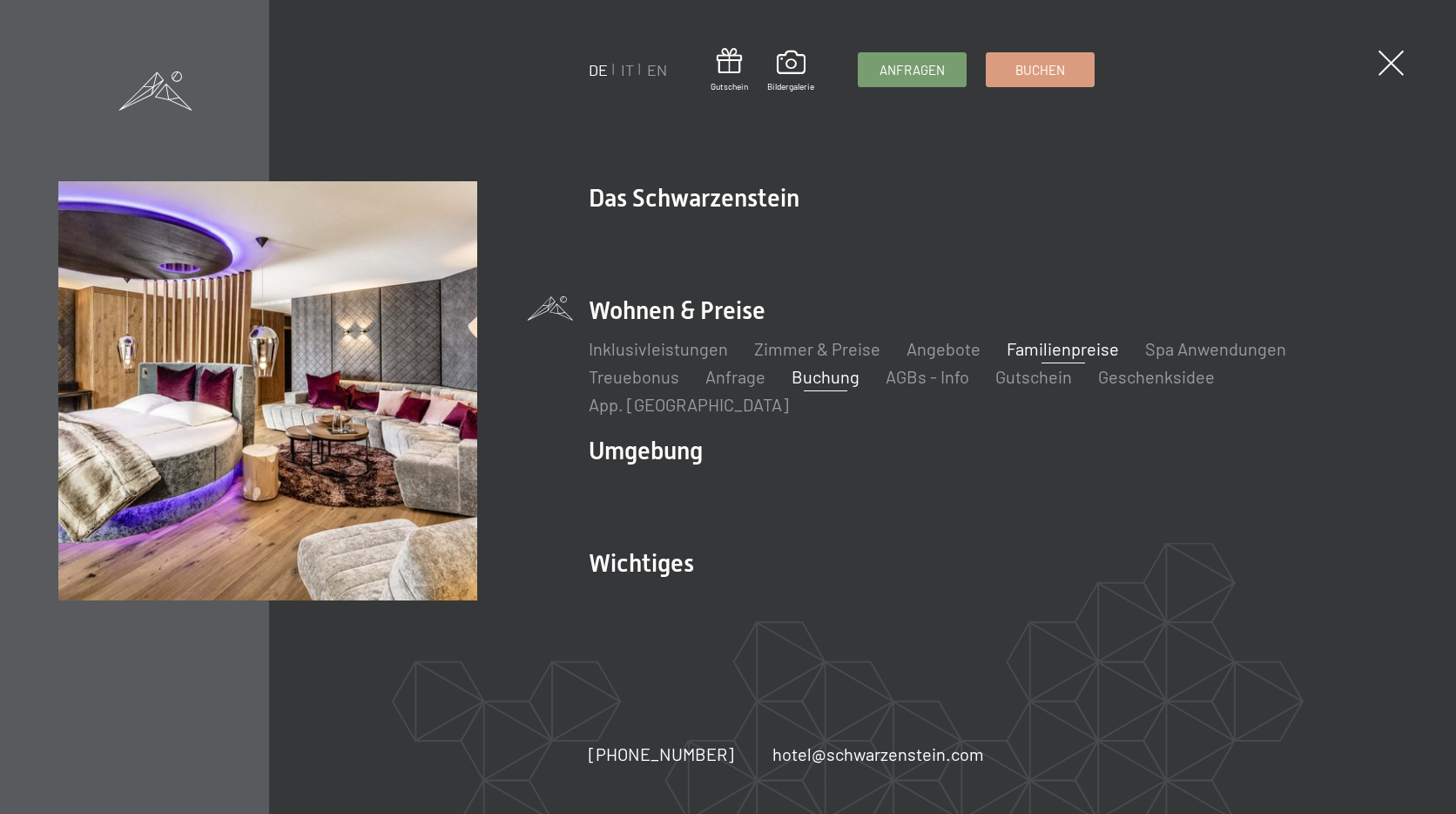
click at [1036, 359] on link "Familienpreise" at bounding box center [1063, 349] width 112 height 21
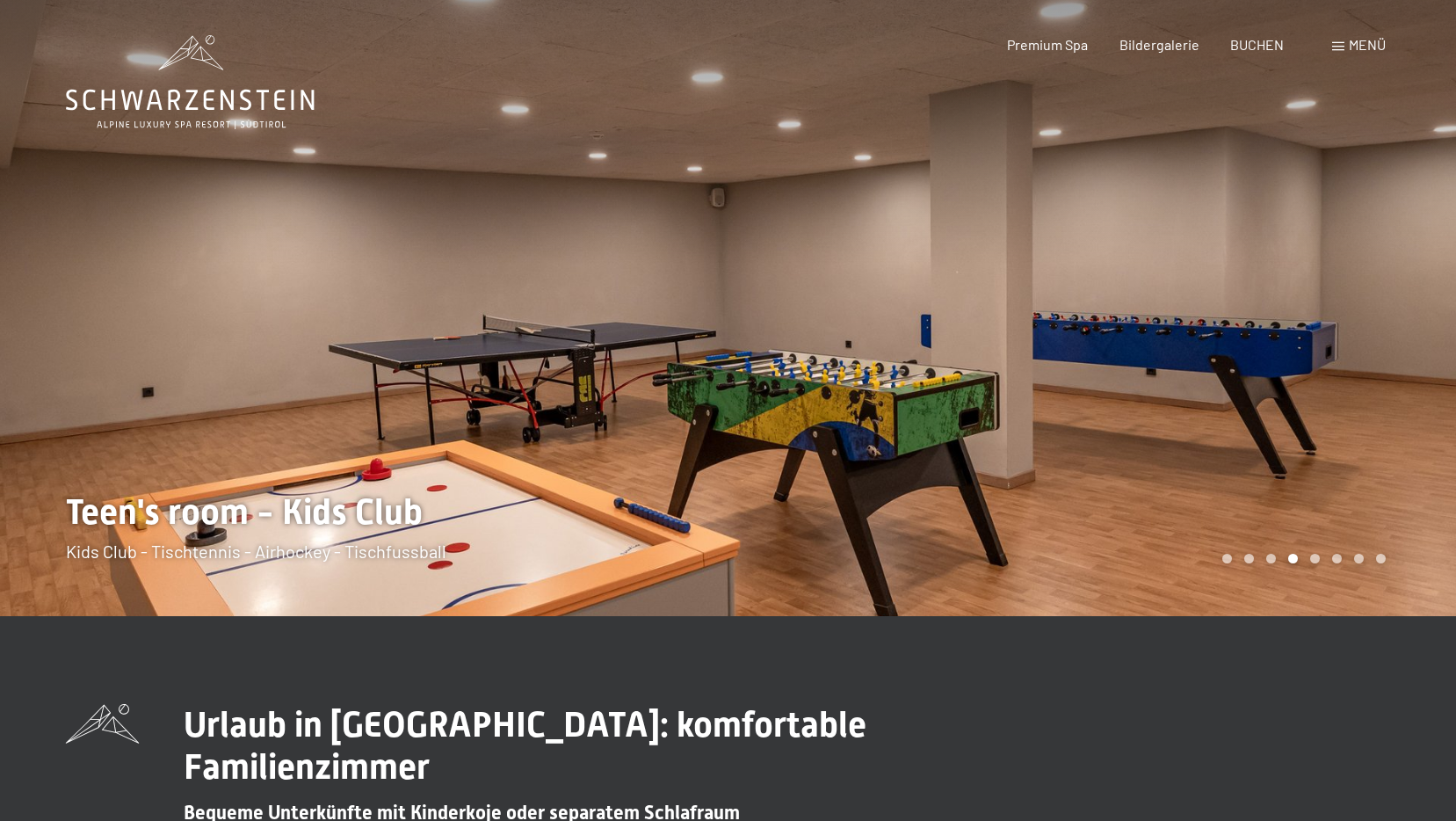
click at [1351, 39] on span "Menü" at bounding box center [1367, 43] width 37 height 16
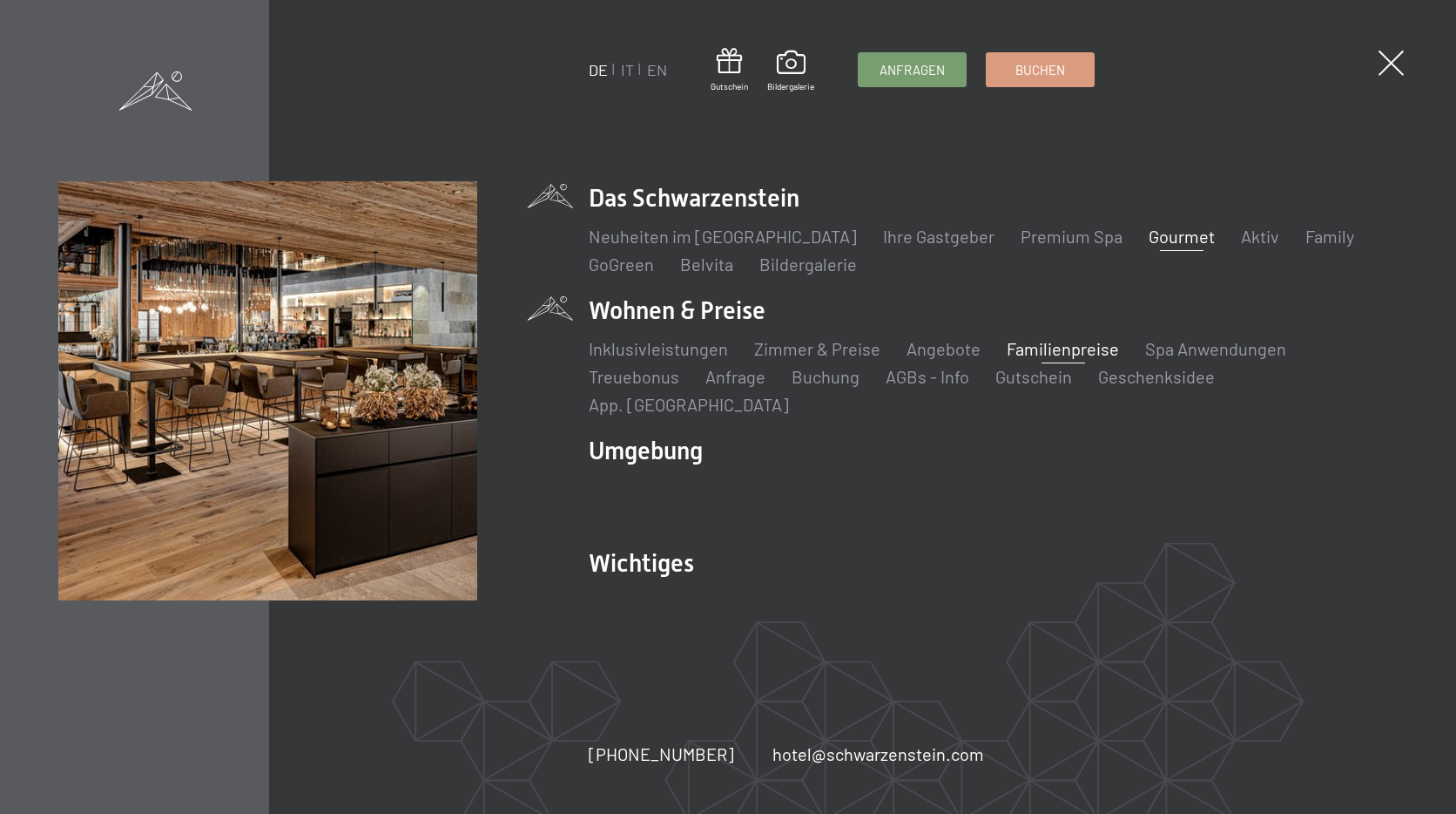
click at [1153, 246] on link "Gourmet" at bounding box center [1181, 237] width 66 height 21
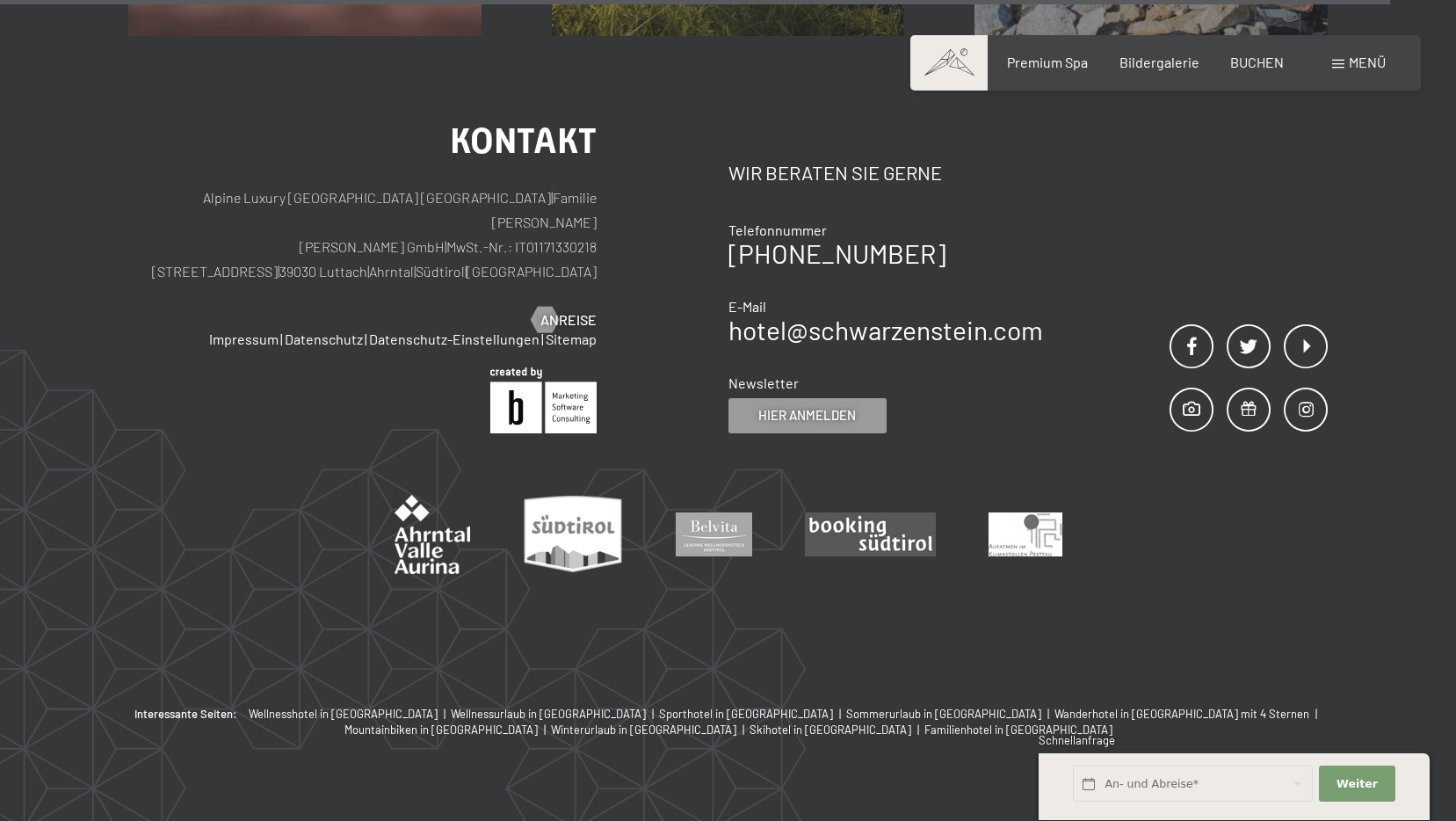
scroll to position [6509, 0]
